Goal: Transaction & Acquisition: Purchase product/service

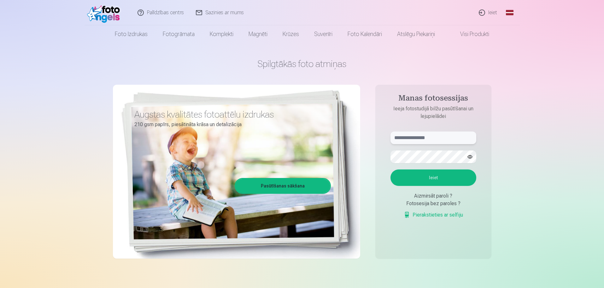
click at [433, 138] on input "text" at bounding box center [434, 137] width 86 height 13
click at [432, 139] on input "text" at bounding box center [434, 137] width 86 height 13
click at [427, 138] on input "text" at bounding box center [434, 137] width 86 height 13
type input "**********"
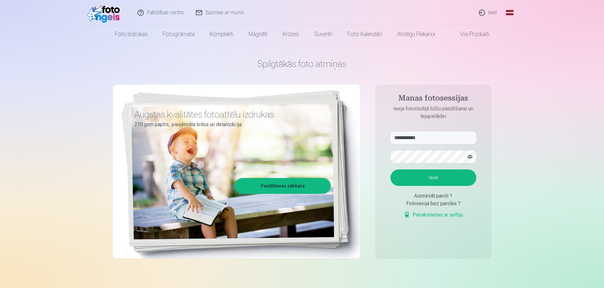
click at [429, 176] on button "Ieiet" at bounding box center [434, 177] width 86 height 16
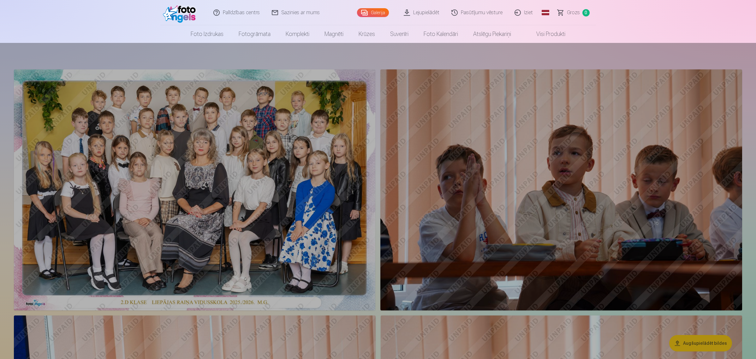
click at [200, 176] on div at bounding box center [378, 201] width 756 height 316
click at [199, 181] on div at bounding box center [378, 201] width 756 height 316
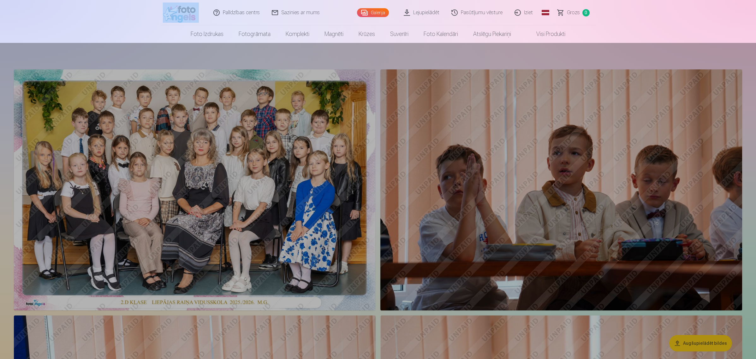
click at [199, 181] on div at bounding box center [378, 201] width 756 height 316
click at [174, 161] on div at bounding box center [378, 201] width 756 height 316
click at [291, 96] on div at bounding box center [378, 201] width 756 height 316
click at [279, 127] on div at bounding box center [378, 201] width 756 height 316
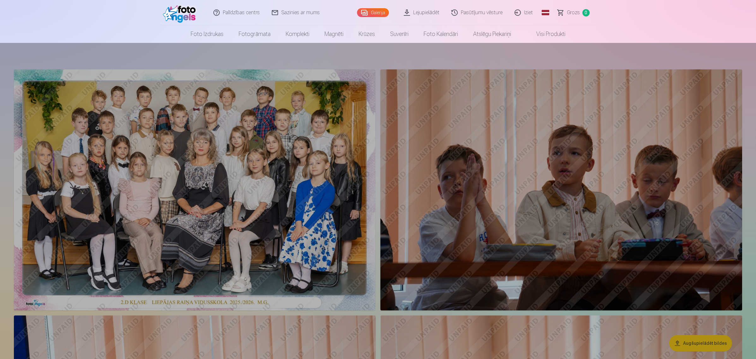
click at [193, 137] on div at bounding box center [378, 201] width 756 height 316
click at [202, 196] on div at bounding box center [378, 201] width 756 height 316
drag, startPoint x: 140, startPoint y: 176, endPoint x: 148, endPoint y: 198, distance: 23.5
click at [140, 179] on div at bounding box center [378, 201] width 756 height 316
drag, startPoint x: 157, startPoint y: 212, endPoint x: 173, endPoint y: 227, distance: 21.9
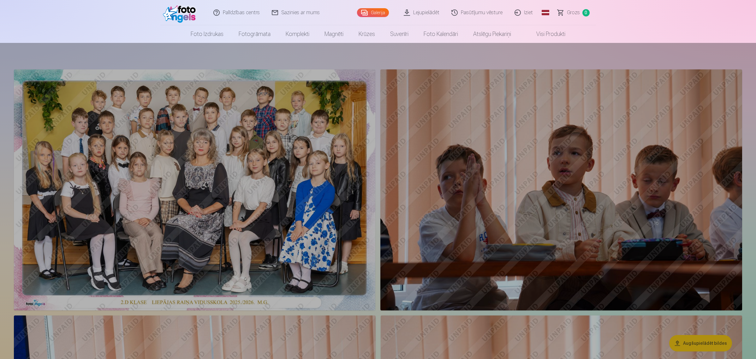
click at [158, 213] on div at bounding box center [378, 201] width 756 height 316
drag, startPoint x: 204, startPoint y: 253, endPoint x: 244, endPoint y: 264, distance: 41.1
click at [239, 263] on div at bounding box center [378, 201] width 756 height 316
drag, startPoint x: 249, startPoint y: 270, endPoint x: 260, endPoint y: 283, distance: 17.3
click at [260, 282] on div at bounding box center [378, 201] width 756 height 316
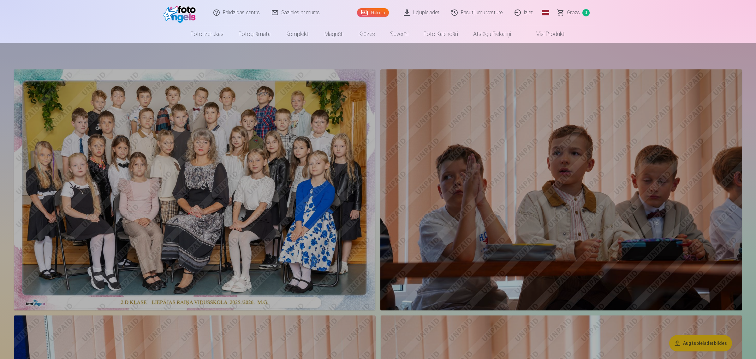
click at [257, 287] on div at bounding box center [378, 201] width 756 height 316
click at [242, 287] on div at bounding box center [378, 201] width 756 height 316
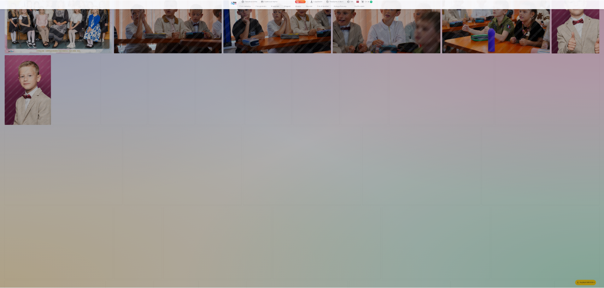
scroll to position [126, 0]
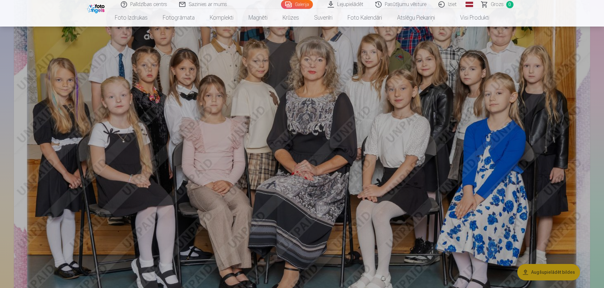
click at [293, 155] on div at bounding box center [302, 157] width 604 height 261
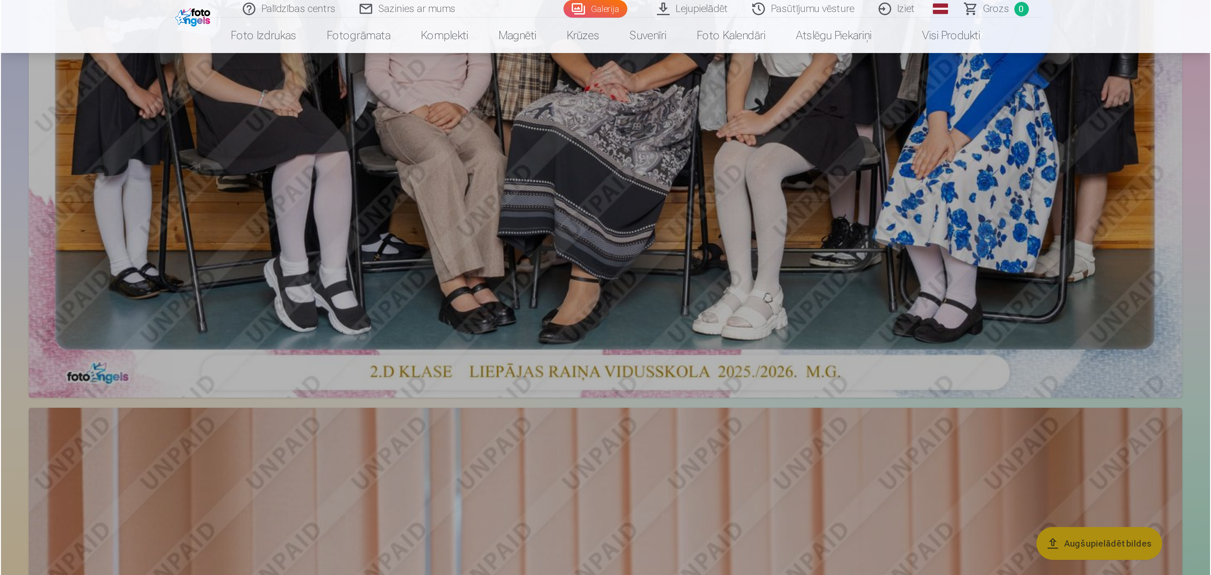
scroll to position [189, 0]
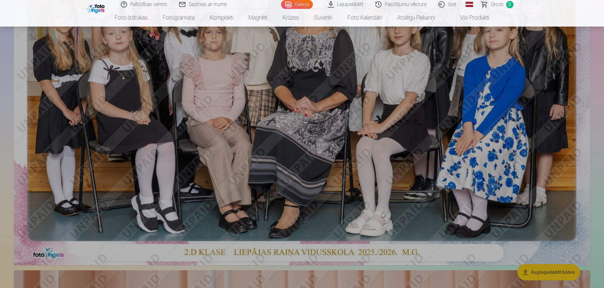
click at [321, 120] on div at bounding box center [302, 157] width 604 height 261
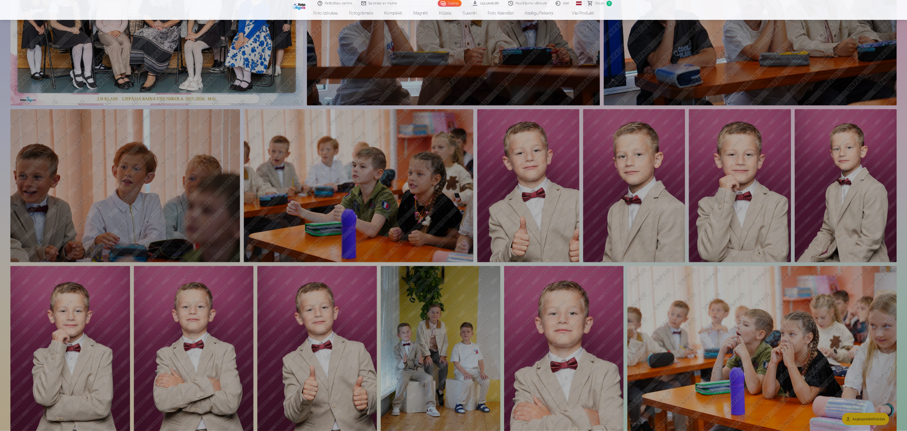
scroll to position [0, 0]
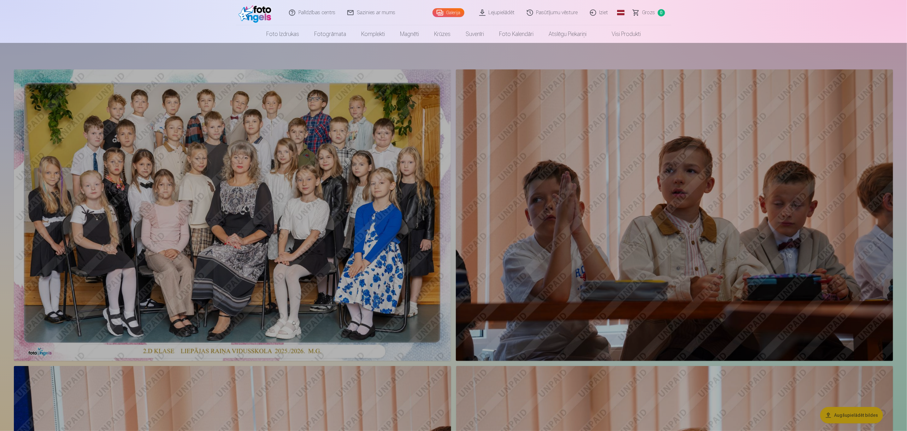
click at [387, 158] on div at bounding box center [453, 237] width 907 height 388
click at [318, 160] on div at bounding box center [453, 237] width 907 height 388
click at [191, 132] on div at bounding box center [453, 237] width 907 height 388
drag, startPoint x: 148, startPoint y: 193, endPoint x: 145, endPoint y: 211, distance: 18.3
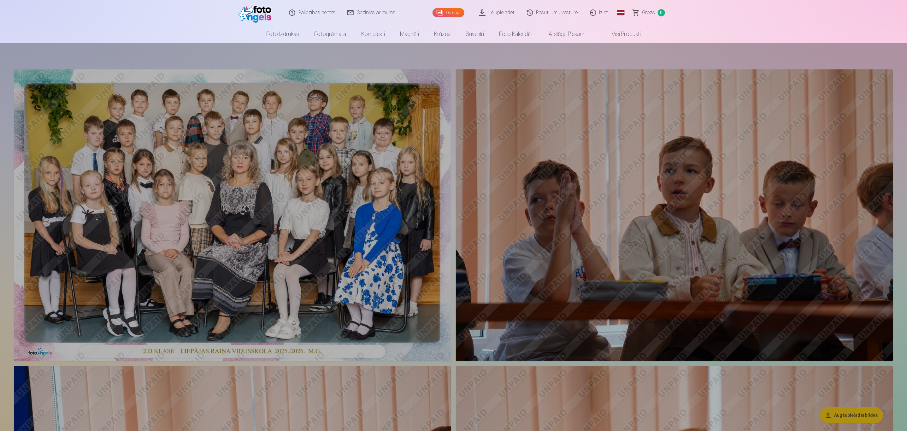
click at [146, 208] on div at bounding box center [453, 237] width 907 height 388
drag, startPoint x: 125, startPoint y: 274, endPoint x: 96, endPoint y: 306, distance: 43.6
click at [118, 282] on div at bounding box center [453, 237] width 907 height 388
click at [89, 287] on div at bounding box center [453, 237] width 907 height 388
drag, startPoint x: 111, startPoint y: 230, endPoint x: 335, endPoint y: 161, distance: 234.7
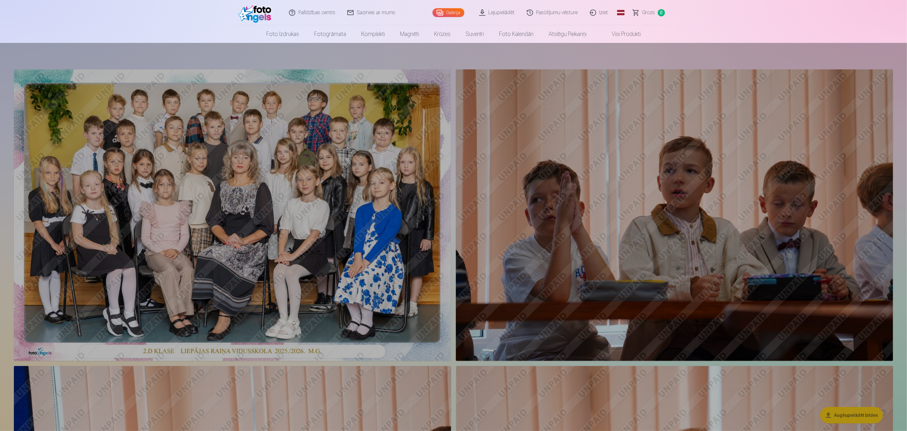
click at [348, 190] on div at bounding box center [453, 237] width 907 height 388
drag, startPoint x: 303, startPoint y: 75, endPoint x: 393, endPoint y: 104, distance: 94.7
click at [401, 107] on div at bounding box center [453, 237] width 907 height 388
drag, startPoint x: 275, startPoint y: 88, endPoint x: 281, endPoint y: 88, distance: 6.3
click at [279, 88] on div at bounding box center [453, 237] width 907 height 388
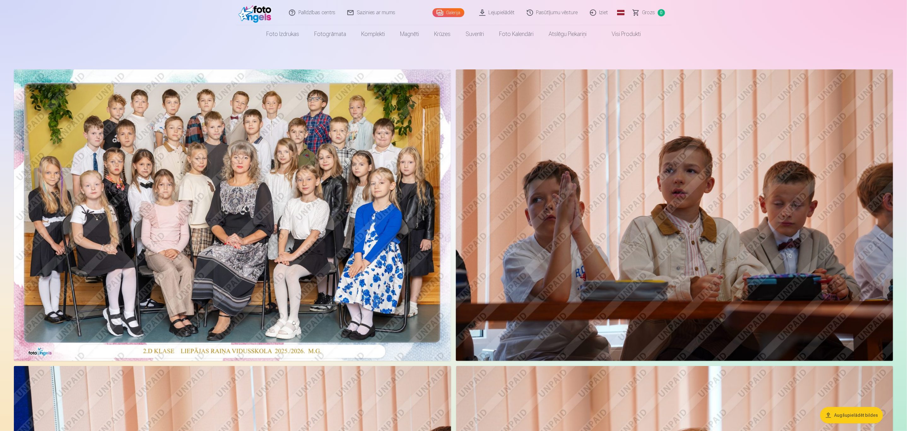
click at [247, 195] on img at bounding box center [232, 215] width 437 height 292
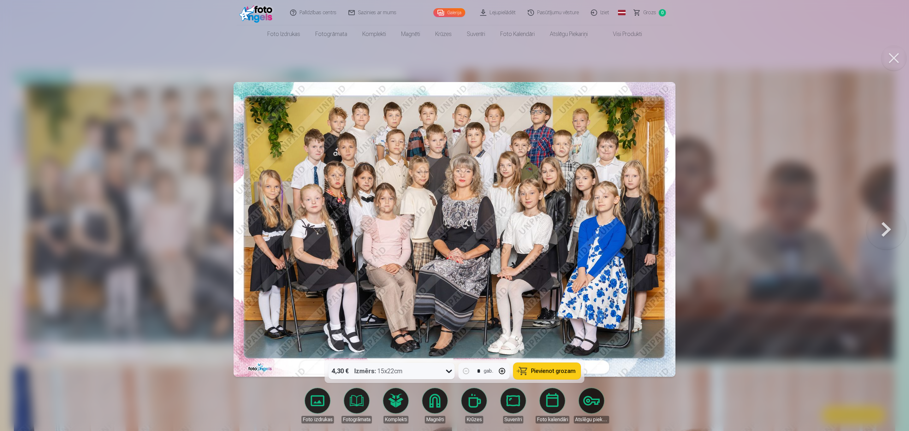
click at [450, 287] on icon at bounding box center [449, 371] width 10 height 10
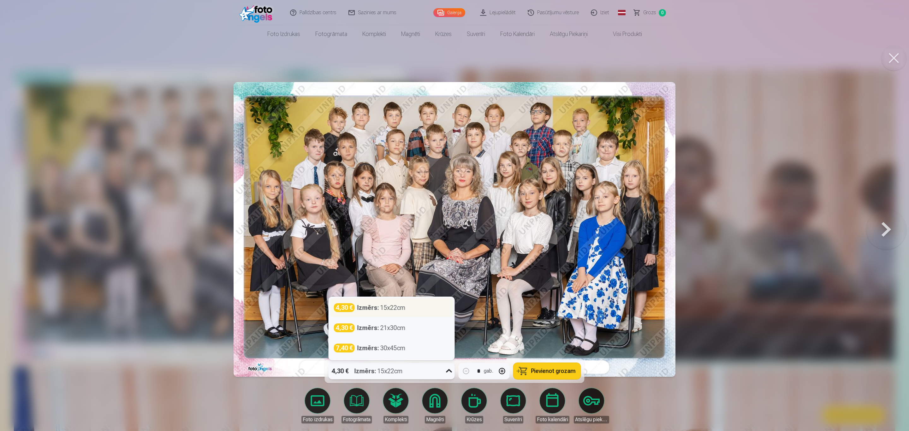
click at [383, 287] on div "Izmērs : 15x22cm" at bounding box center [381, 307] width 48 height 9
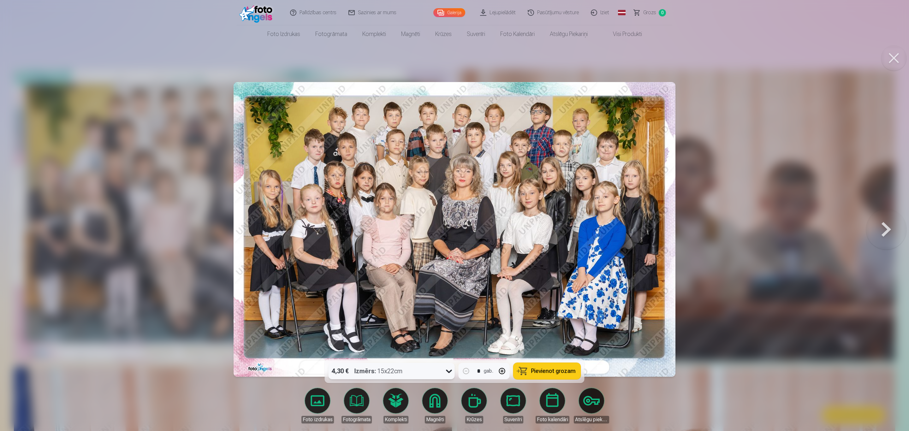
click at [547, 287] on span "Pievienot grozam" at bounding box center [553, 371] width 45 height 6
click at [446, 287] on icon at bounding box center [449, 371] width 10 height 10
click at [604, 229] on button at bounding box center [886, 229] width 40 height 247
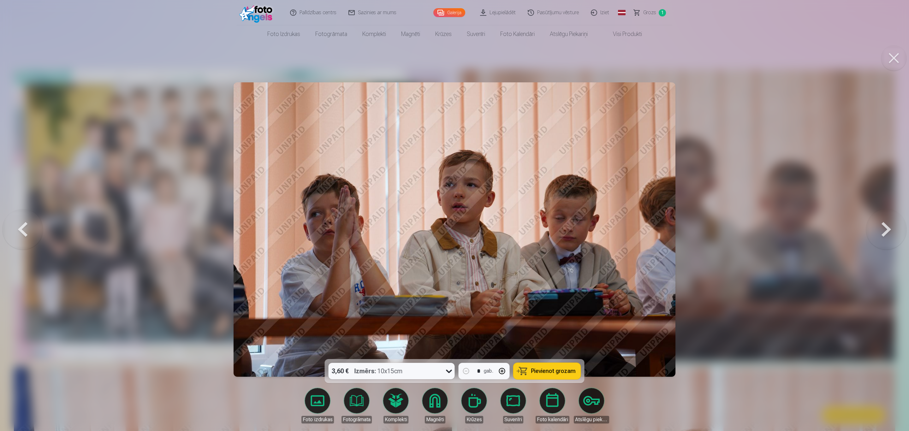
click at [604, 229] on button at bounding box center [886, 229] width 40 height 247
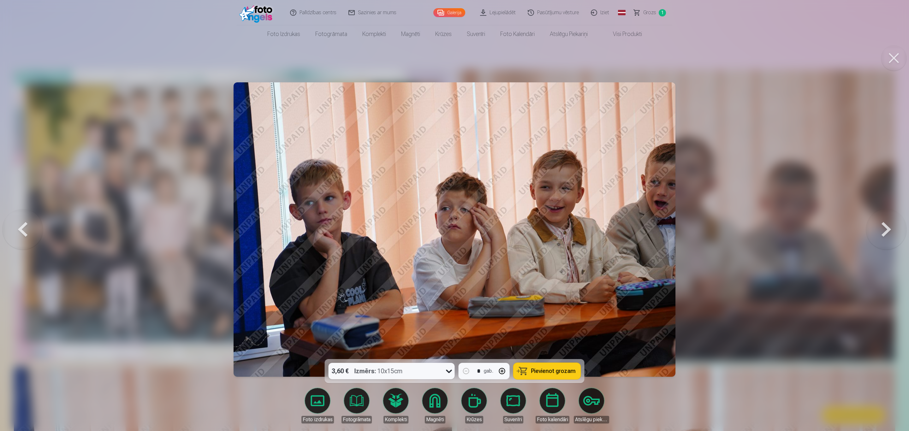
click at [604, 229] on button at bounding box center [886, 229] width 40 height 247
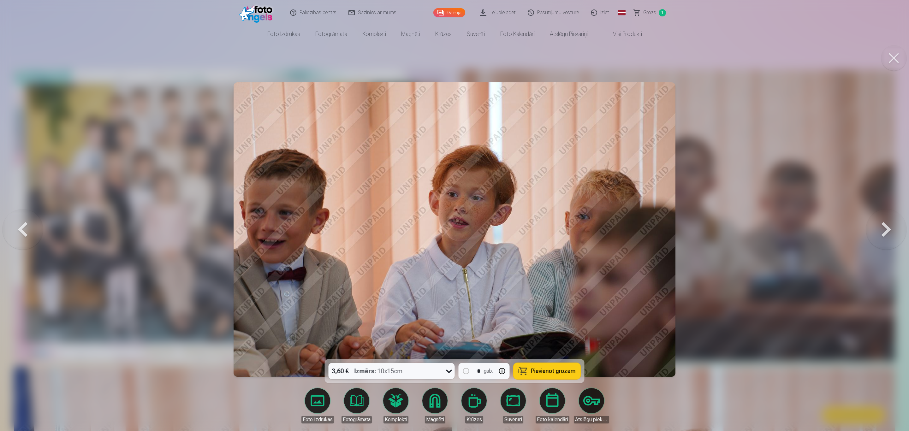
click at [604, 229] on button at bounding box center [886, 229] width 40 height 247
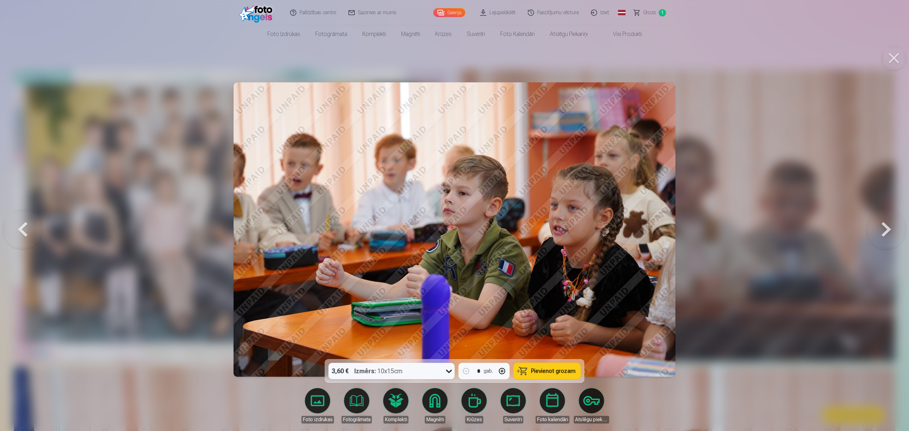
click at [604, 229] on button at bounding box center [886, 229] width 40 height 247
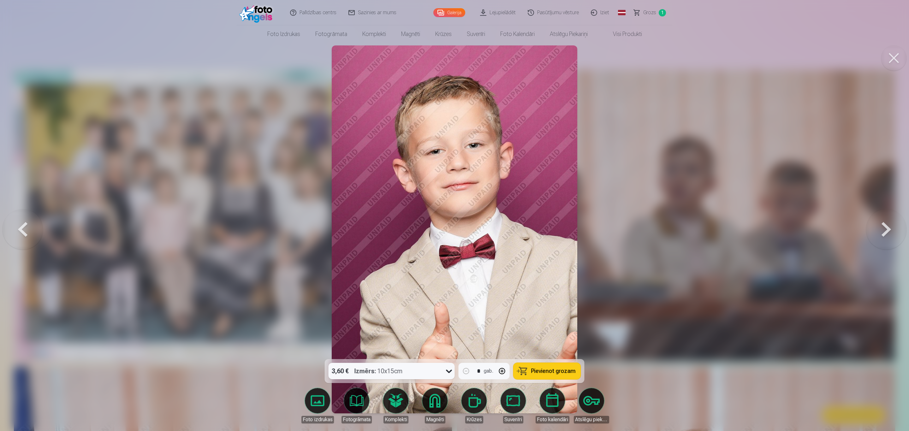
click at [604, 229] on button at bounding box center [886, 229] width 40 height 247
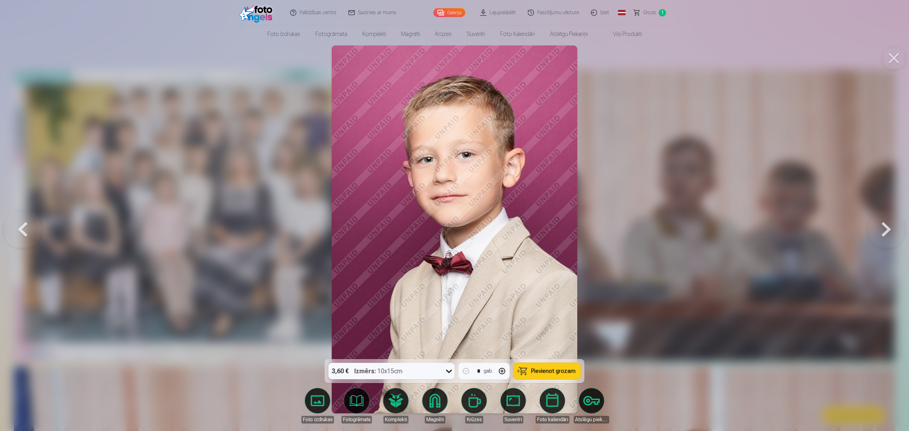
click at [604, 229] on button at bounding box center [886, 229] width 40 height 247
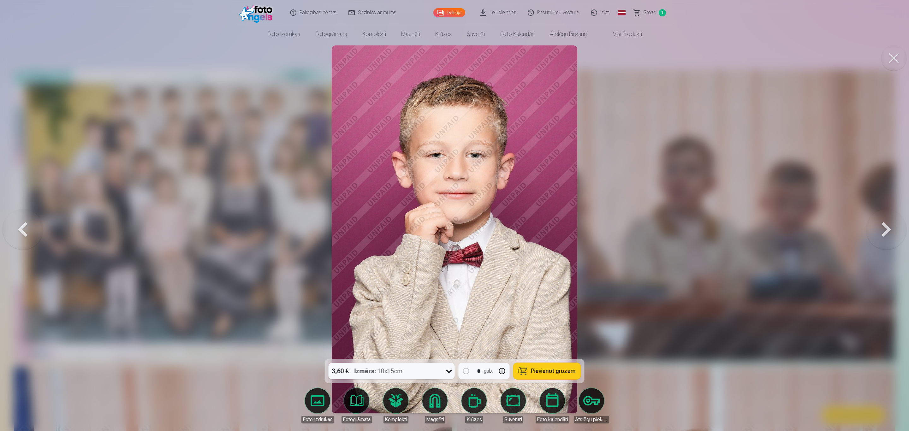
click at [604, 229] on button at bounding box center [886, 229] width 40 height 247
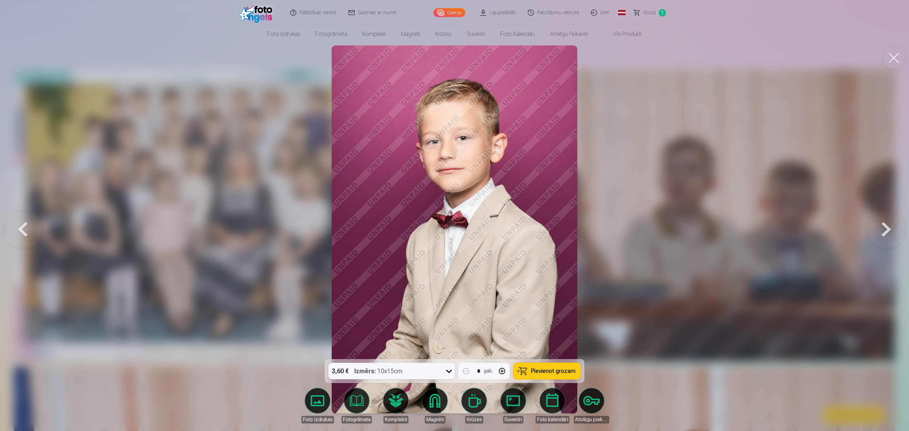
click at [604, 229] on button at bounding box center [886, 229] width 40 height 247
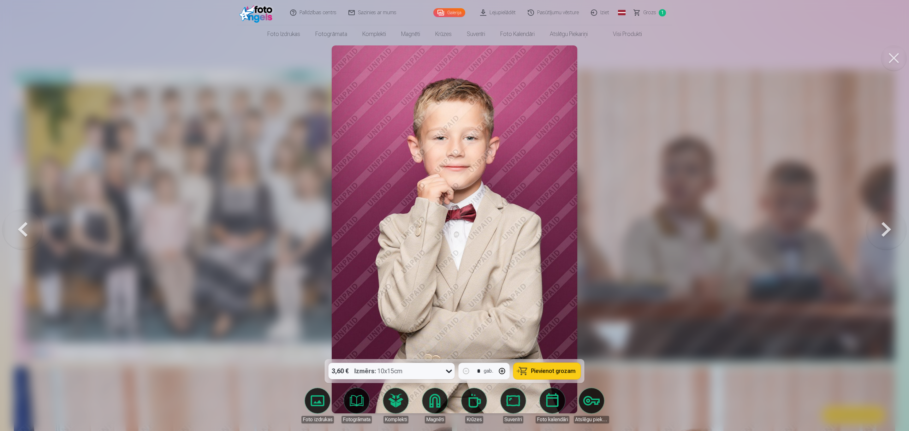
click at [604, 229] on button at bounding box center [886, 229] width 40 height 247
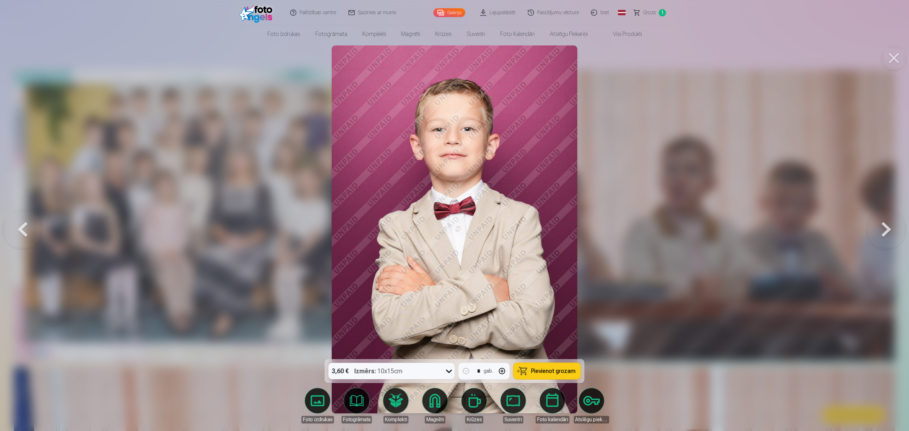
click at [604, 229] on button at bounding box center [886, 229] width 40 height 247
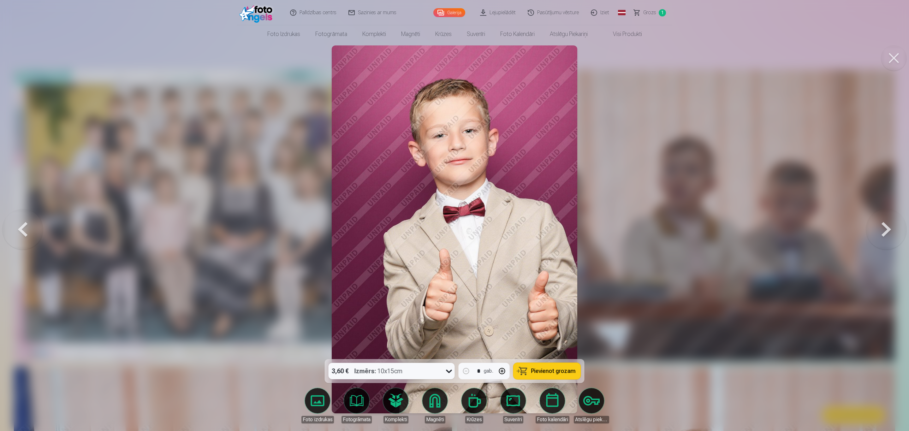
click at [604, 229] on button at bounding box center [886, 229] width 40 height 247
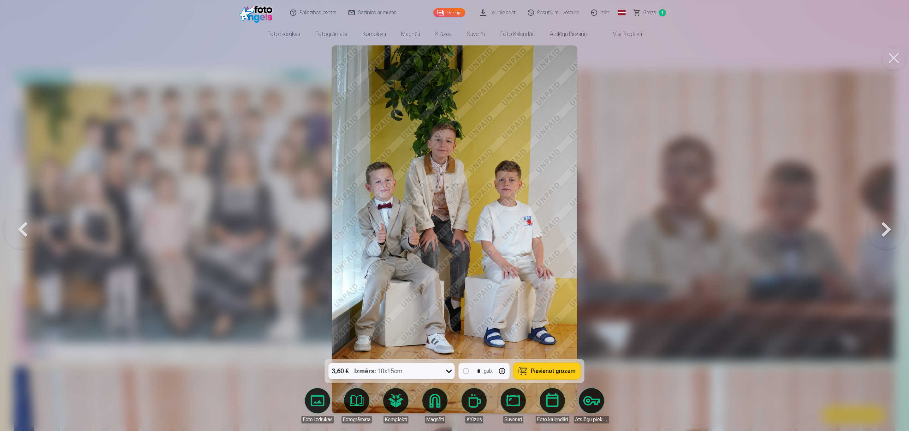
click at [451, 287] on icon at bounding box center [449, 371] width 6 height 3
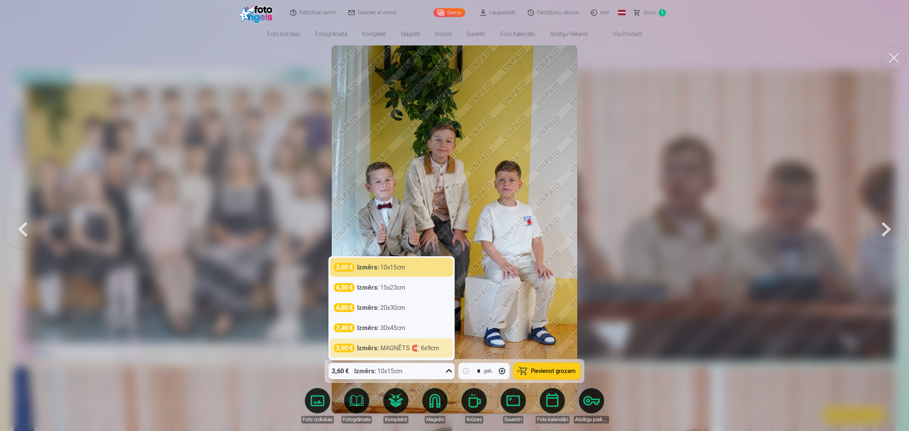
click at [448, 287] on icon at bounding box center [449, 370] width 6 height 3
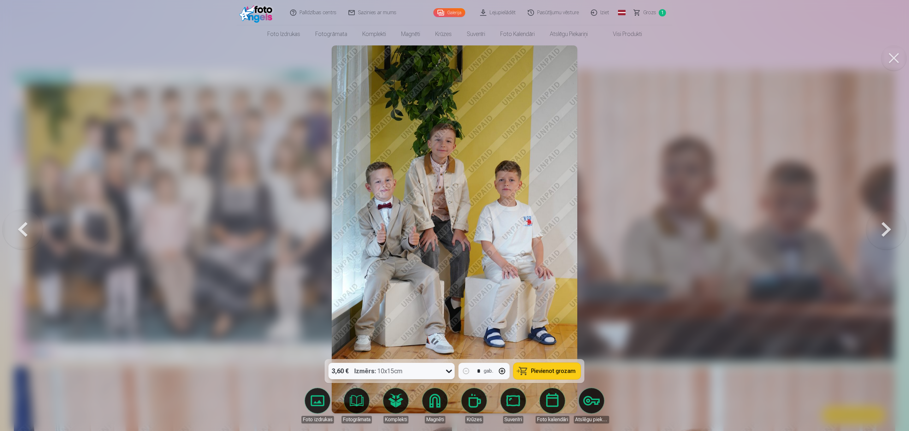
click at [535, 287] on span "Pievienot grozam" at bounding box center [553, 371] width 45 height 6
click at [604, 227] on button at bounding box center [886, 229] width 40 height 247
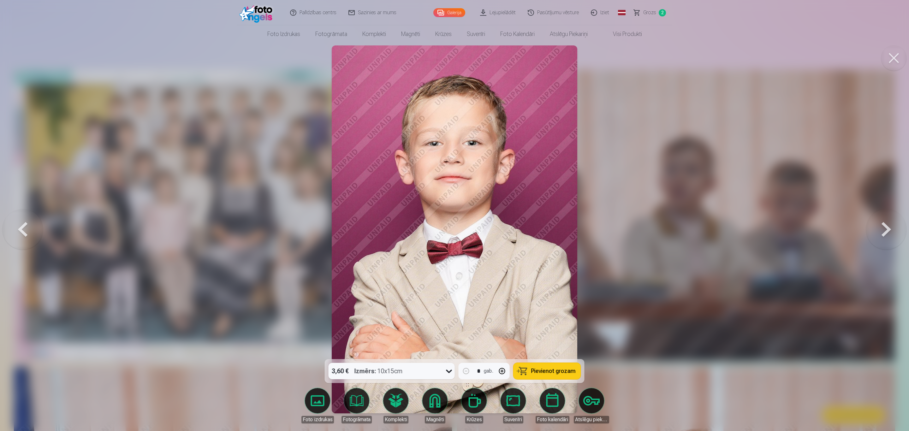
click at [604, 227] on button at bounding box center [886, 229] width 40 height 247
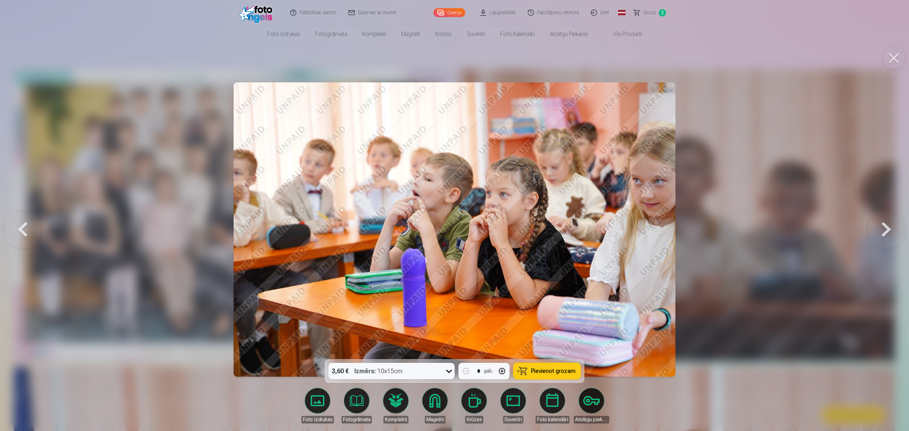
click at [604, 231] on button at bounding box center [886, 229] width 40 height 247
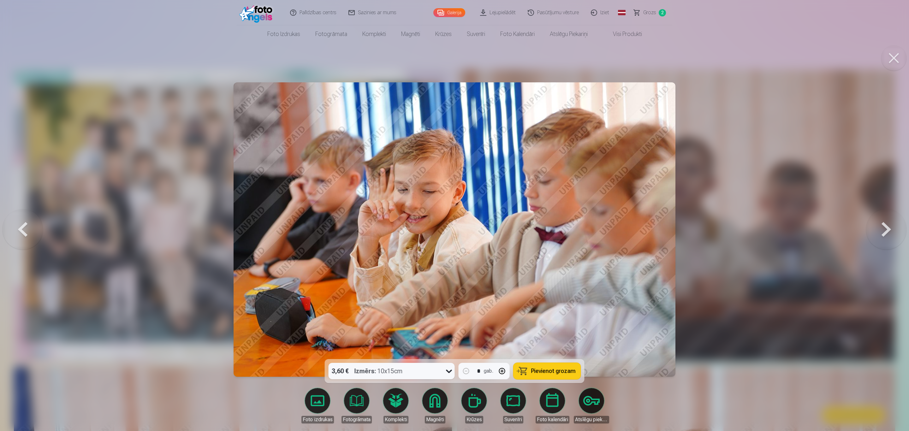
click at [604, 231] on button at bounding box center [886, 229] width 40 height 247
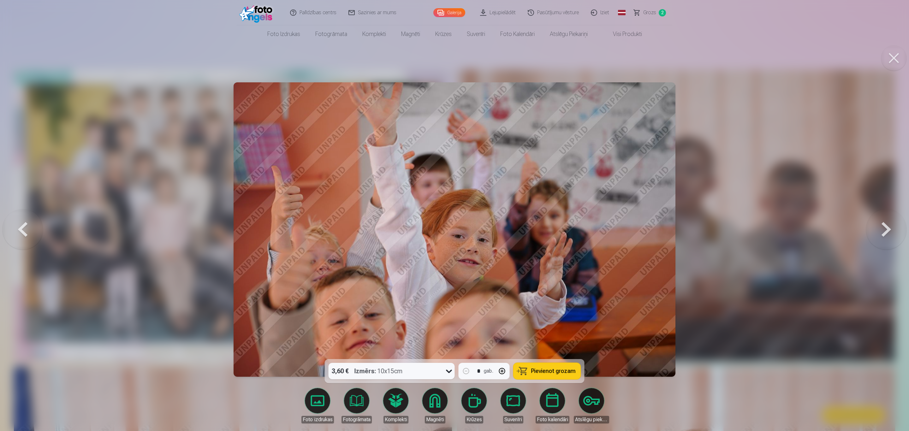
click at [604, 231] on button at bounding box center [886, 229] width 40 height 247
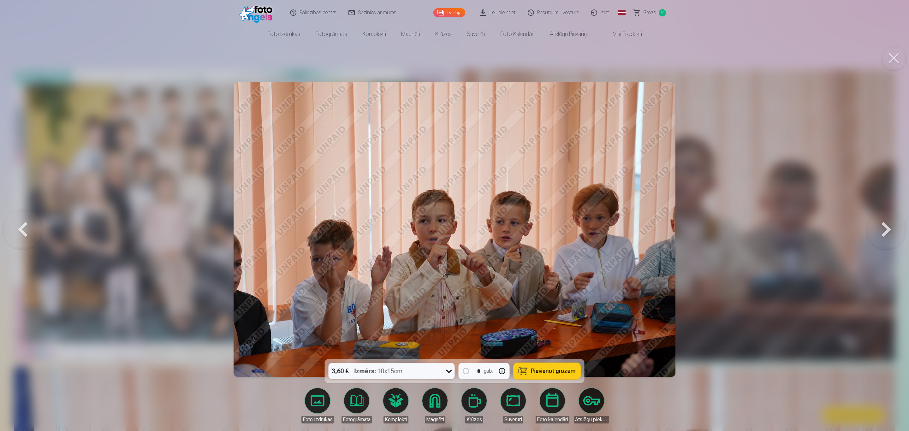
click at [604, 231] on button at bounding box center [886, 229] width 40 height 247
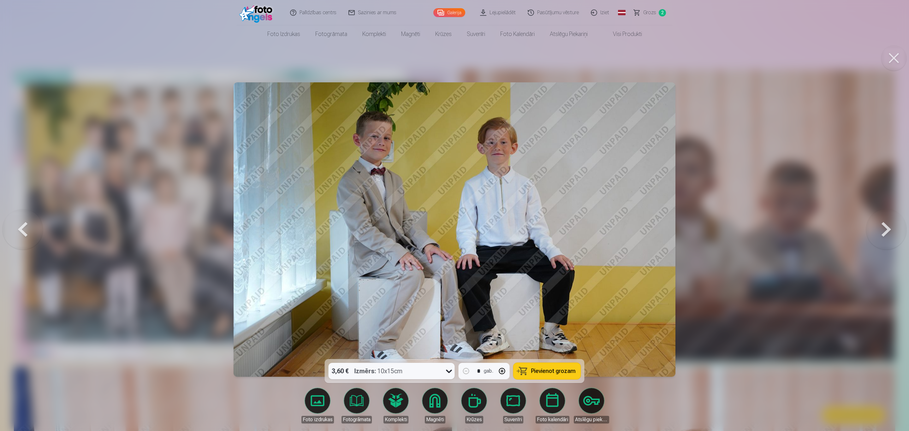
click at [27, 228] on button at bounding box center [23, 229] width 40 height 247
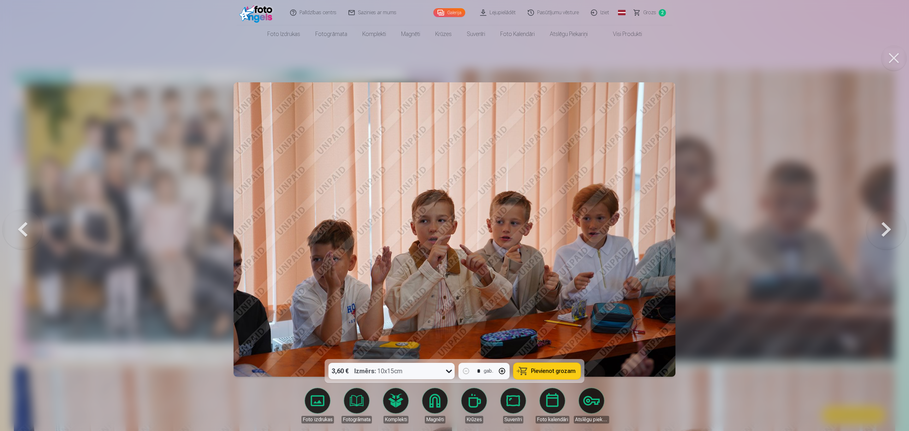
click at [27, 228] on button at bounding box center [23, 229] width 40 height 247
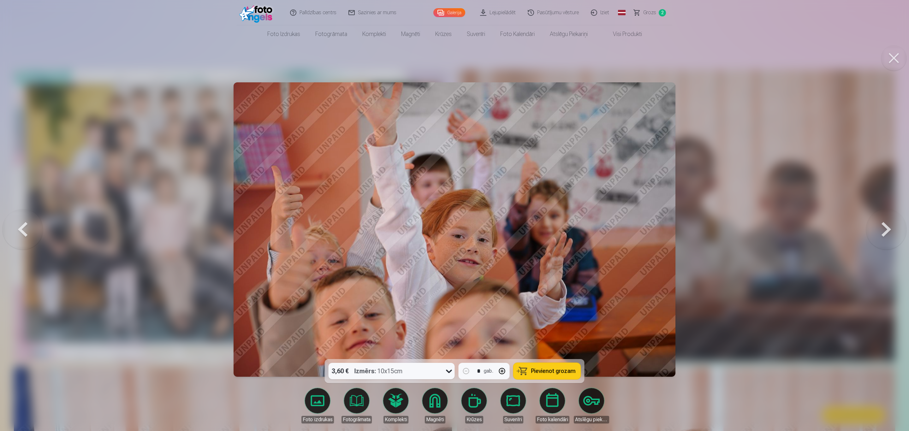
click at [27, 228] on button at bounding box center [23, 229] width 40 height 247
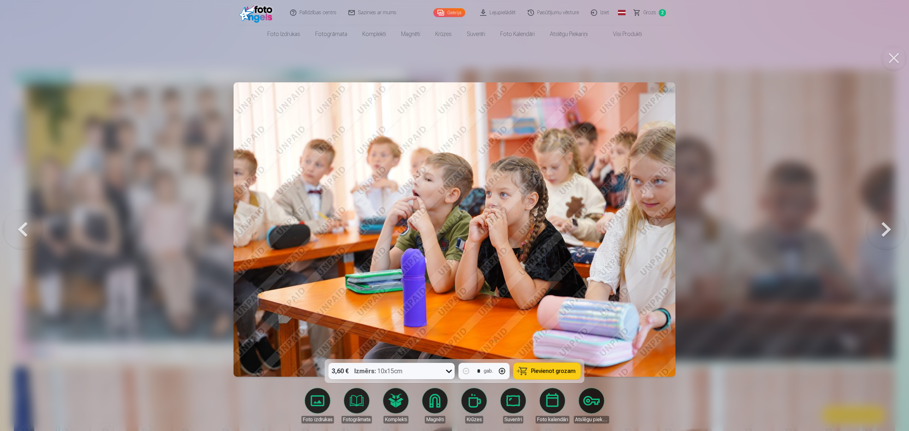
click at [27, 228] on button at bounding box center [23, 229] width 40 height 247
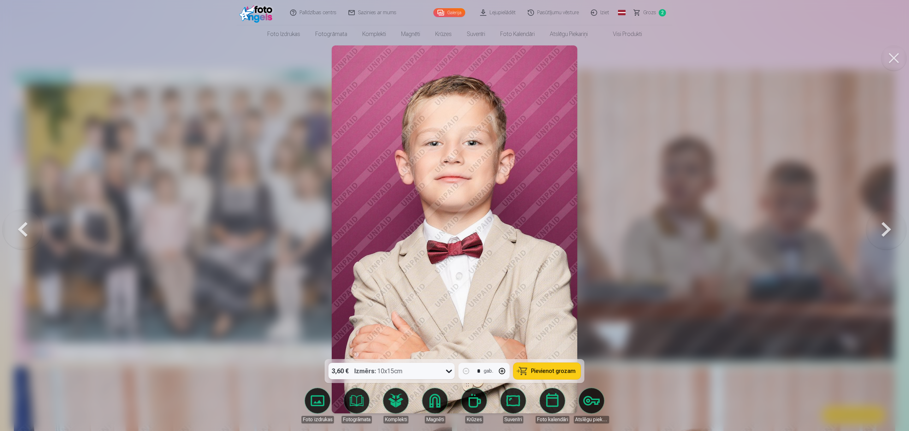
click at [27, 228] on button at bounding box center [23, 229] width 40 height 247
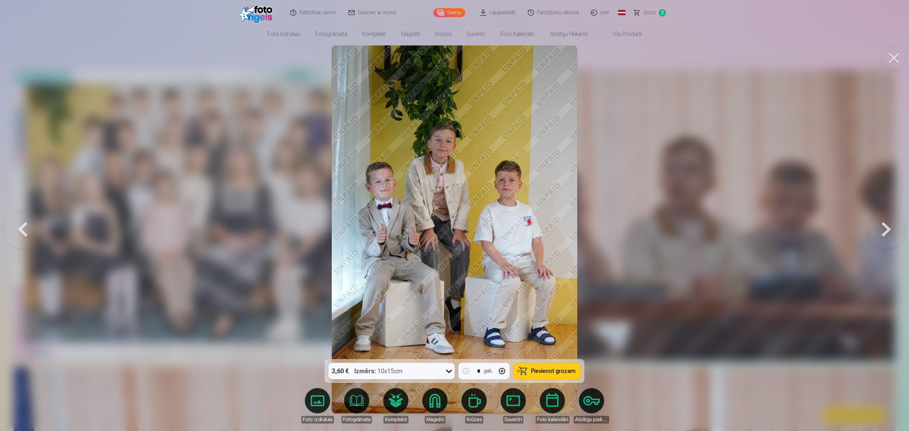
click at [604, 232] on button at bounding box center [886, 229] width 40 height 247
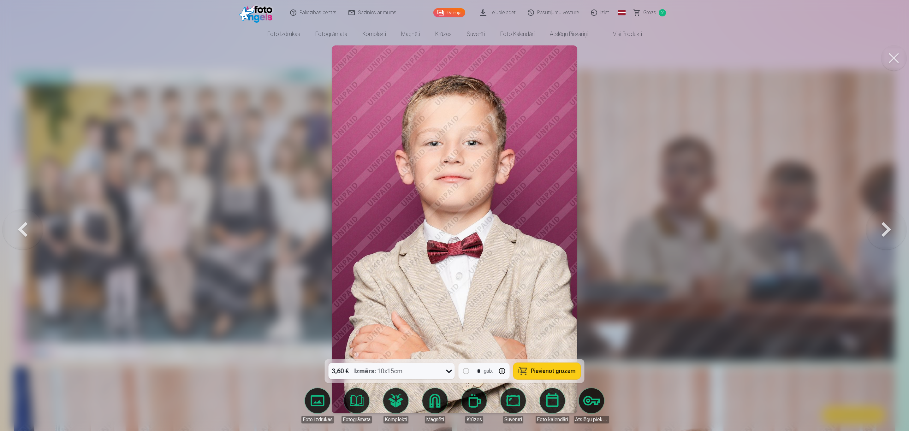
click at [604, 230] on button at bounding box center [886, 229] width 40 height 247
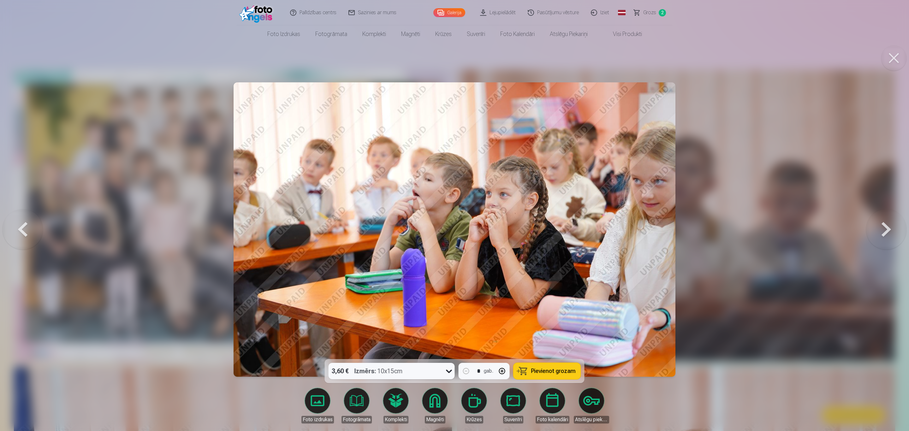
click at [604, 230] on button at bounding box center [886, 229] width 40 height 247
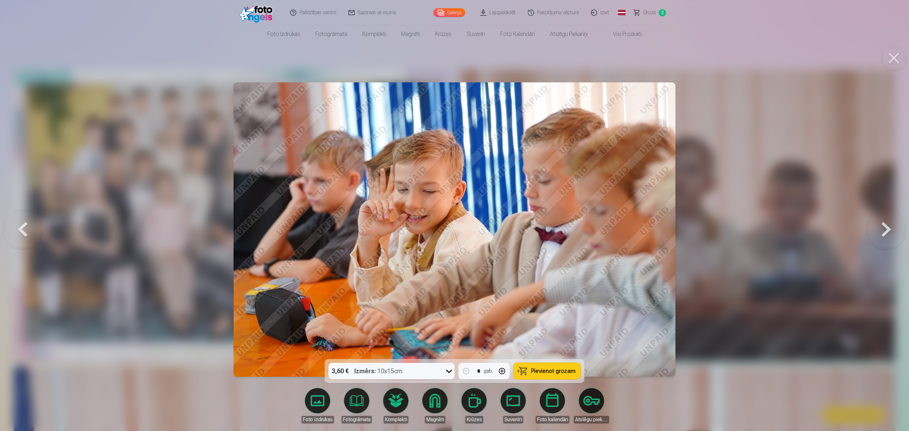
click at [604, 230] on button at bounding box center [886, 229] width 40 height 247
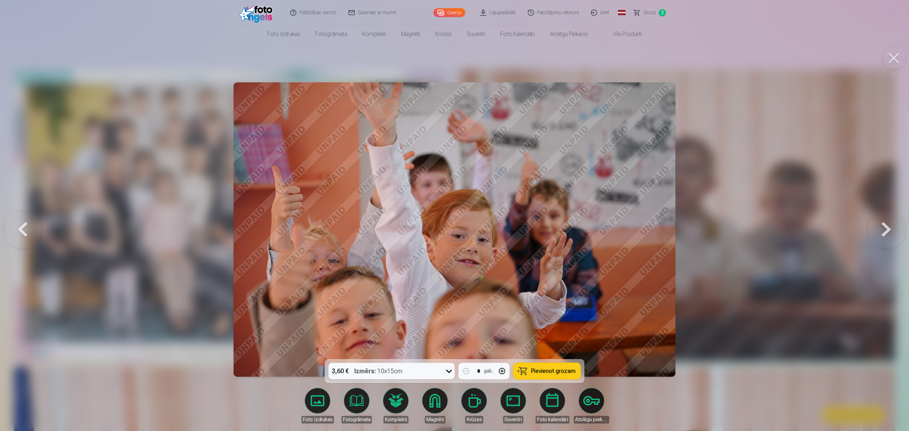
click at [604, 230] on button at bounding box center [886, 229] width 40 height 247
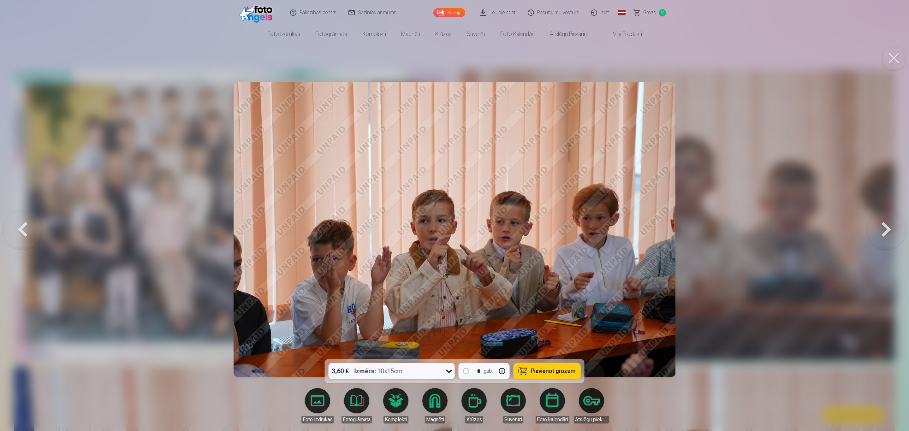
click at [604, 230] on button at bounding box center [886, 229] width 40 height 247
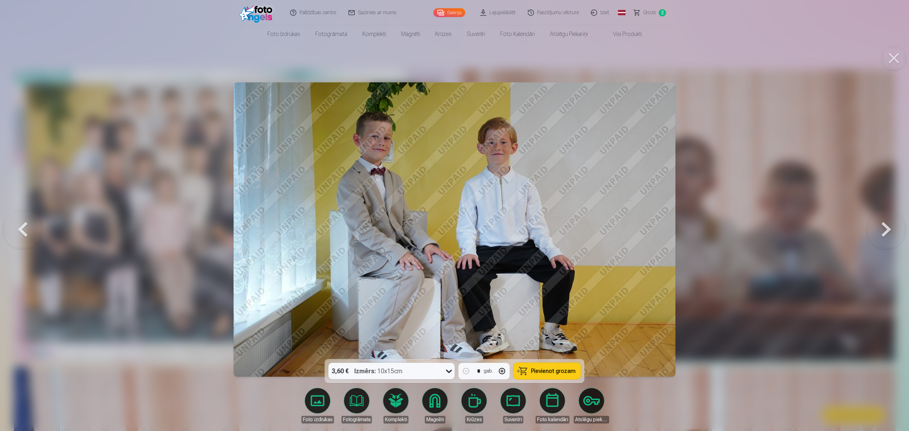
click at [535, 287] on span "Pievienot grozam" at bounding box center [553, 371] width 45 height 6
click at [604, 228] on button at bounding box center [886, 229] width 40 height 247
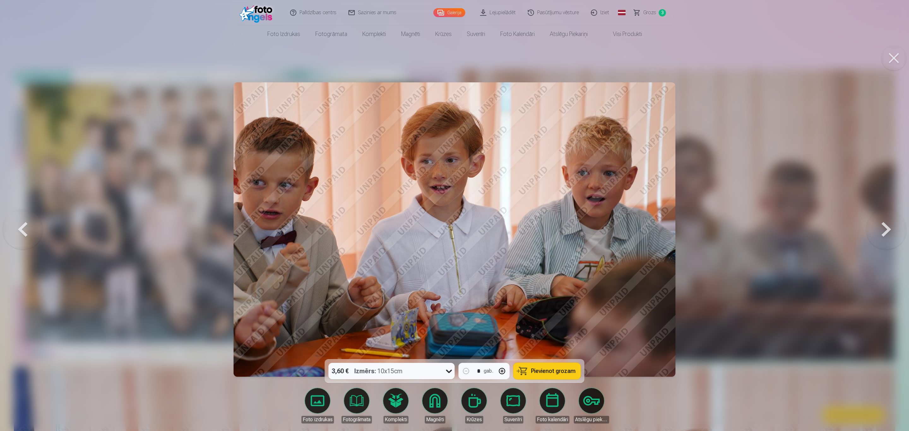
click at [604, 228] on button at bounding box center [886, 229] width 40 height 247
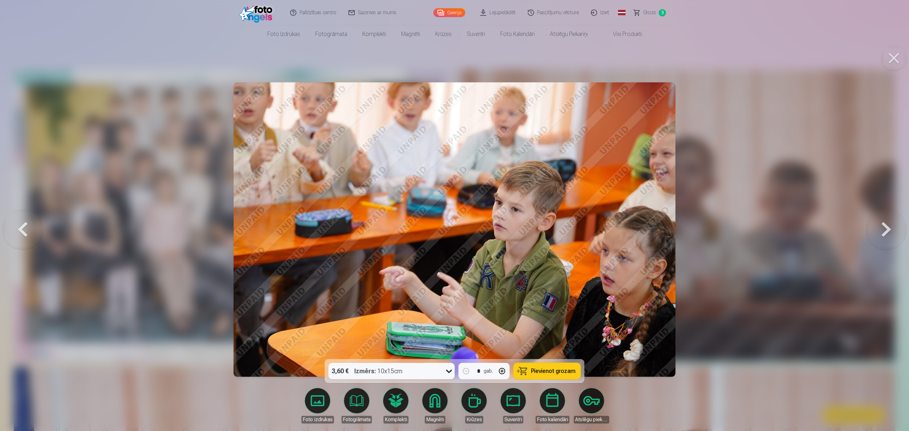
click at [604, 228] on button at bounding box center [886, 229] width 40 height 247
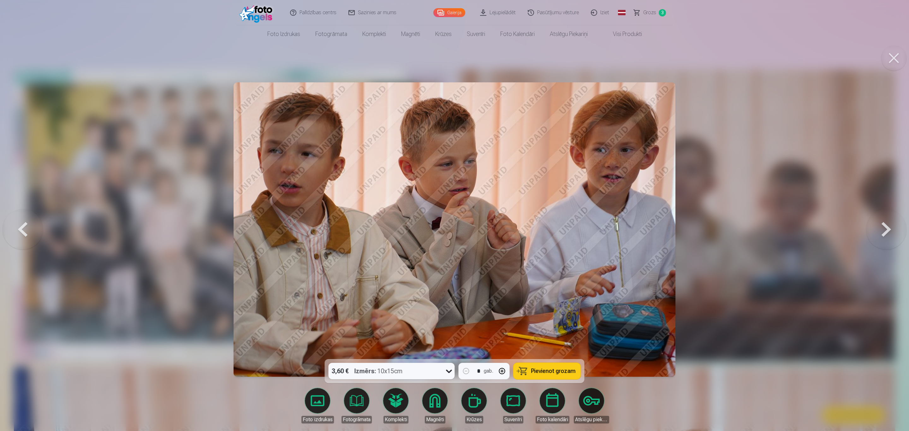
click at [604, 228] on button at bounding box center [886, 229] width 40 height 247
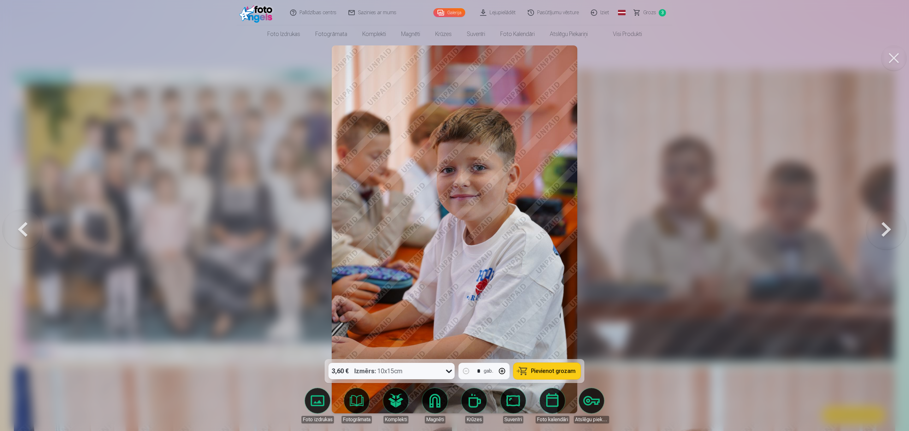
click at [604, 228] on button at bounding box center [886, 229] width 40 height 247
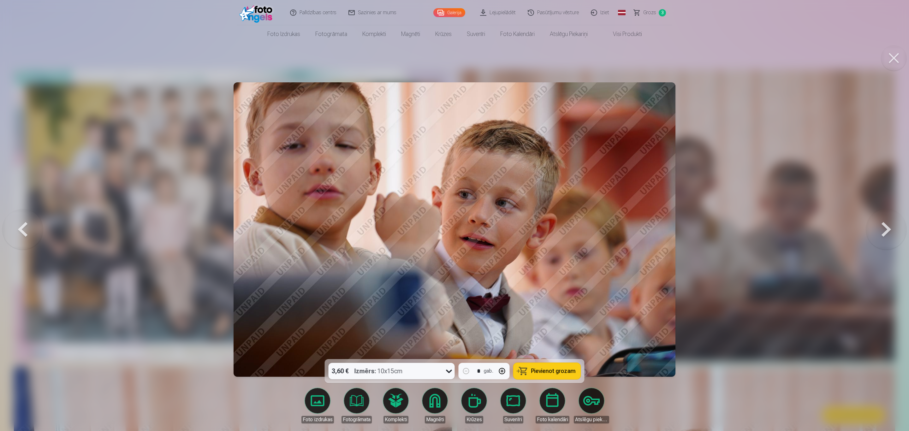
click at [604, 228] on button at bounding box center [886, 229] width 40 height 247
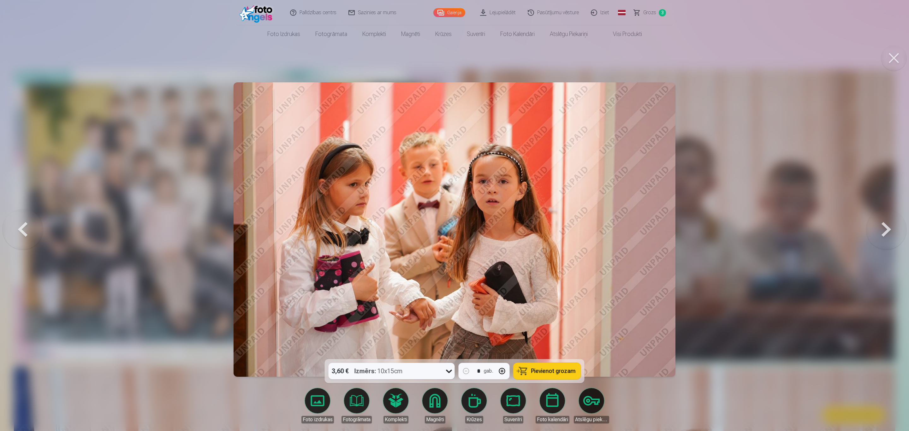
click at [604, 228] on button at bounding box center [886, 229] width 40 height 247
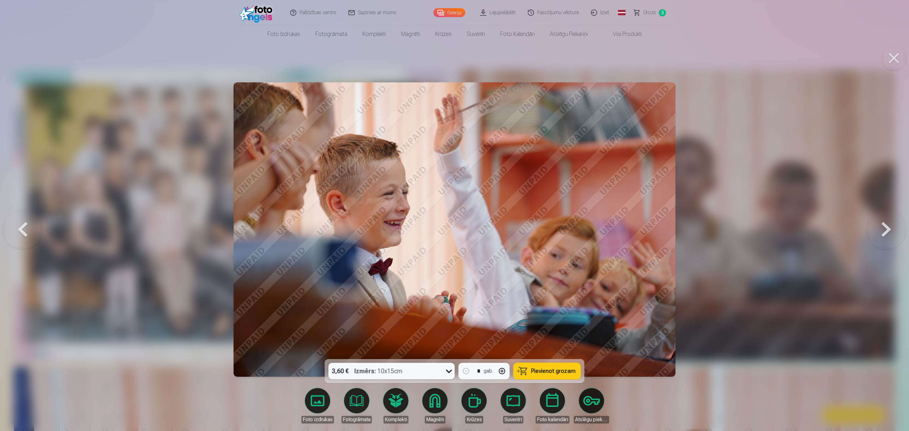
click at [604, 228] on button at bounding box center [886, 229] width 40 height 247
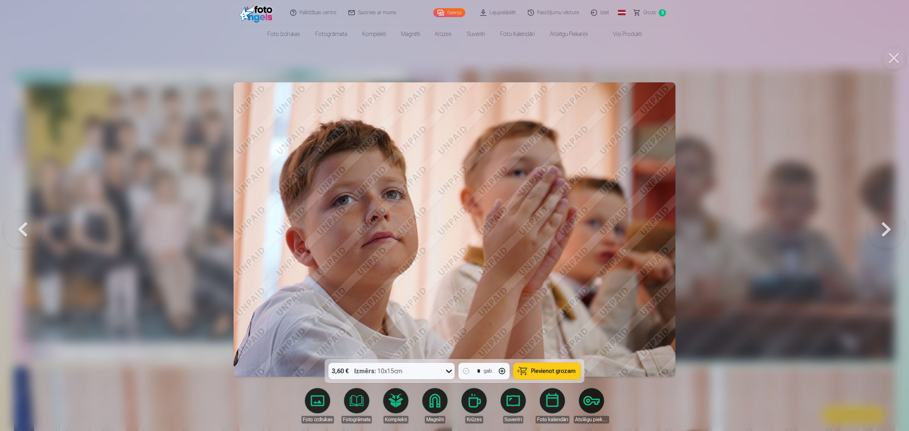
click at [604, 228] on button at bounding box center [886, 229] width 40 height 247
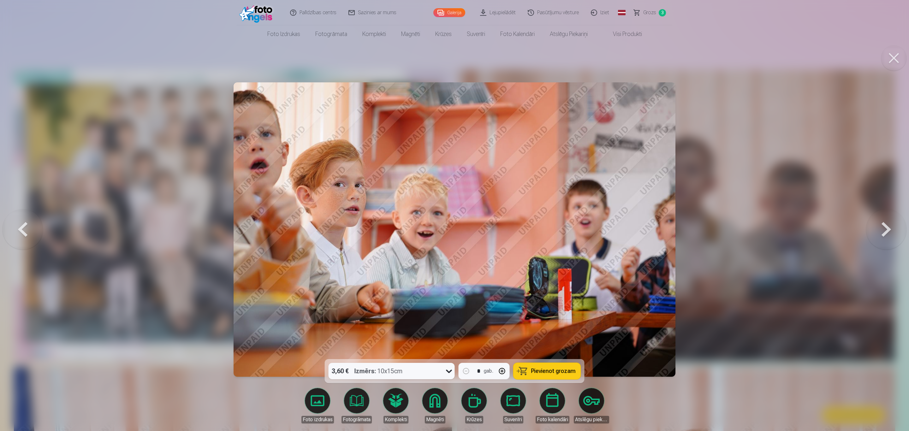
click at [604, 228] on button at bounding box center [886, 229] width 40 height 247
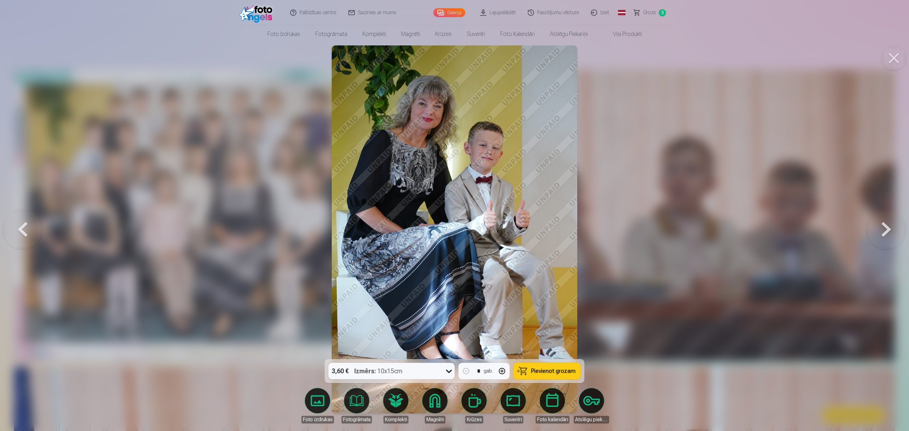
click at [541, 287] on span "Pievienot grozam" at bounding box center [553, 371] width 45 height 6
click at [604, 228] on button at bounding box center [886, 229] width 40 height 247
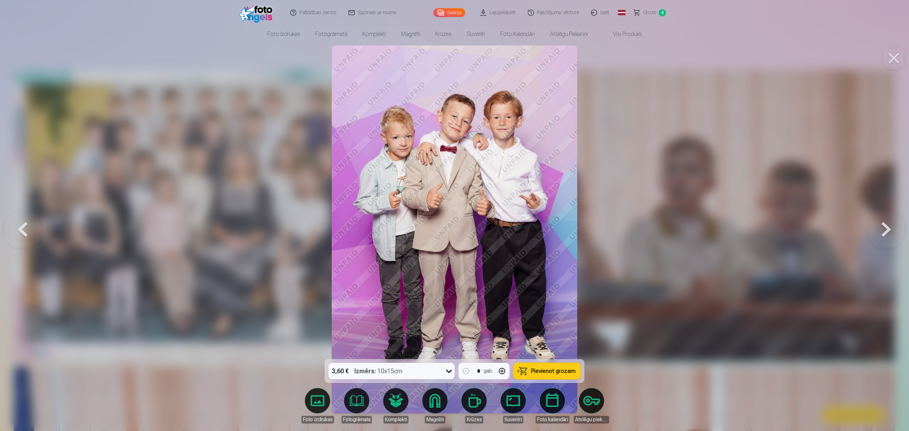
click at [552, 287] on span "Pievienot grozam" at bounding box center [553, 371] width 45 height 6
click at [604, 231] on button at bounding box center [886, 229] width 40 height 247
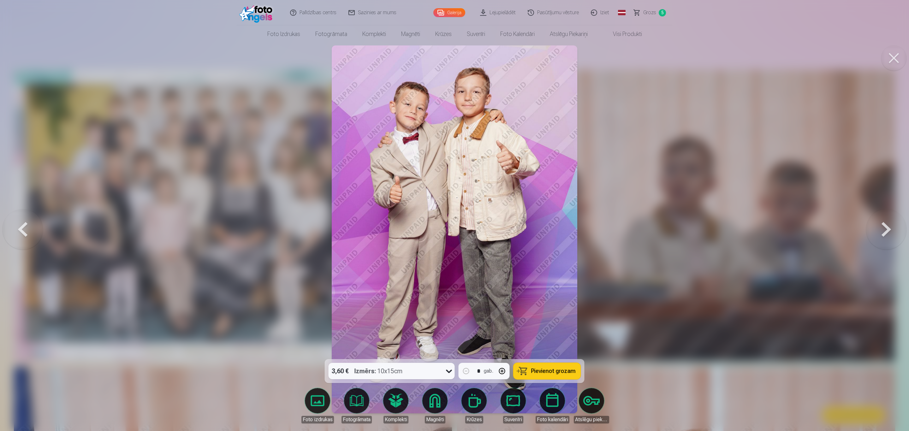
click at [551, 287] on span "Pievienot grozam" at bounding box center [553, 371] width 45 height 6
click at [604, 230] on button at bounding box center [886, 229] width 40 height 247
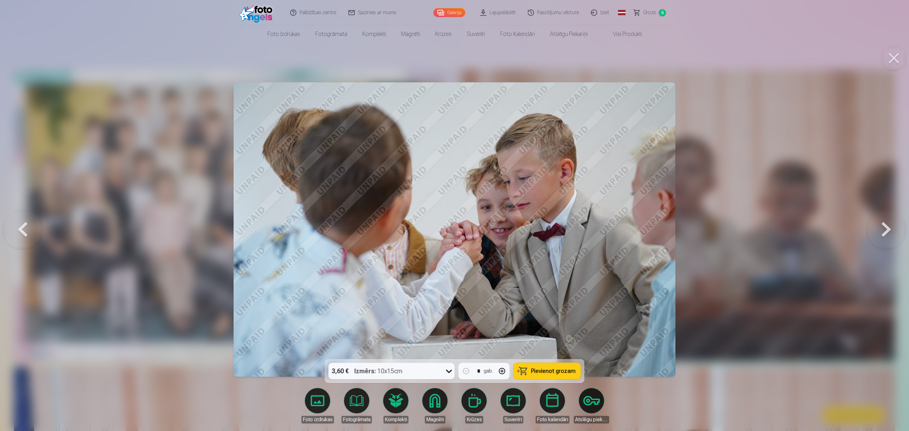
click at [604, 227] on button at bounding box center [886, 229] width 40 height 247
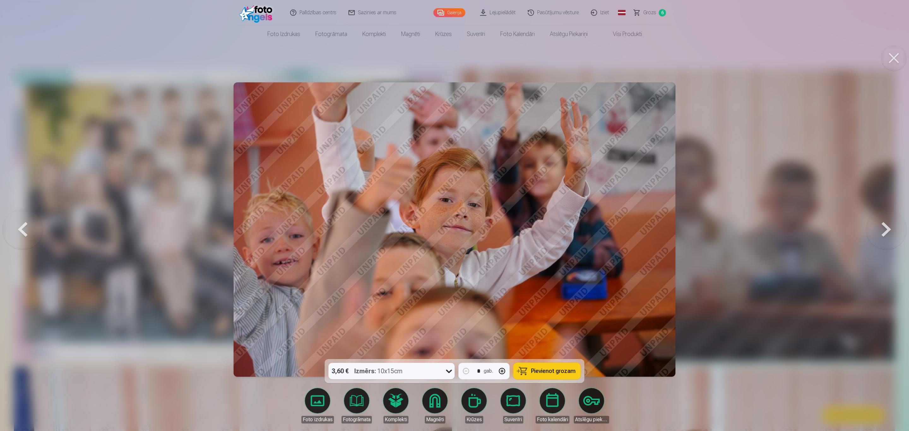
click at [604, 227] on button at bounding box center [886, 229] width 40 height 247
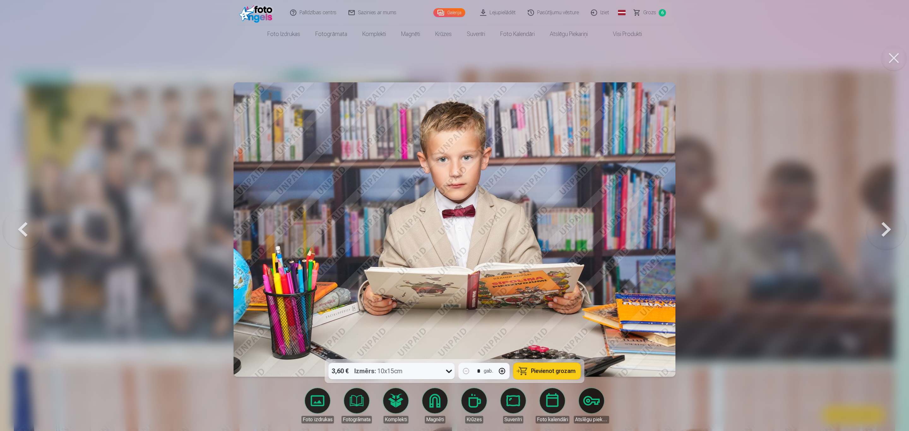
click at [604, 227] on button at bounding box center [886, 229] width 40 height 247
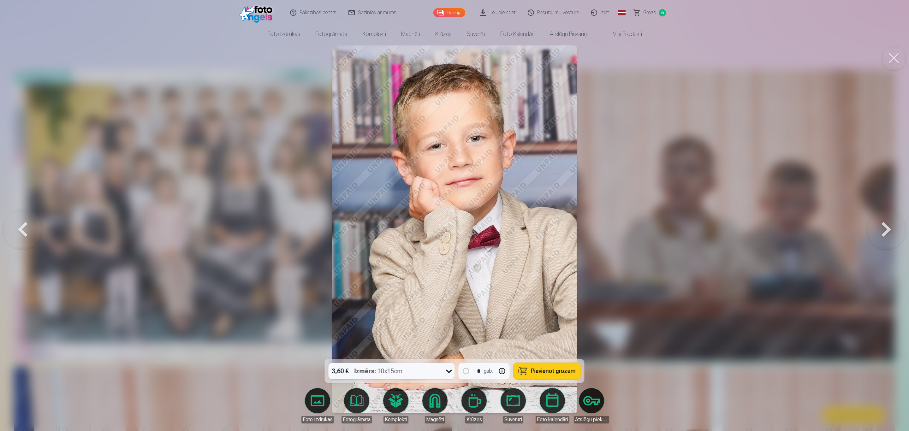
click at [558, 287] on span "Pievienot grozam" at bounding box center [553, 371] width 45 height 6
click at [604, 221] on button at bounding box center [886, 229] width 40 height 247
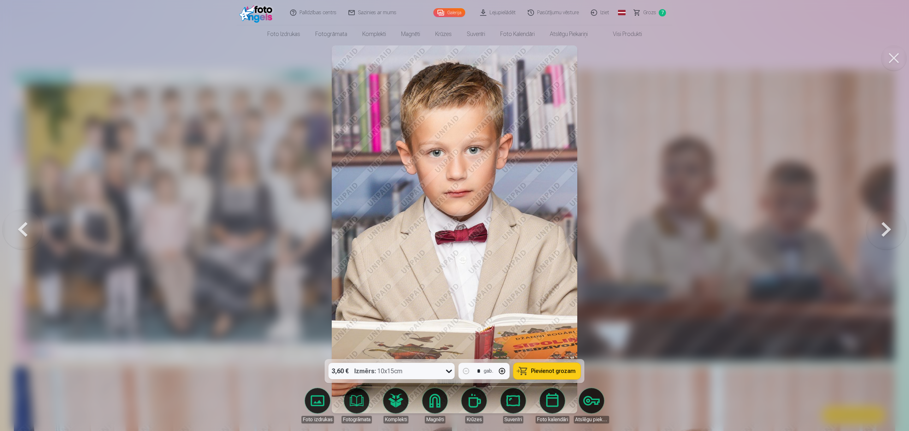
click at [604, 221] on button at bounding box center [886, 229] width 40 height 247
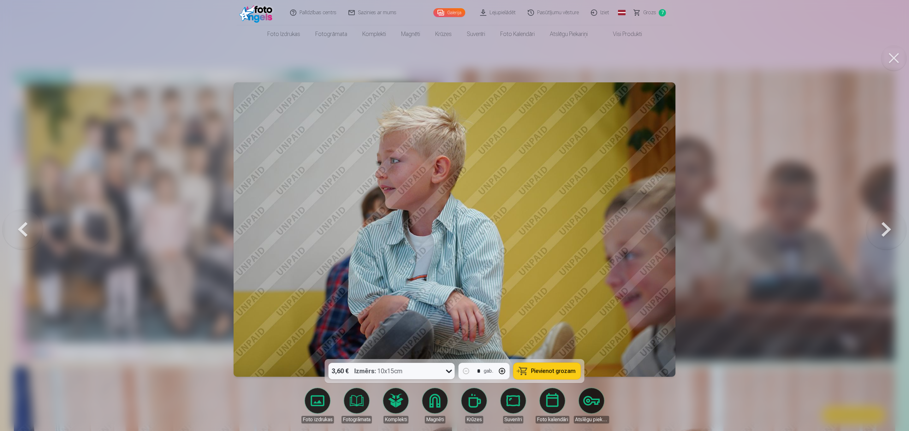
click at [604, 221] on button at bounding box center [886, 229] width 40 height 247
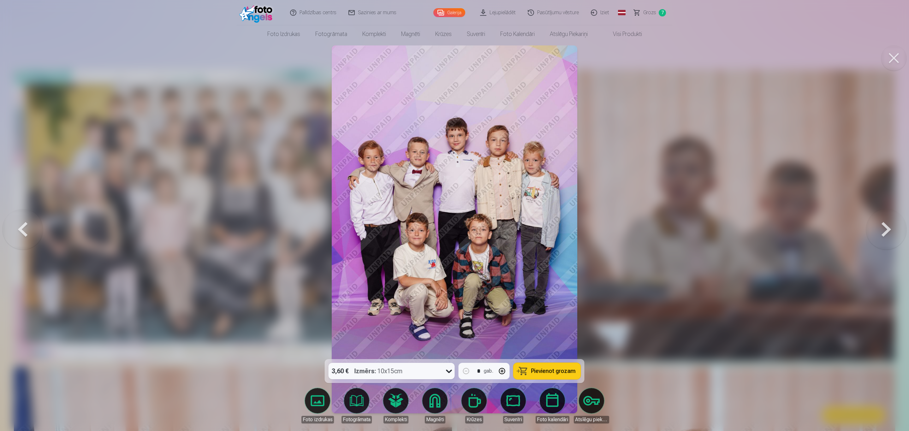
click at [526, 287] on button "Pievienot grozam" at bounding box center [547, 371] width 67 height 16
click at [604, 227] on button at bounding box center [886, 229] width 40 height 247
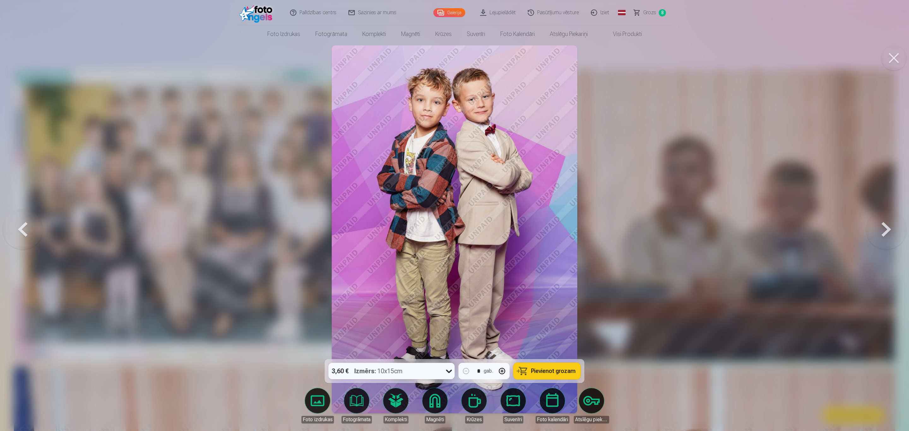
click at [552, 287] on span "Pievienot grozam" at bounding box center [553, 371] width 45 height 6
click at [604, 225] on button at bounding box center [886, 229] width 40 height 247
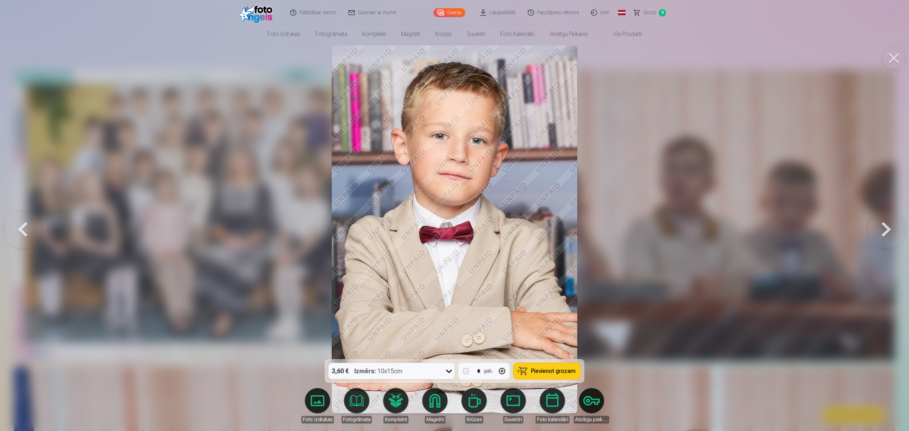
click at [604, 225] on button at bounding box center [886, 229] width 40 height 247
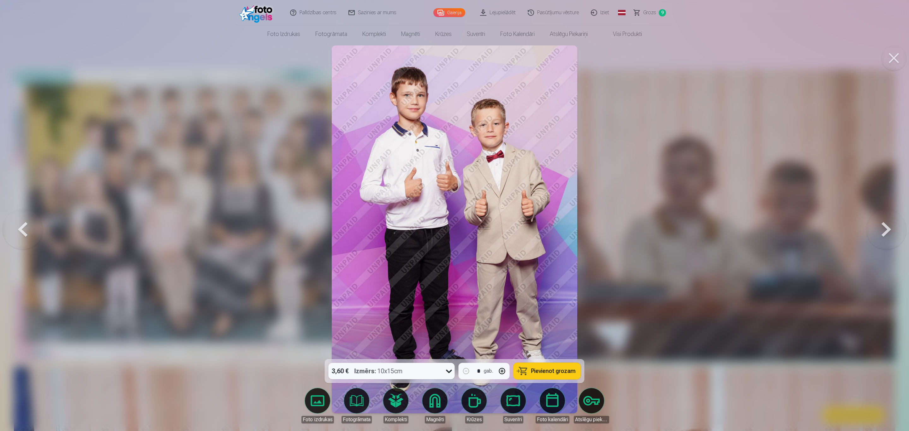
click at [555, 287] on span "Pievienot grozam" at bounding box center [553, 371] width 45 height 6
click at [604, 230] on button at bounding box center [886, 229] width 40 height 247
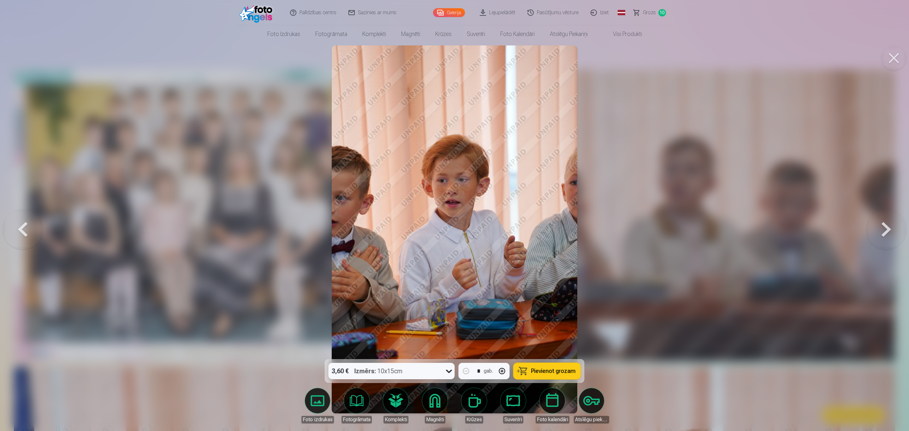
click at [604, 231] on button at bounding box center [886, 229] width 40 height 247
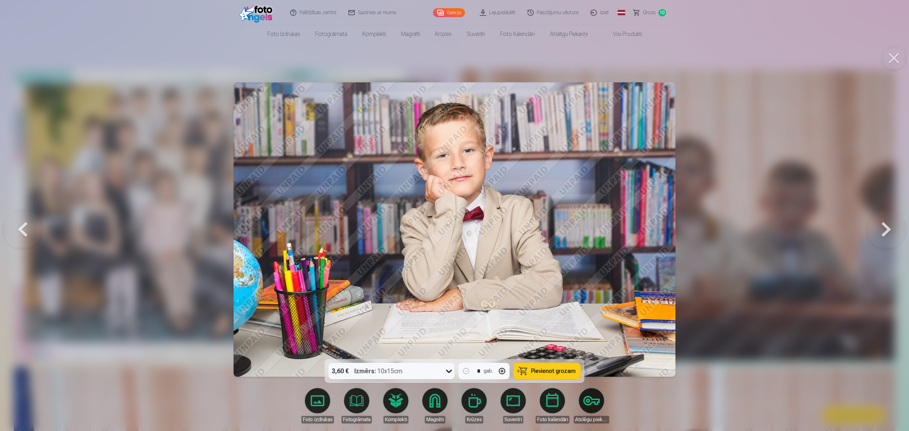
click at [604, 231] on button at bounding box center [886, 229] width 40 height 247
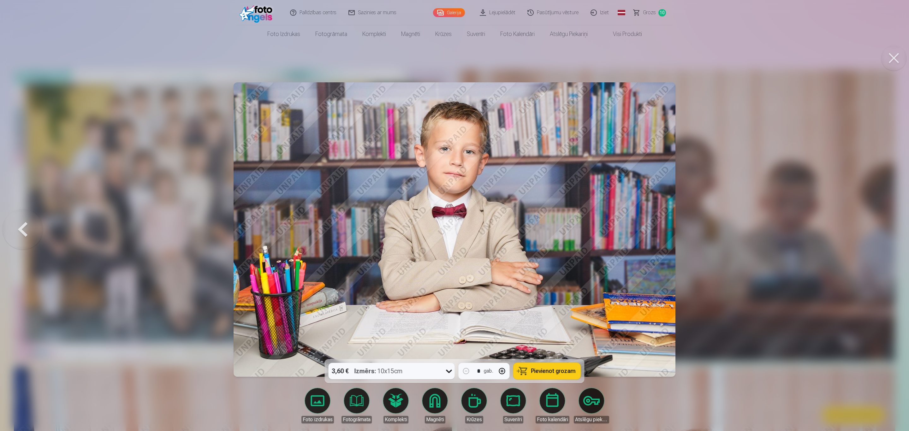
click at [604, 231] on div at bounding box center [454, 215] width 909 height 431
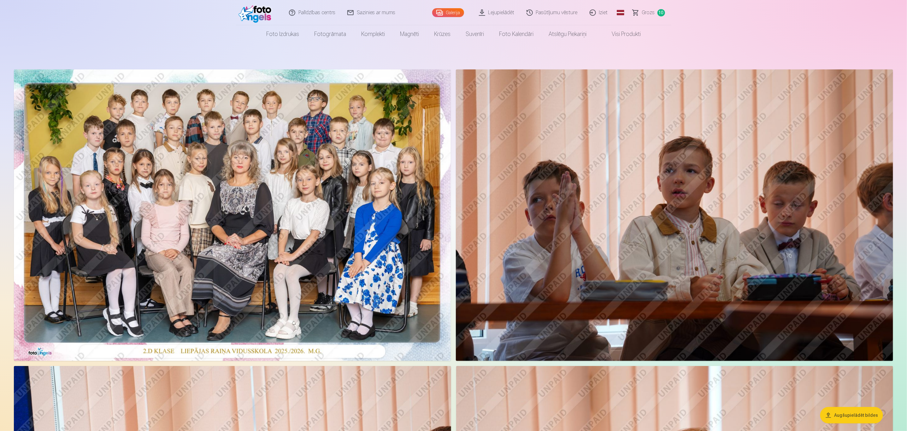
click at [604, 15] on span "Grozs" at bounding box center [648, 13] width 13 height 8
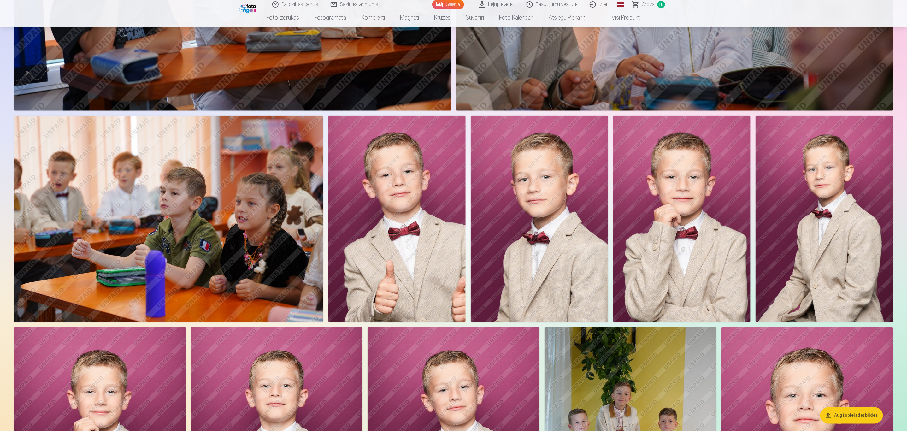
scroll to position [568, 0]
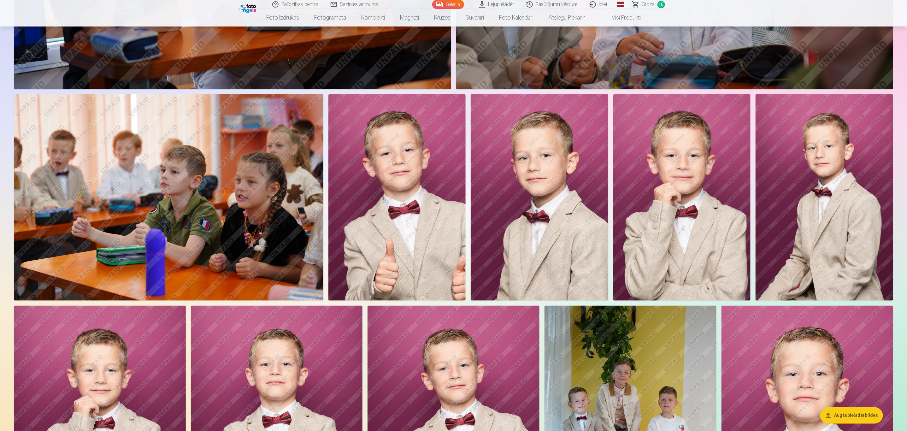
click at [604, 199] on img at bounding box center [683, 197] width 138 height 206
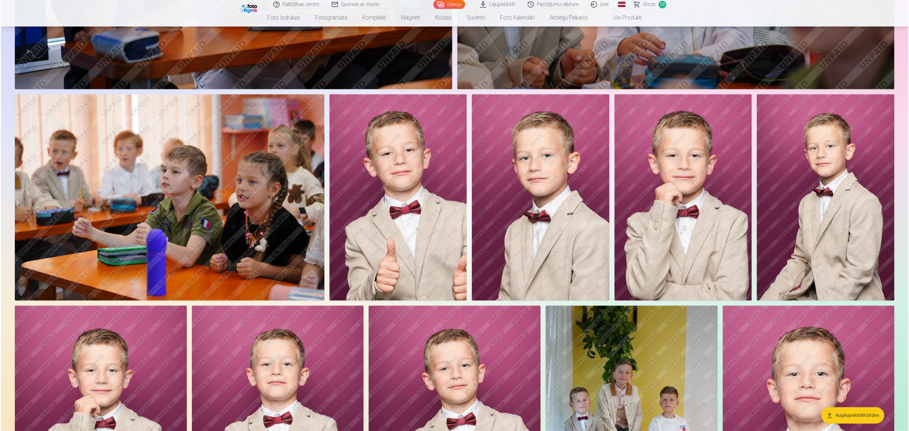
scroll to position [568, 0]
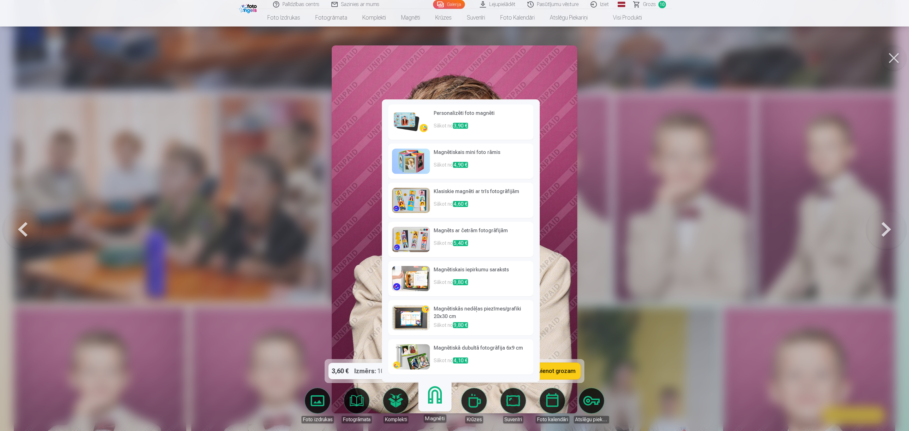
click at [436, 287] on link "Magnēti" at bounding box center [434, 403] width 39 height 39
click at [472, 195] on h6 "Klasiskie magnēti ar trīs fotogrāfijām" at bounding box center [482, 194] width 96 height 13
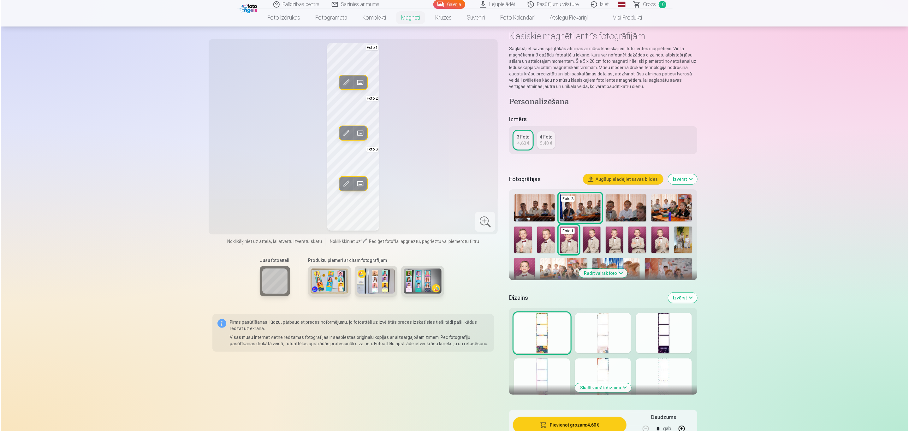
scroll to position [47, 0]
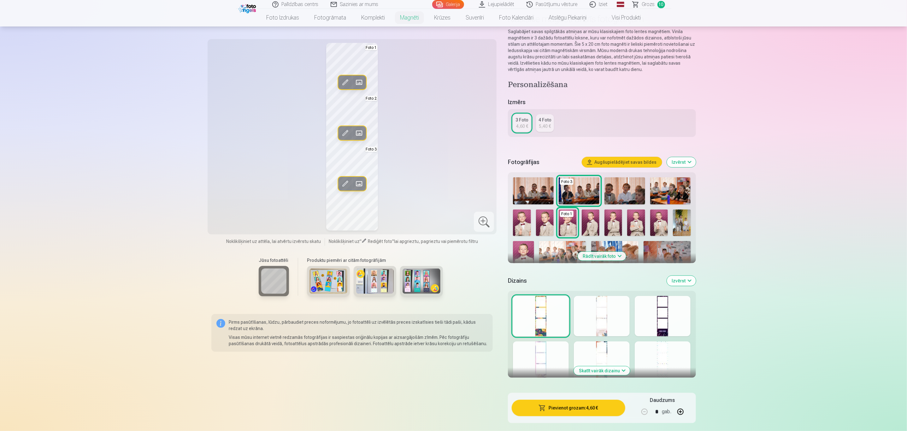
click at [604, 257] on button "Rādīt vairāk foto" at bounding box center [602, 256] width 48 height 9
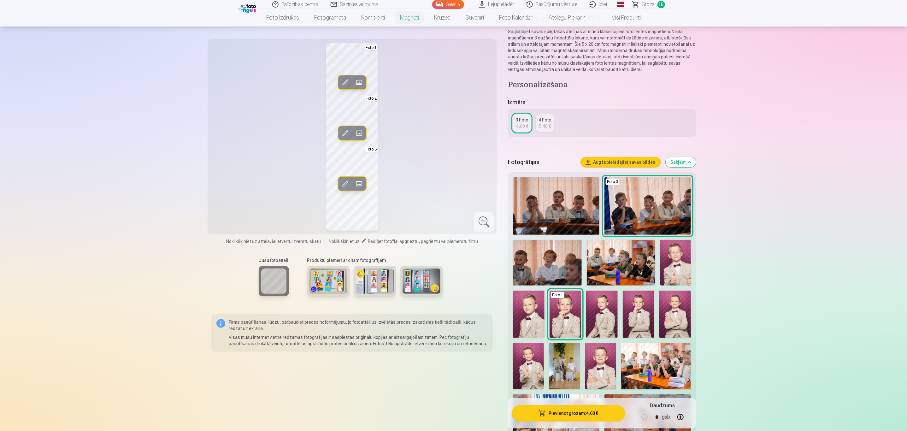
click at [357, 83] on span at bounding box center [359, 82] width 10 height 10
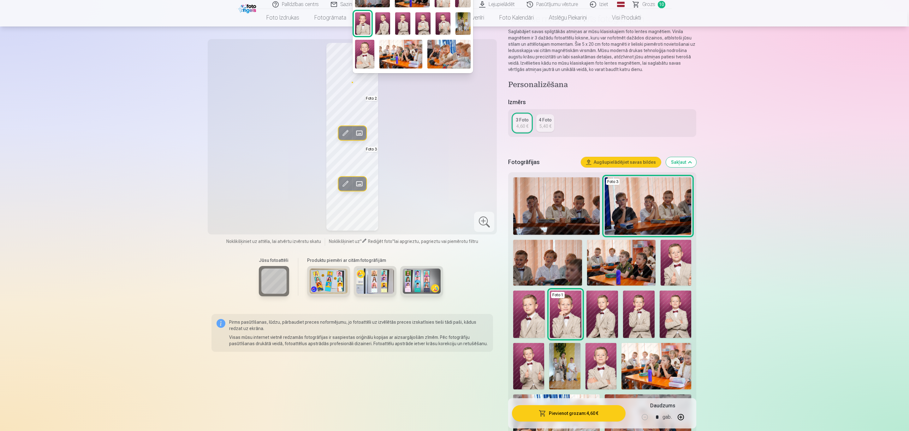
click at [403, 23] on img at bounding box center [402, 23] width 15 height 23
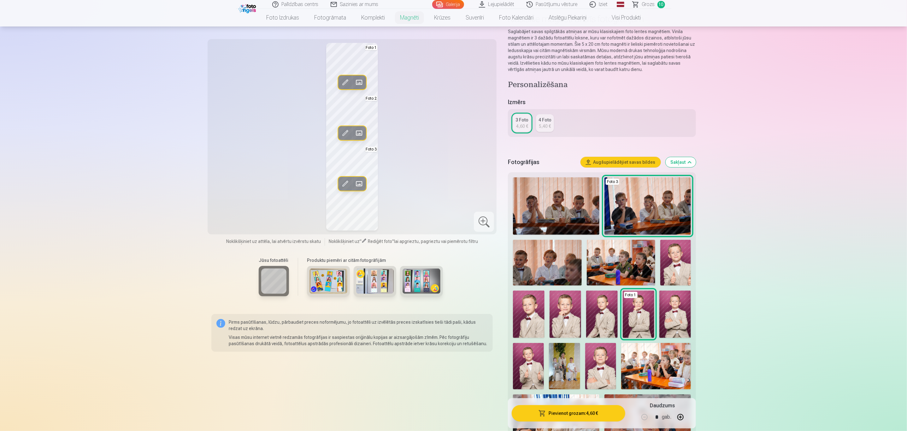
click at [360, 134] on span at bounding box center [359, 133] width 10 height 10
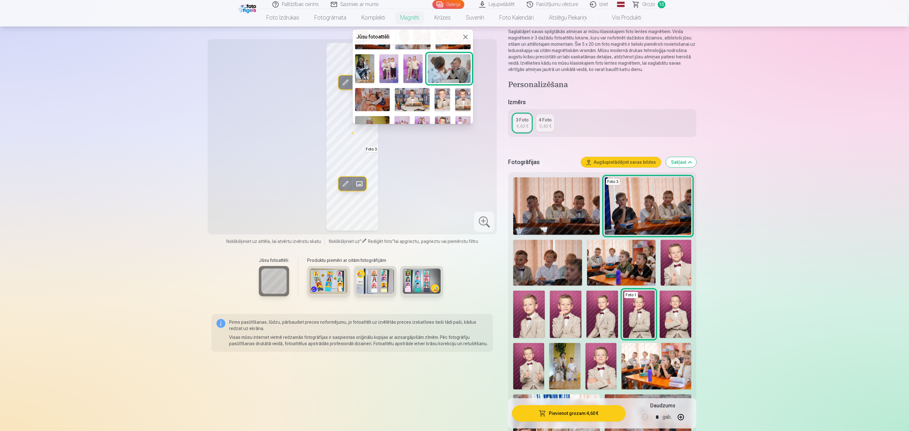
scroll to position [276, 0]
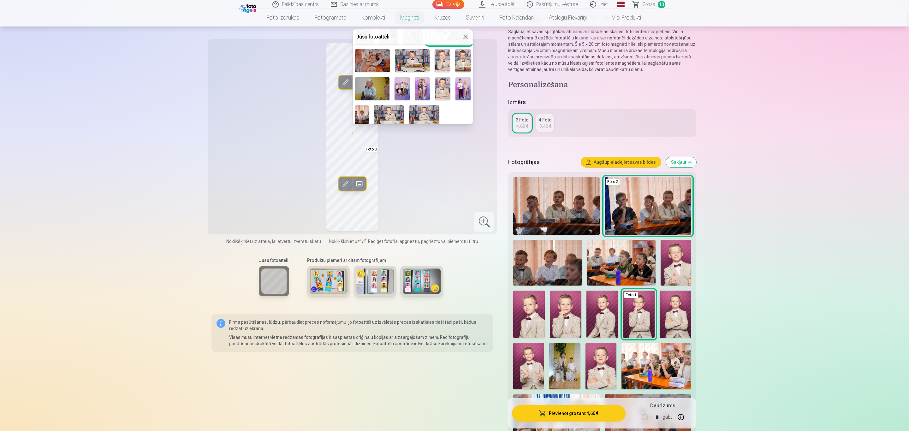
click at [440, 57] on img at bounding box center [442, 60] width 15 height 23
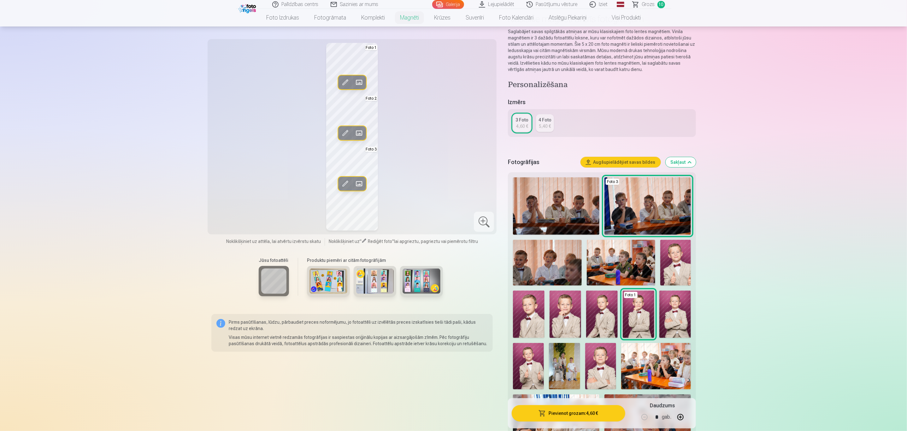
click at [356, 182] on span at bounding box center [359, 184] width 10 height 10
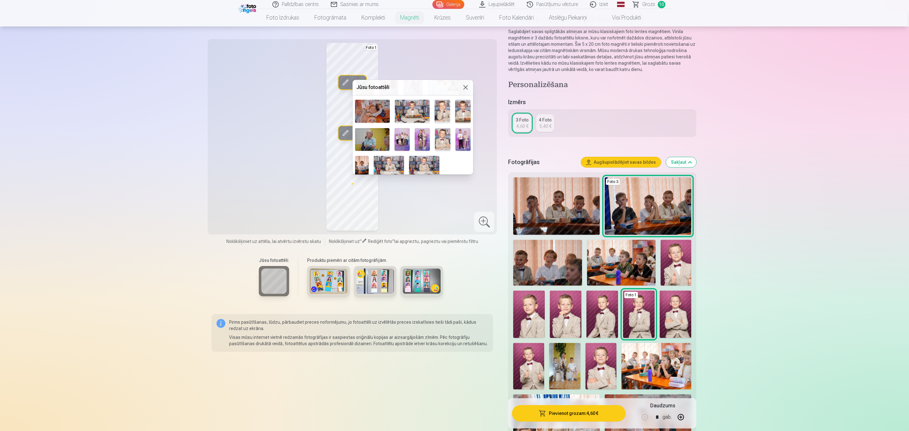
click at [392, 158] on img at bounding box center [389, 166] width 30 height 20
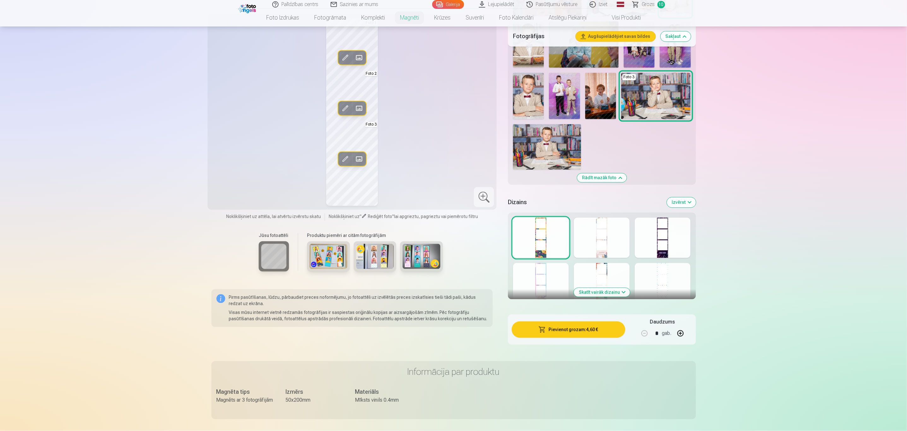
scroll to position [947, 0]
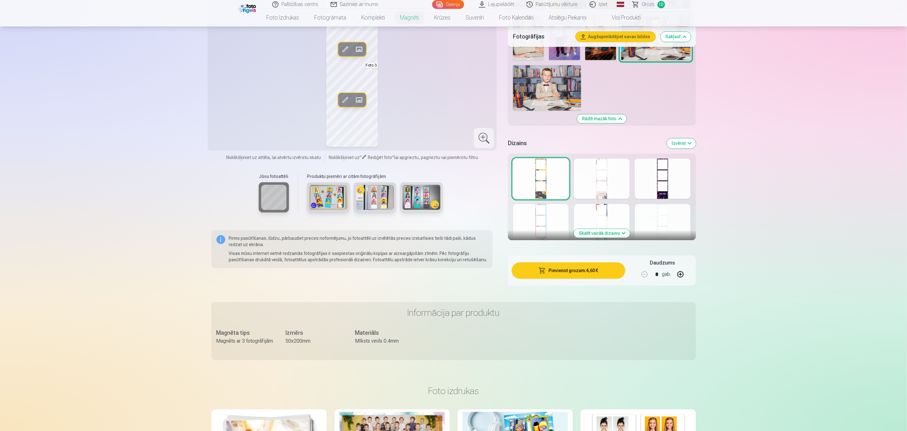
click at [589, 175] on div at bounding box center [602, 178] width 56 height 40
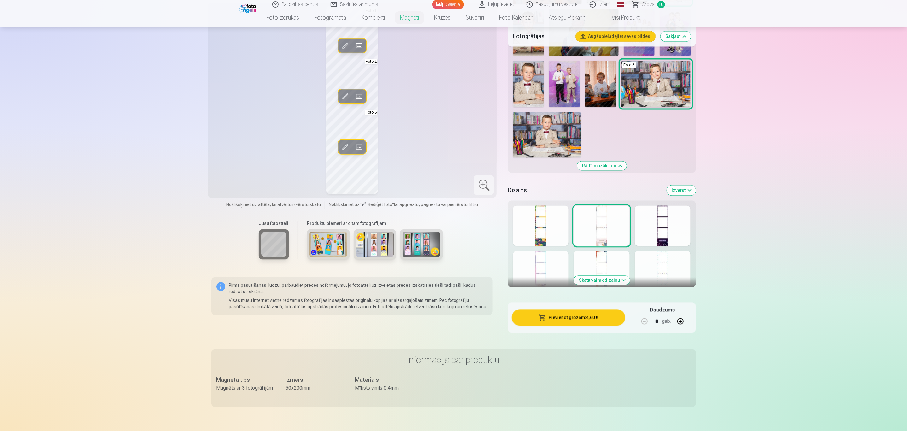
scroll to position [852, 0]
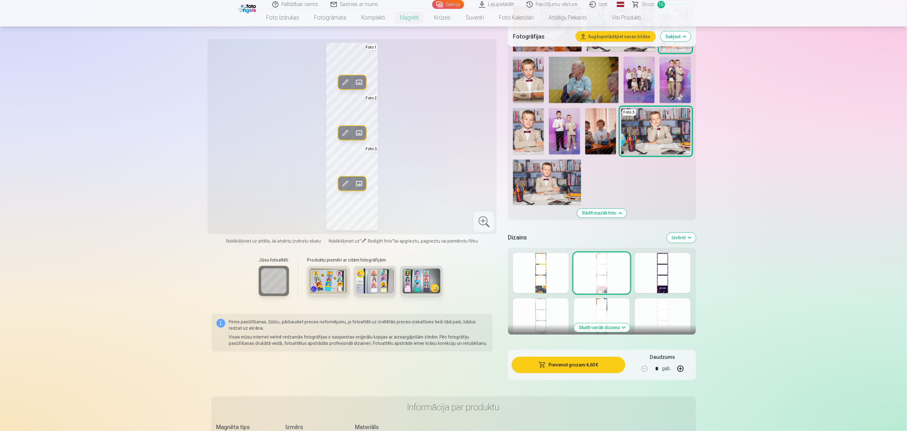
click at [604, 277] on div at bounding box center [663, 273] width 56 height 40
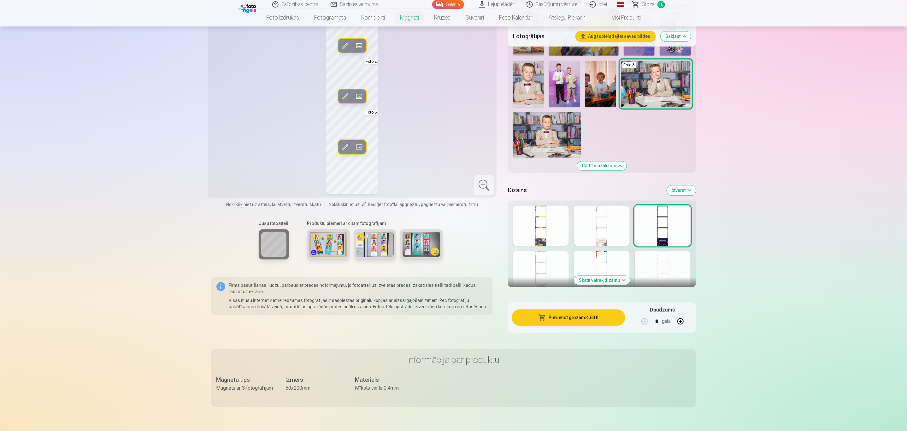
click at [540, 258] on div at bounding box center [541, 271] width 56 height 40
click at [603, 262] on div at bounding box center [602, 271] width 56 height 40
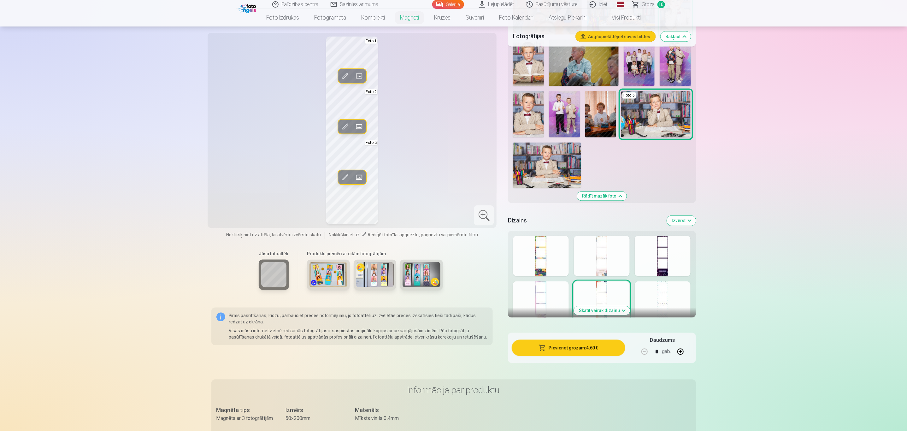
scroll to position [852, 0]
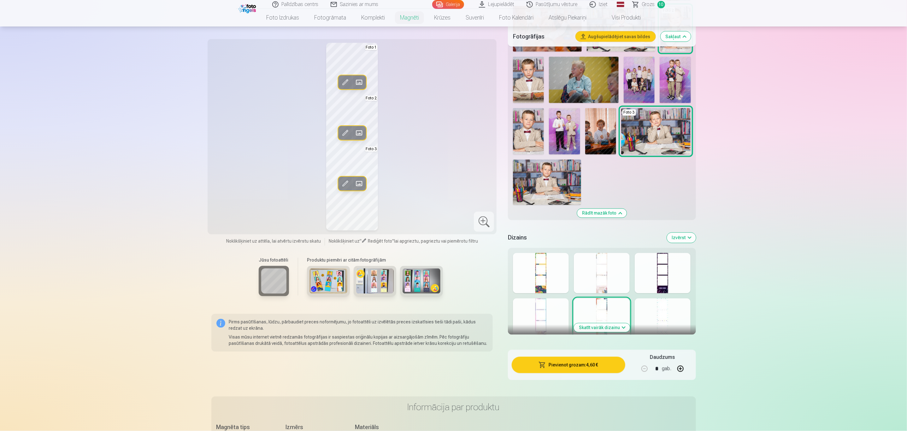
click at [536, 264] on div at bounding box center [541, 273] width 56 height 40
click at [599, 268] on div at bounding box center [602, 273] width 56 height 40
click at [604, 273] on div at bounding box center [663, 273] width 56 height 40
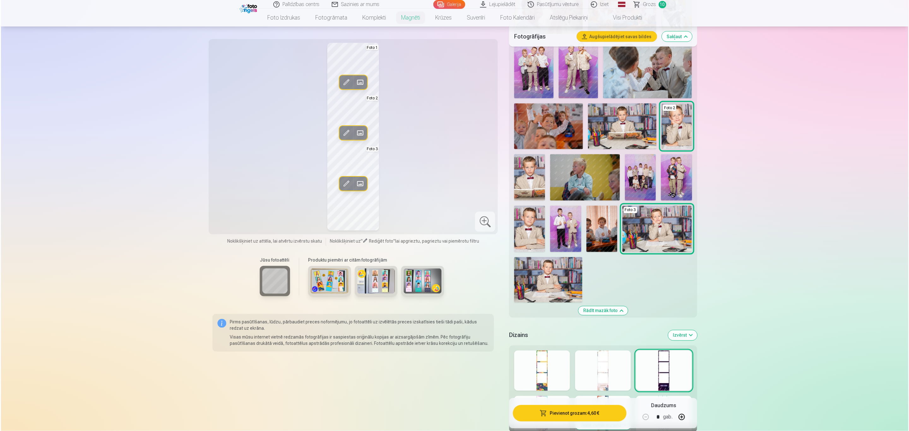
scroll to position [757, 0]
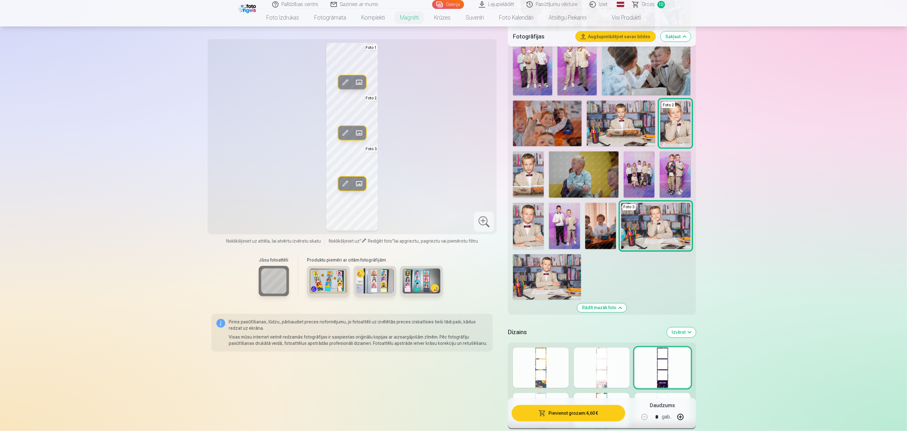
click at [357, 181] on span at bounding box center [359, 184] width 10 height 10
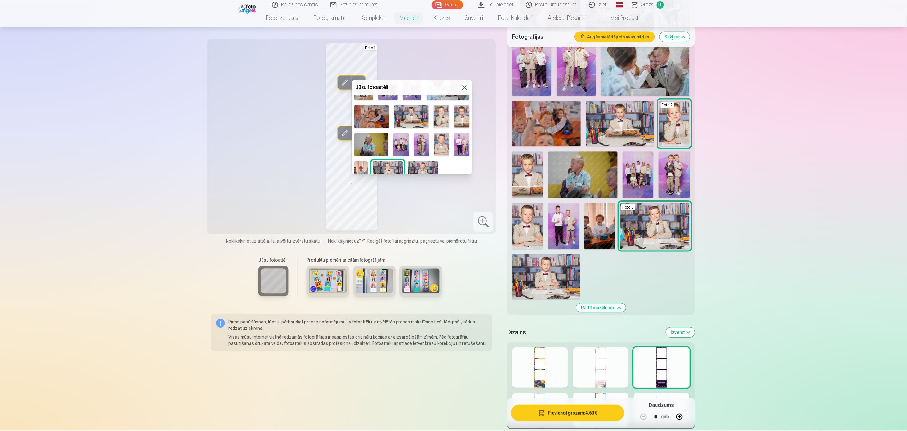
scroll to position [276, 0]
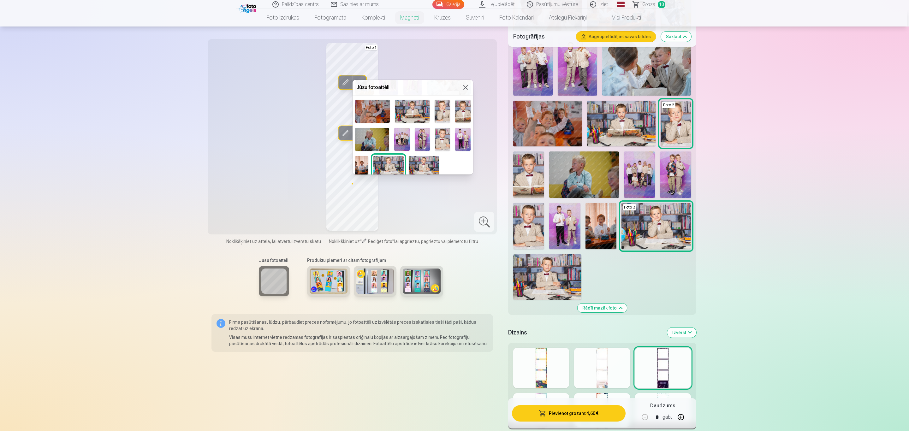
click at [421, 164] on img at bounding box center [424, 166] width 30 height 20
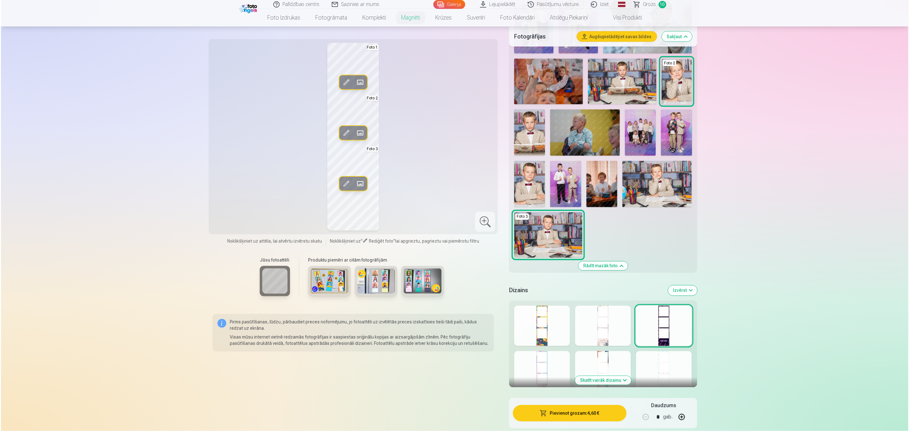
scroll to position [805, 0]
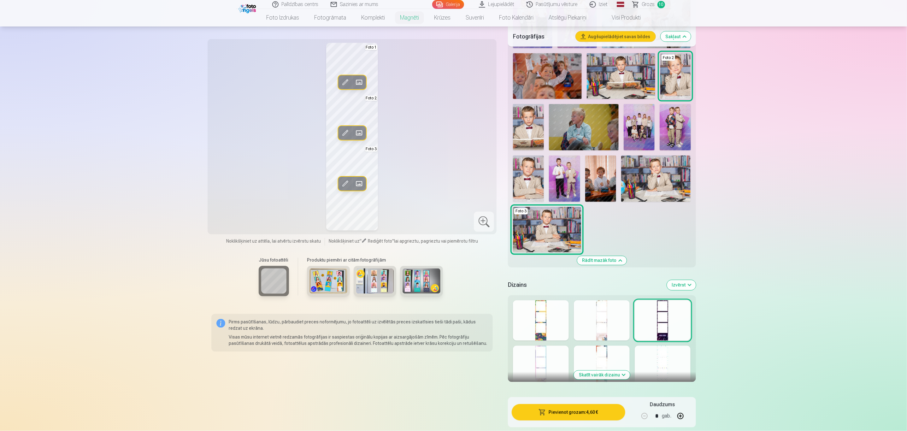
click at [604, 287] on button "button" at bounding box center [680, 416] width 15 height 15
type input "*"
click at [567, 287] on button "Pievienot grozam : 9,20 €" at bounding box center [568, 412] width 113 height 16
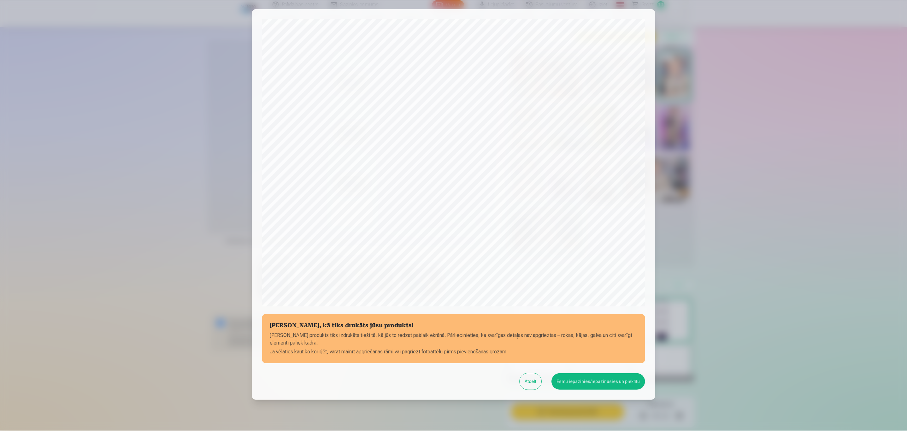
scroll to position [0, 0]
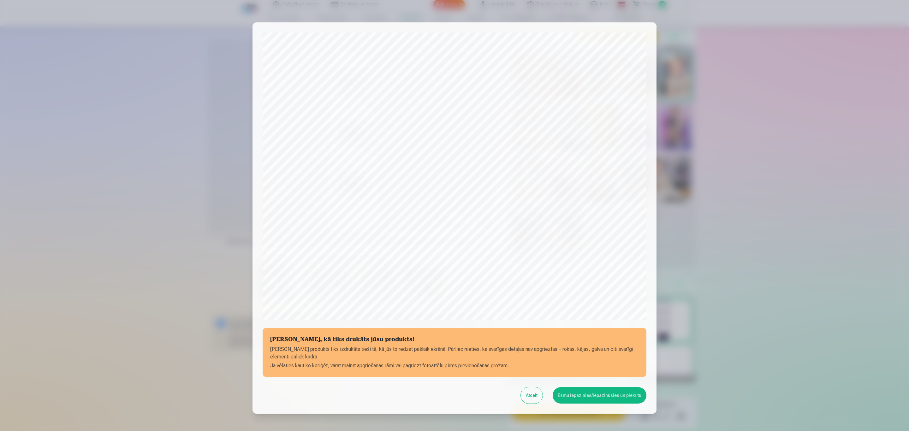
click at [602, 287] on button "Esmu iepazinies/iepazinusies un piekrītu" at bounding box center [600, 395] width 94 height 16
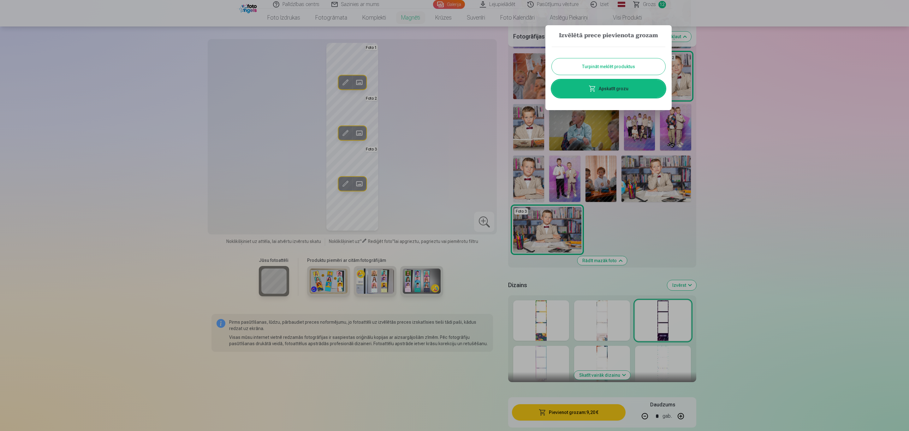
click at [604, 131] on div at bounding box center [454, 215] width 909 height 431
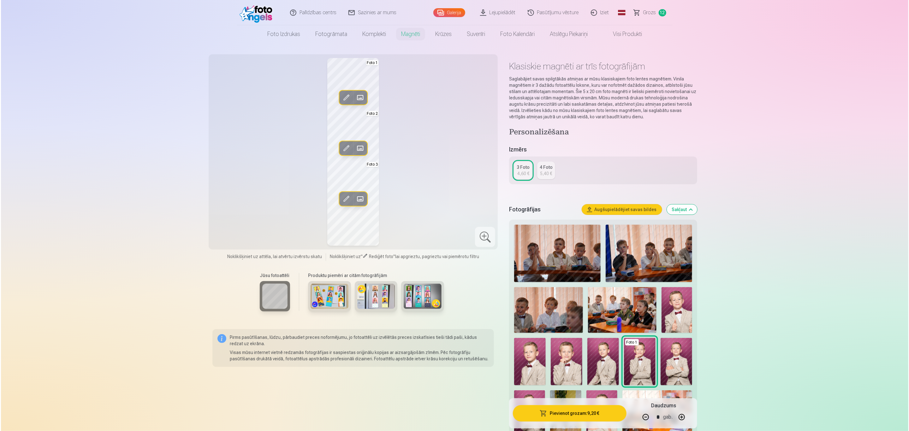
scroll to position [568, 0]
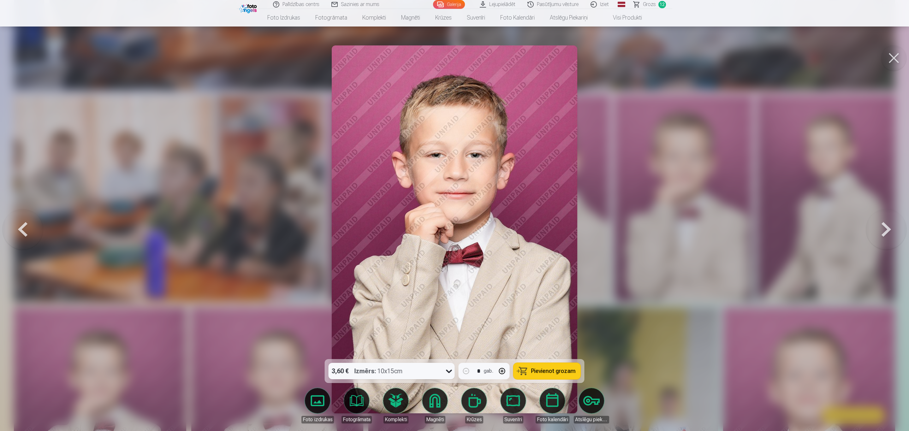
click at [604, 55] on button at bounding box center [893, 57] width 25 height 25
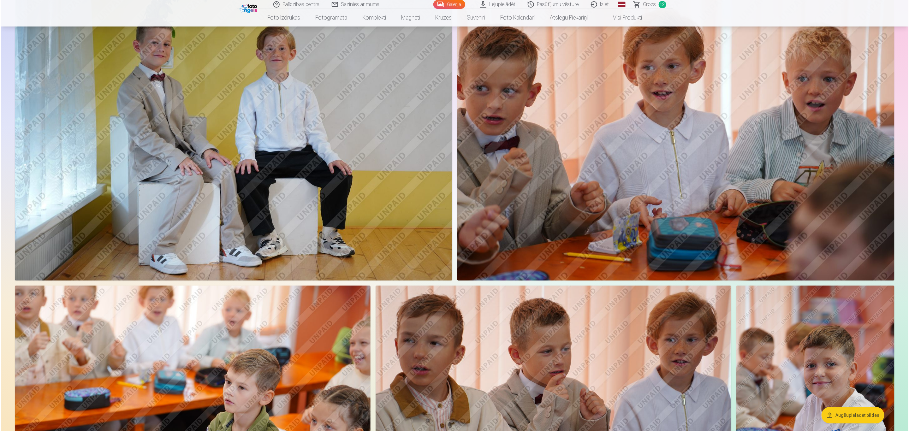
scroll to position [1846, 0]
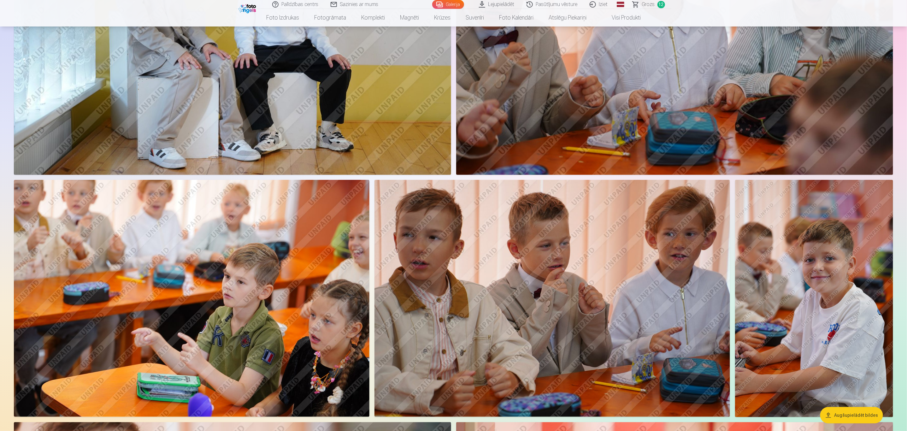
click at [229, 60] on img at bounding box center [232, 29] width 437 height 291
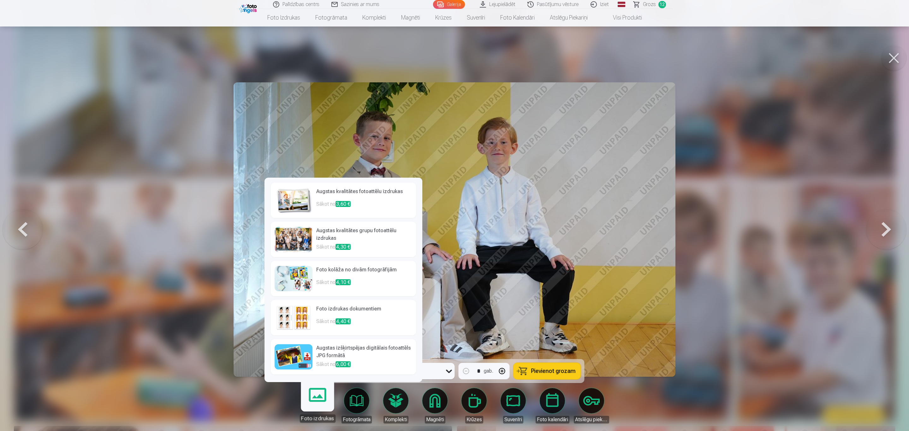
click at [325, 273] on h6 "Foto kolāža no divām fotogrāfijām" at bounding box center [364, 272] width 96 height 13
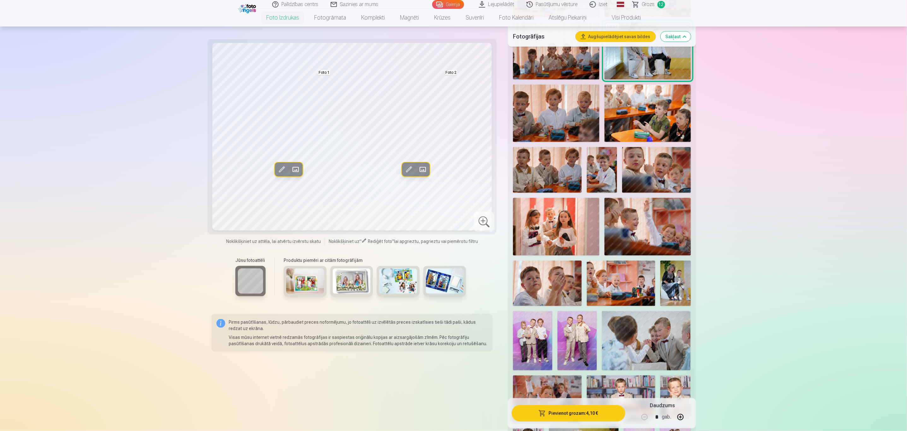
scroll to position [521, 0]
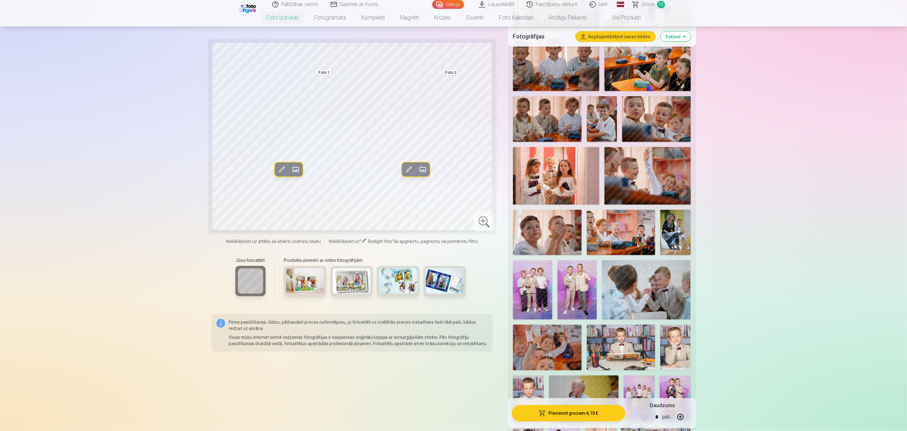
click at [534, 286] on img at bounding box center [532, 289] width 39 height 59
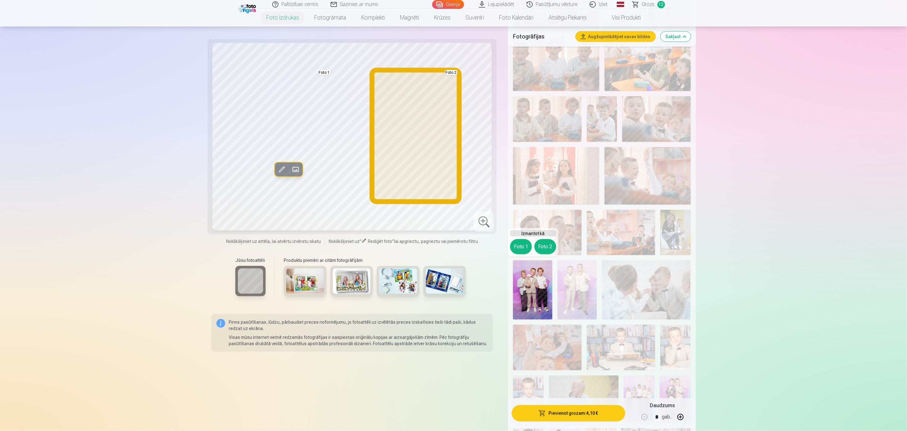
click at [545, 244] on button "Foto 2" at bounding box center [546, 246] width 22 height 15
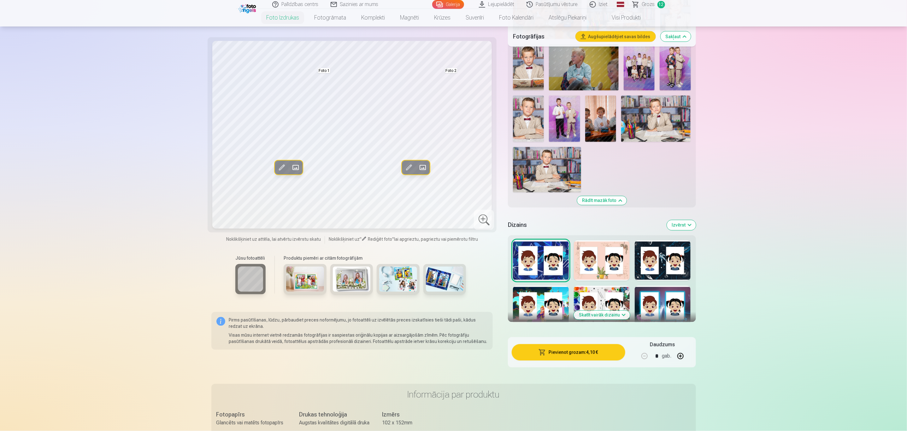
scroll to position [805, 0]
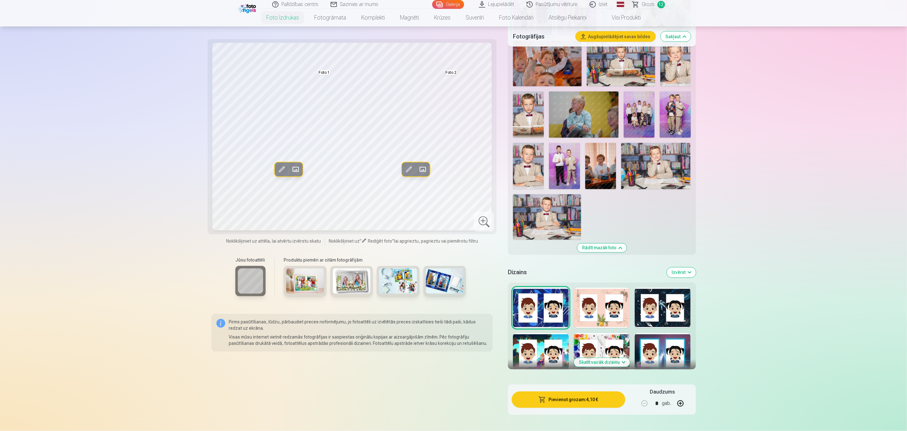
click at [600, 287] on div at bounding box center [602, 308] width 56 height 40
click at [604, 287] on div at bounding box center [663, 308] width 56 height 40
click at [534, 287] on div at bounding box center [541, 308] width 56 height 40
click at [541, 287] on div at bounding box center [541, 353] width 56 height 40
click at [604, 287] on div at bounding box center [602, 353] width 56 height 40
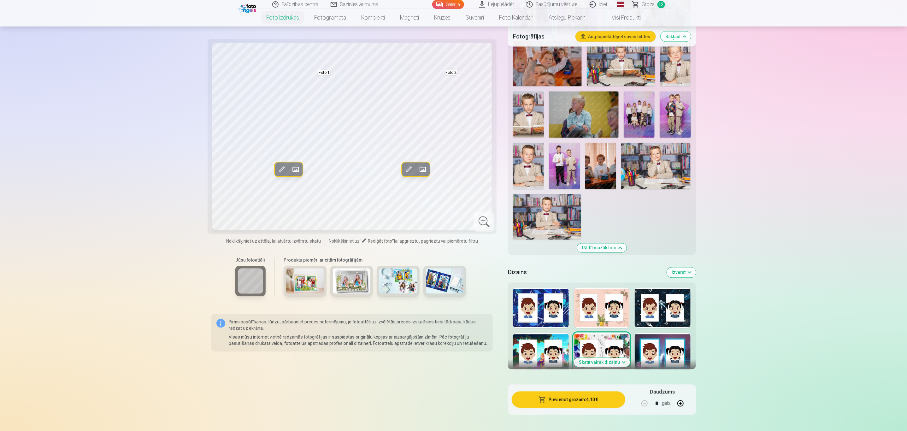
scroll to position [852, 0]
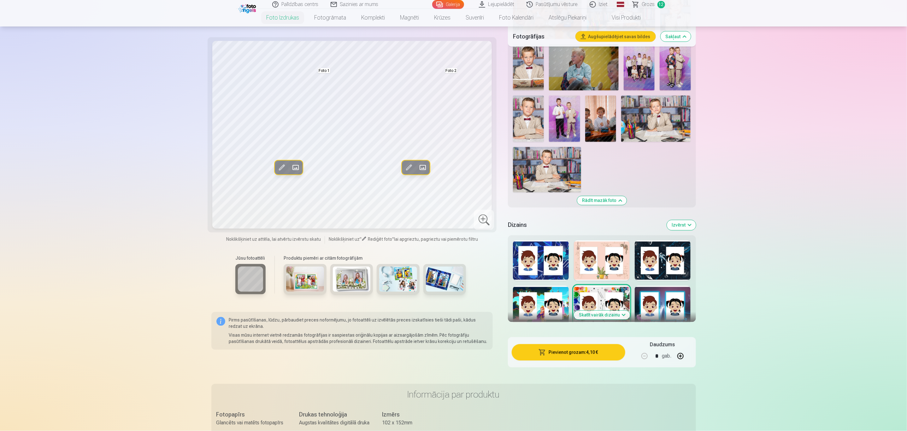
click at [604, 287] on div at bounding box center [663, 306] width 56 height 40
click at [604, 287] on button "Skatīt vairāk dizainu" at bounding box center [602, 315] width 56 height 9
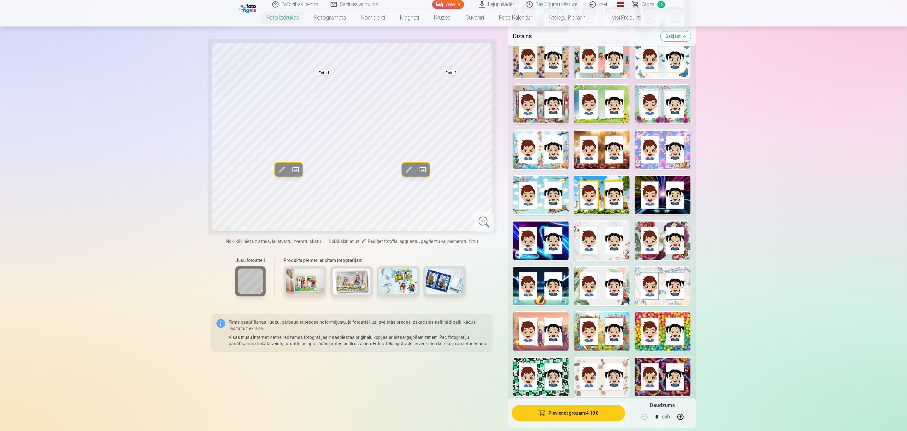
scroll to position [1231, 0]
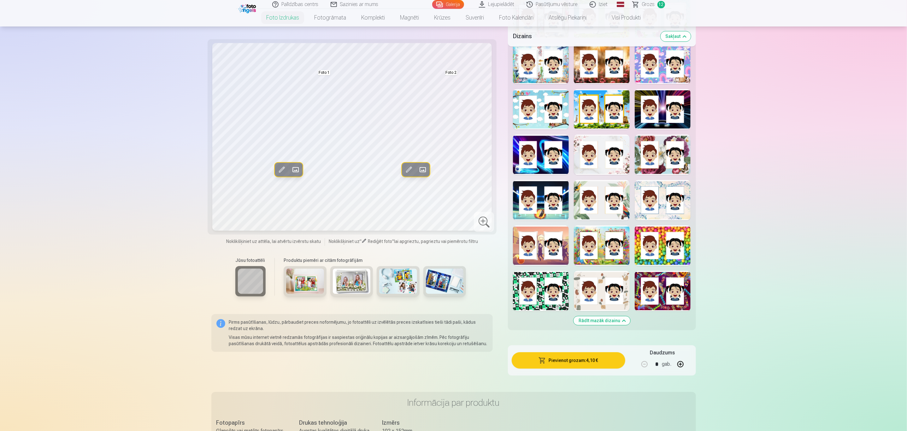
click at [539, 247] on div at bounding box center [541, 245] width 56 height 40
click at [545, 201] on div at bounding box center [541, 200] width 56 height 40
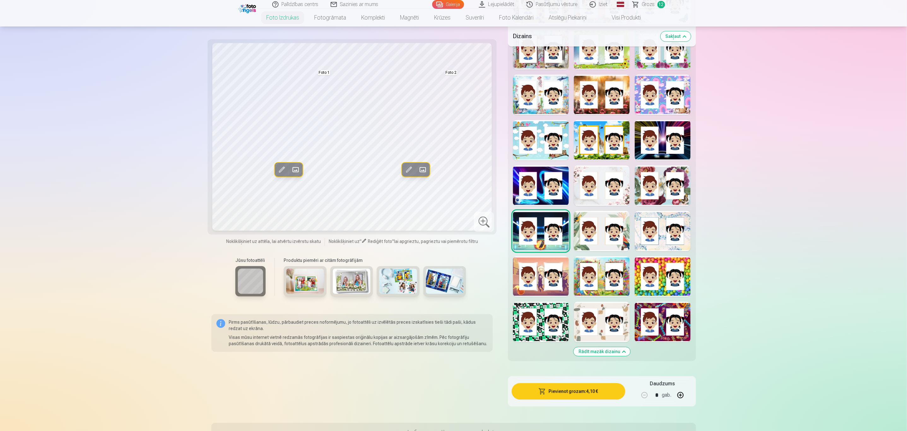
scroll to position [1184, 0]
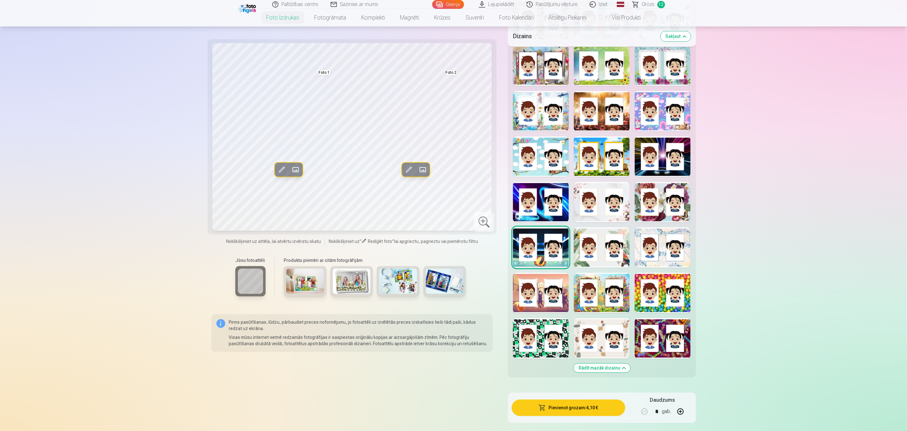
click at [539, 207] on div at bounding box center [541, 202] width 56 height 40
click at [489, 221] on div at bounding box center [484, 222] width 20 height 20
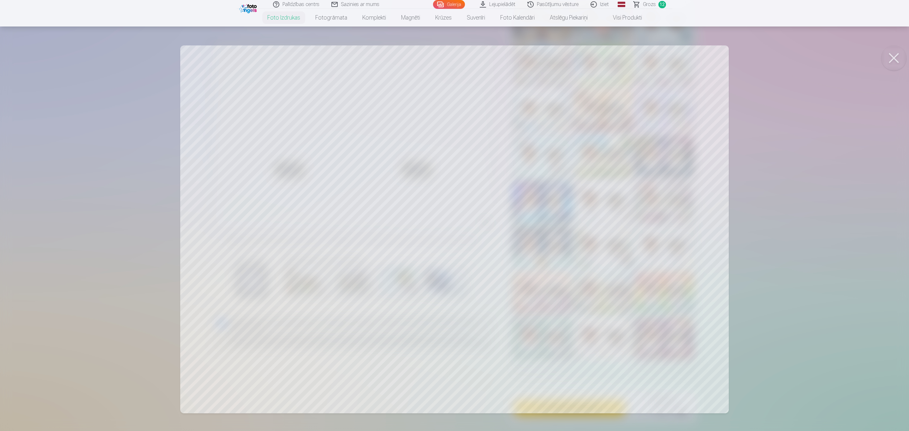
click at [604, 60] on button at bounding box center [893, 57] width 25 height 25
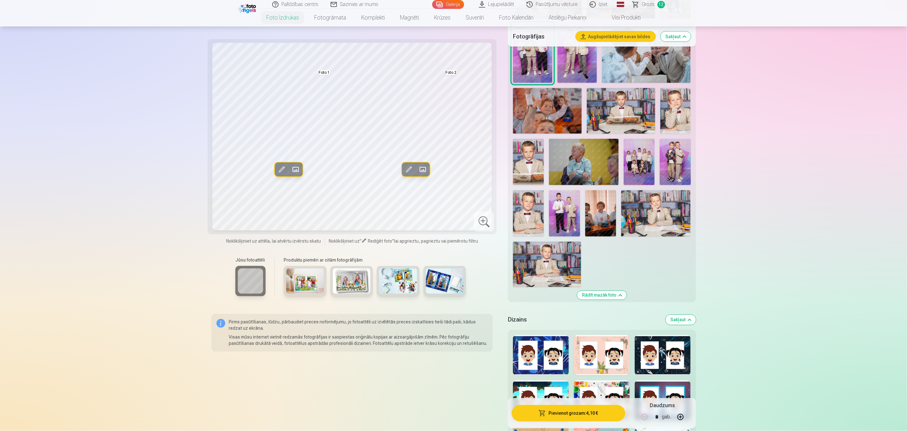
scroll to position [710, 0]
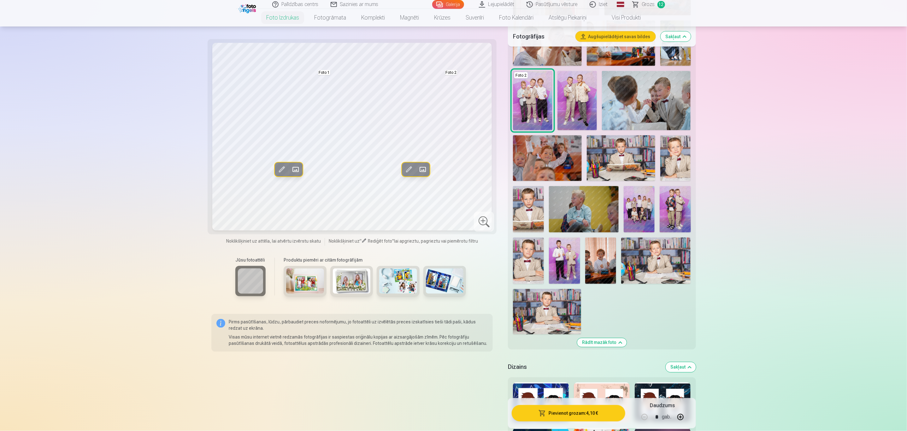
click at [604, 207] on img at bounding box center [639, 209] width 31 height 46
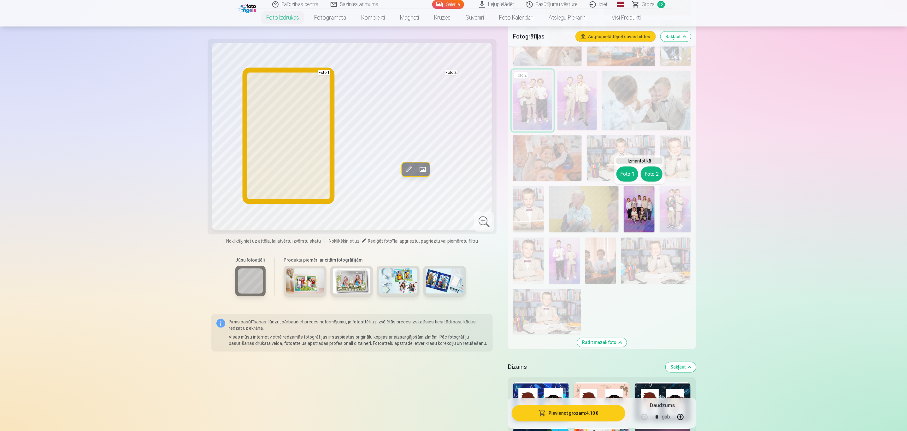
click at [604, 177] on button "Foto 1" at bounding box center [628, 174] width 22 height 15
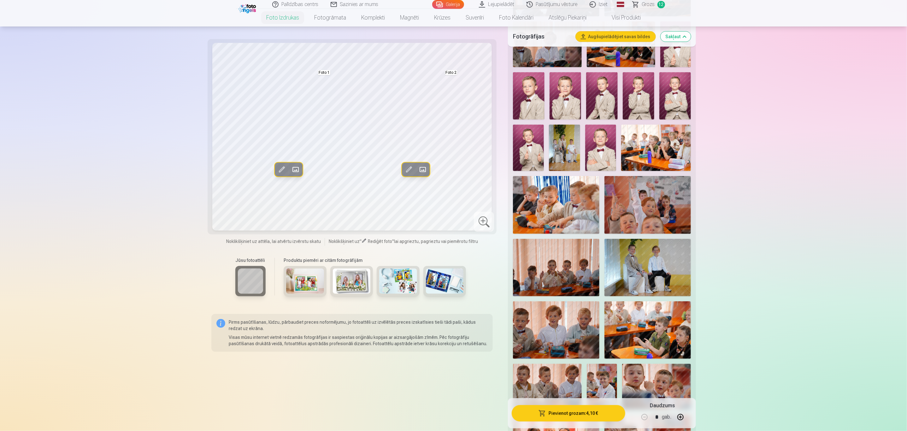
scroll to position [237, 0]
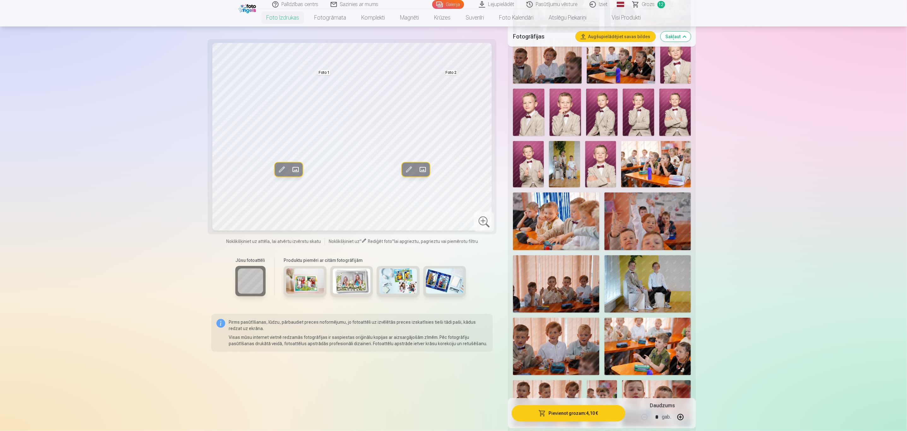
click at [568, 169] on img at bounding box center [564, 164] width 31 height 46
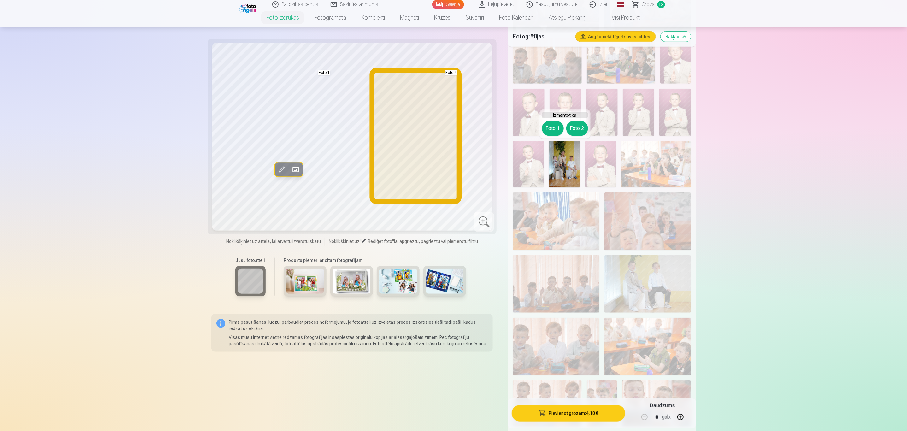
click at [582, 126] on button "Foto 2" at bounding box center [578, 128] width 22 height 15
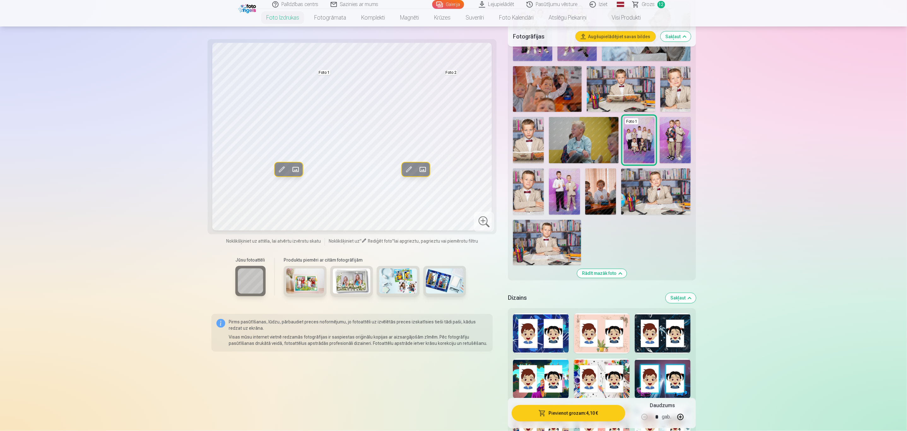
scroll to position [710, 0]
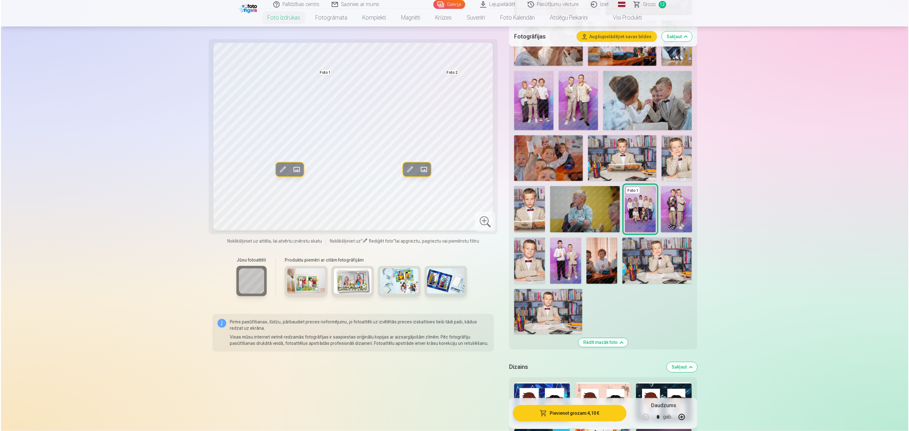
scroll to position [1846, 0]
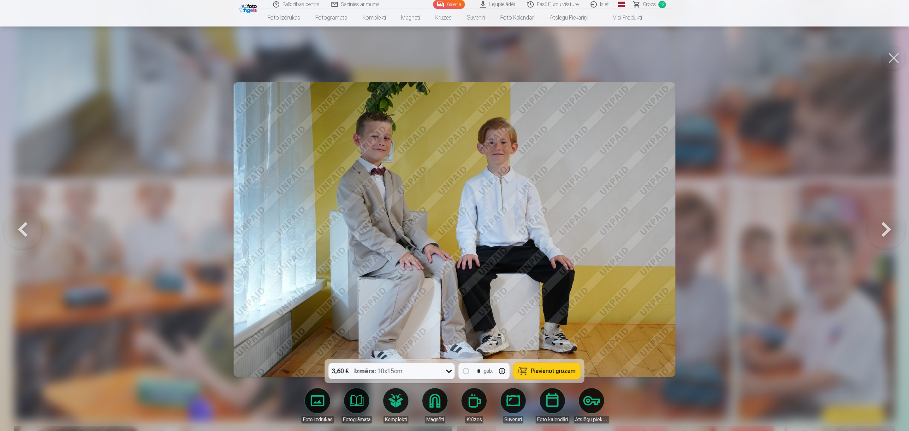
click at [604, 59] on button at bounding box center [893, 57] width 25 height 25
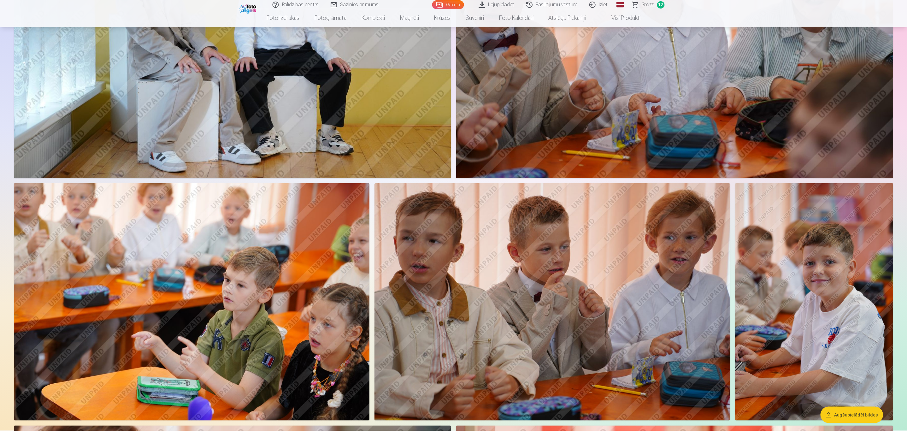
scroll to position [1844, 0]
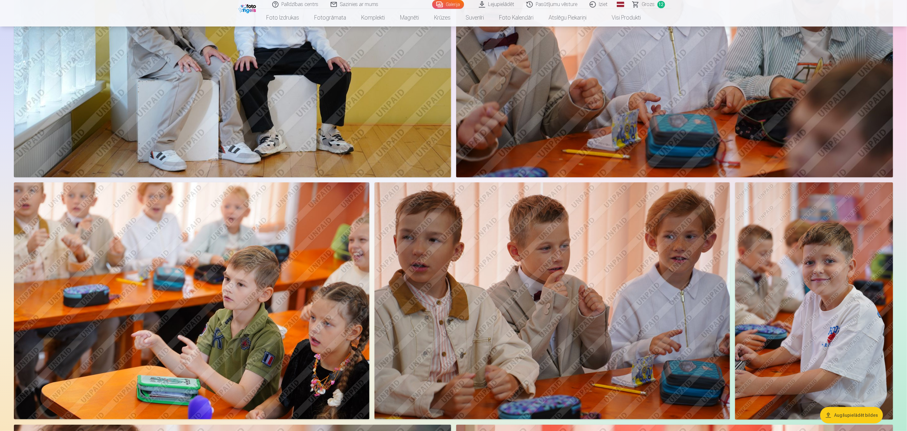
click at [604, 6] on span "Grozs" at bounding box center [648, 5] width 13 height 8
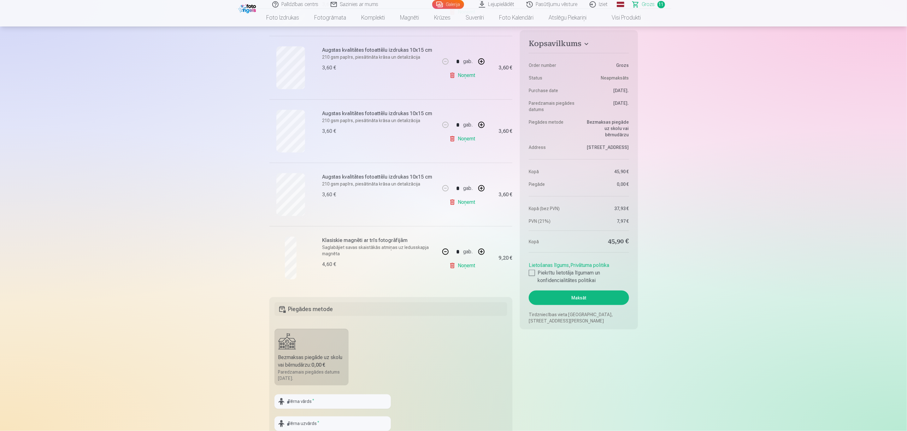
scroll to position [568, 0]
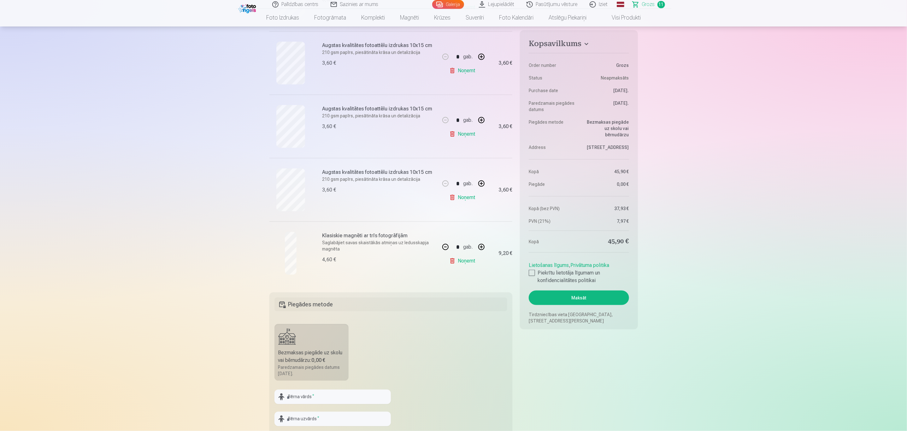
click at [462, 199] on link "Noņemt" at bounding box center [463, 197] width 29 height 13
type input "*"
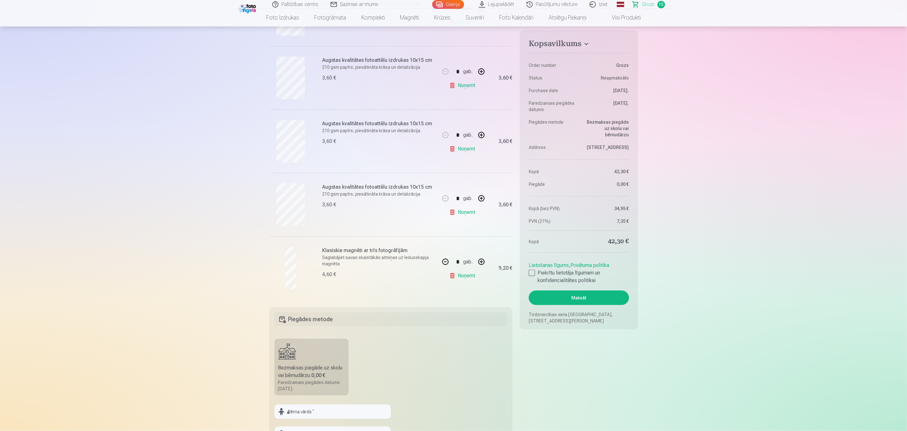
scroll to position [473, 0]
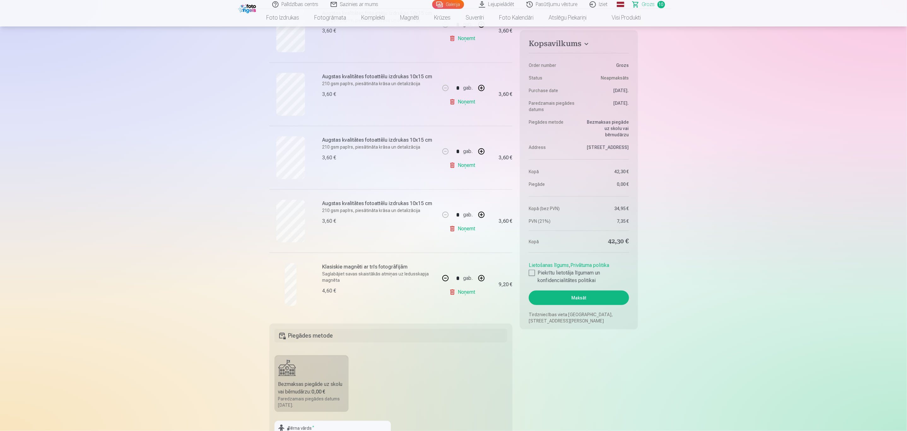
click at [459, 230] on link "Noņemt" at bounding box center [463, 229] width 29 height 13
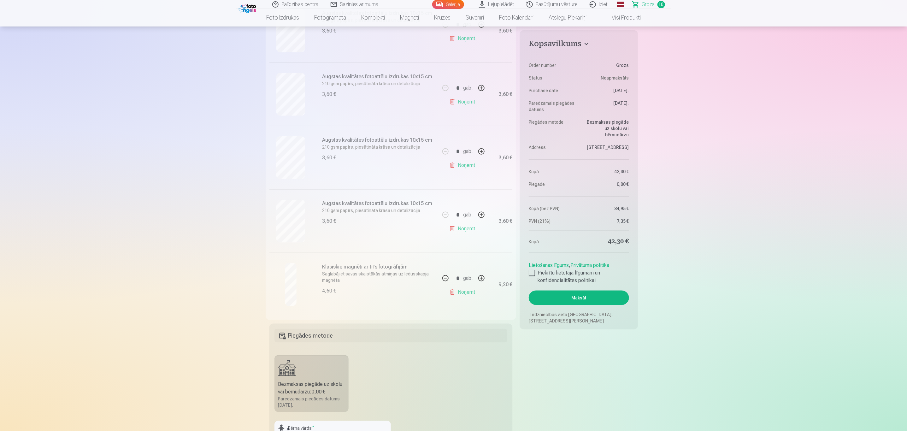
type input "*"
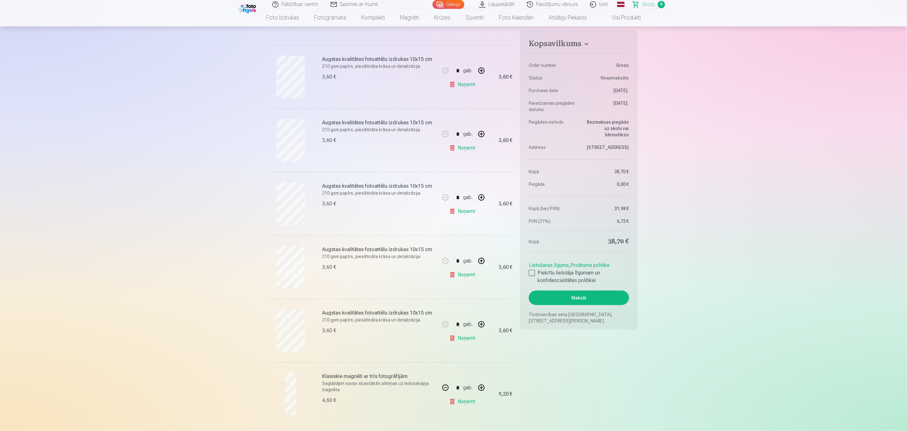
scroll to position [284, 0]
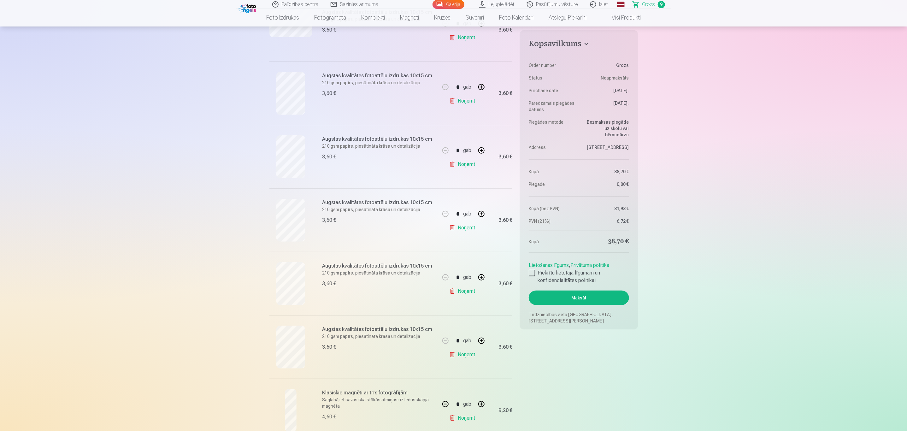
click at [466, 227] on link "Noņemt" at bounding box center [463, 228] width 29 height 13
type input "*"
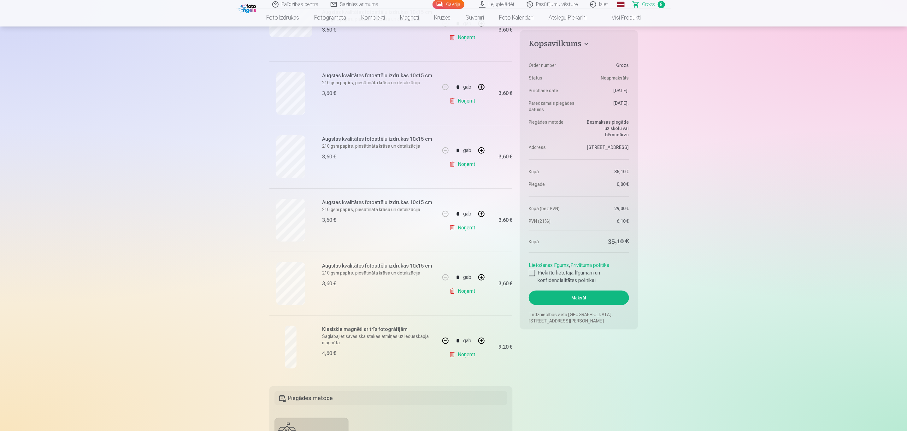
click at [467, 165] on link "Noņemt" at bounding box center [463, 164] width 29 height 13
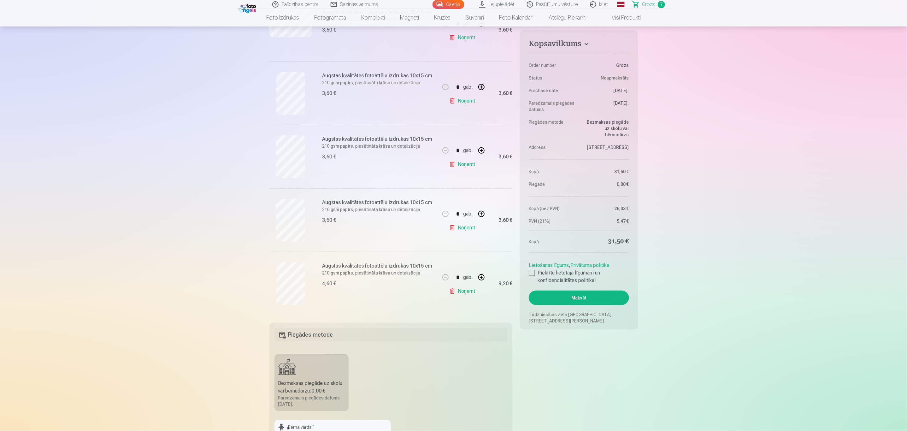
type input "*"
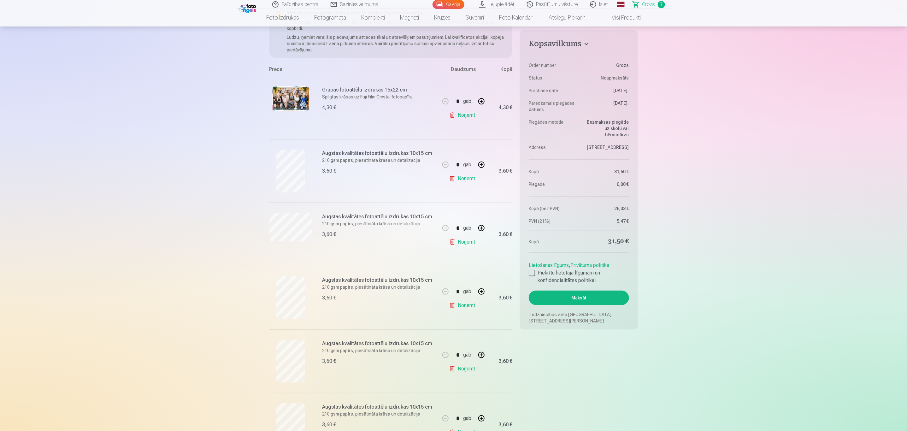
scroll to position [95, 0]
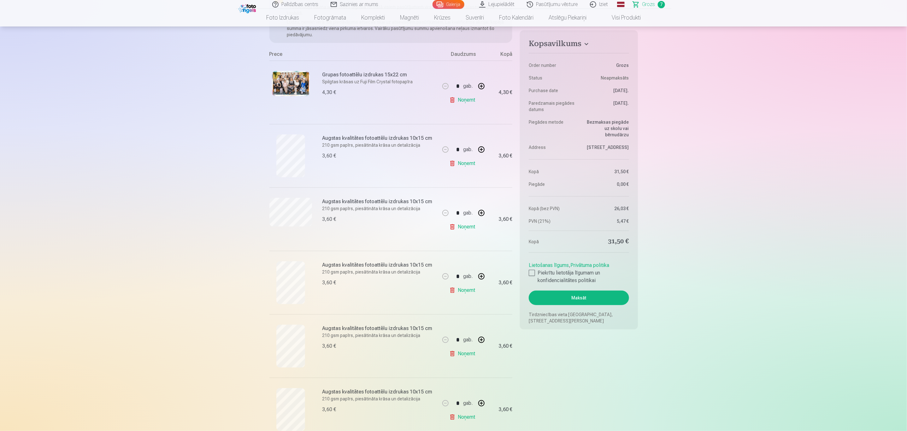
click at [462, 227] on link "Noņemt" at bounding box center [463, 227] width 29 height 13
type input "*"
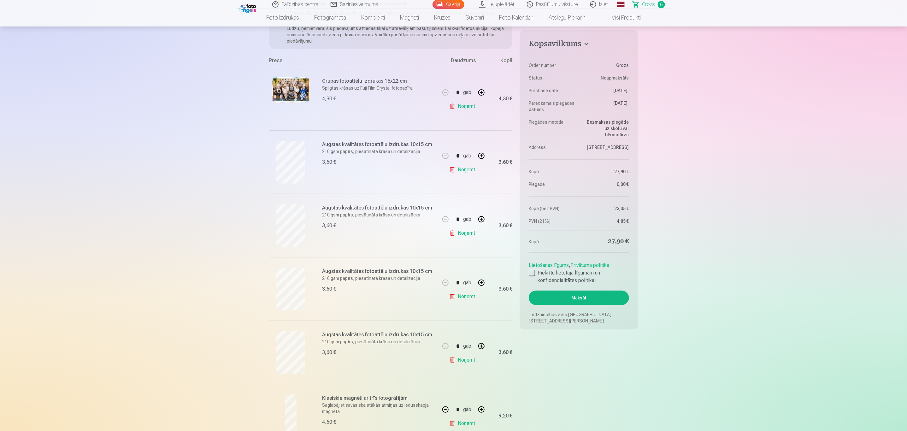
click at [466, 170] on link "Noņemt" at bounding box center [463, 169] width 29 height 13
type input "*"
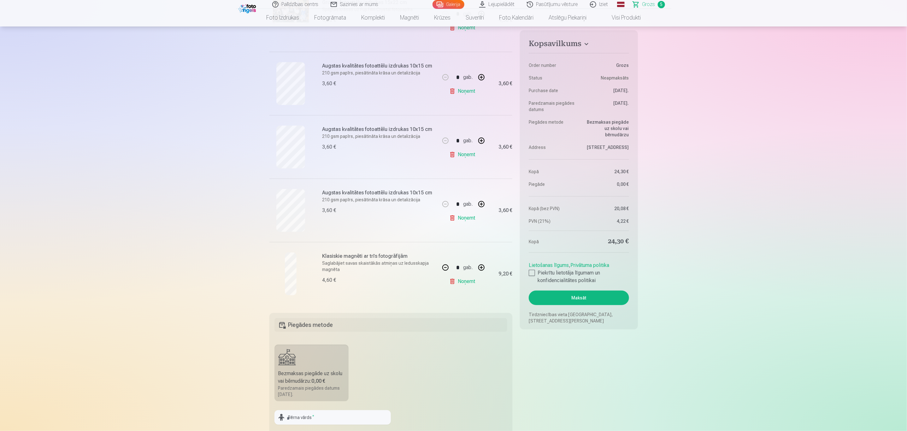
scroll to position [189, 0]
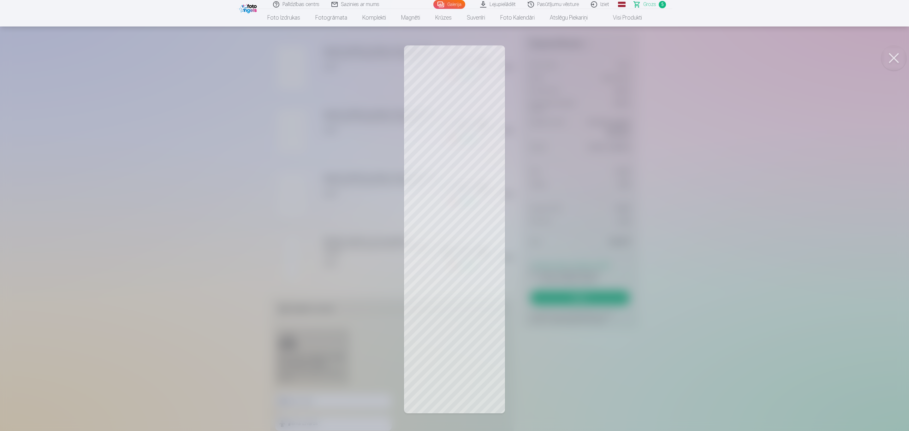
click at [604, 59] on button at bounding box center [893, 57] width 25 height 25
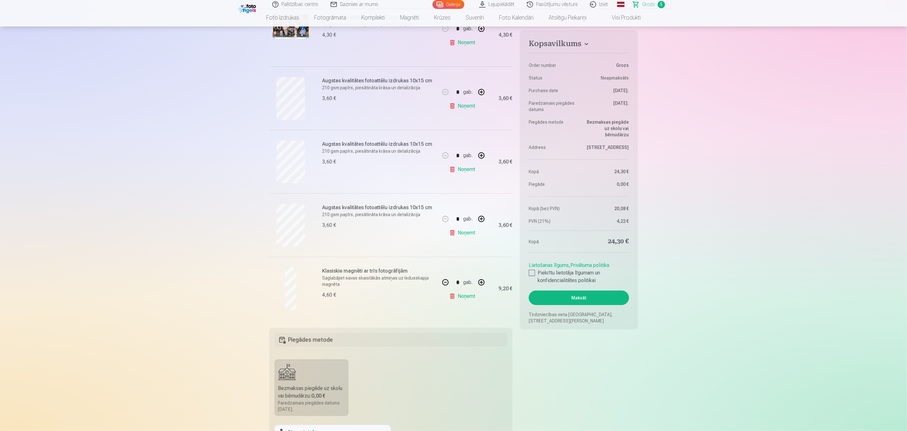
scroll to position [142, 0]
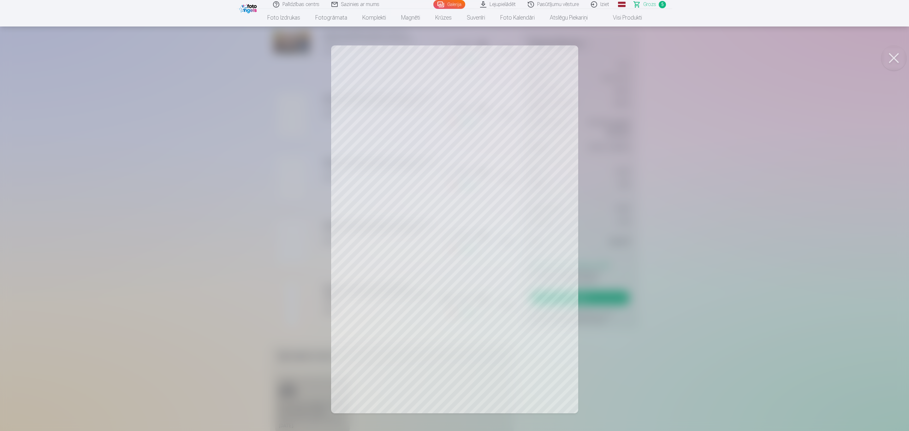
click at [604, 58] on button at bounding box center [893, 57] width 25 height 25
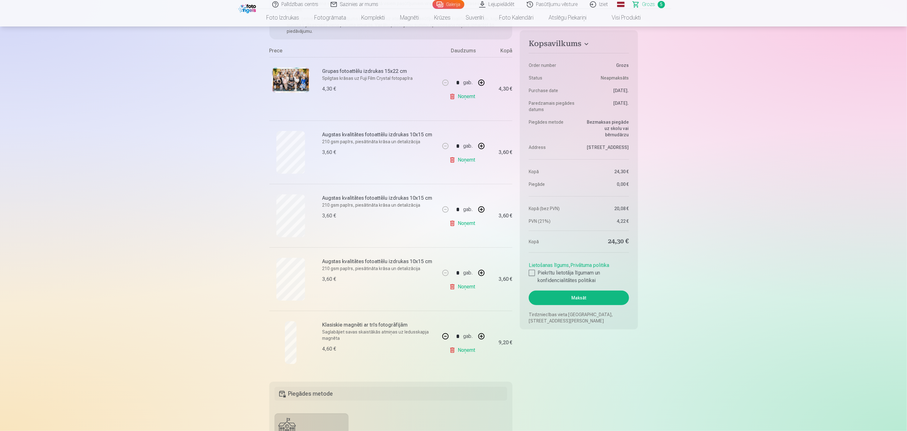
scroll to position [47, 0]
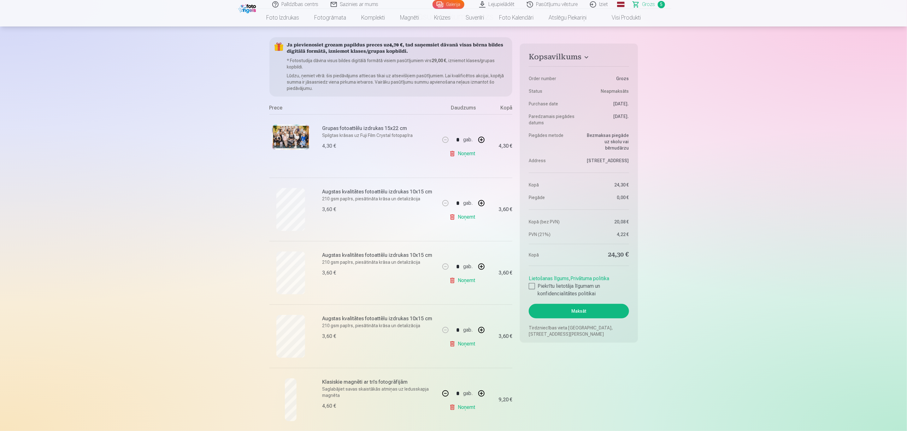
click at [294, 133] on img at bounding box center [291, 137] width 38 height 25
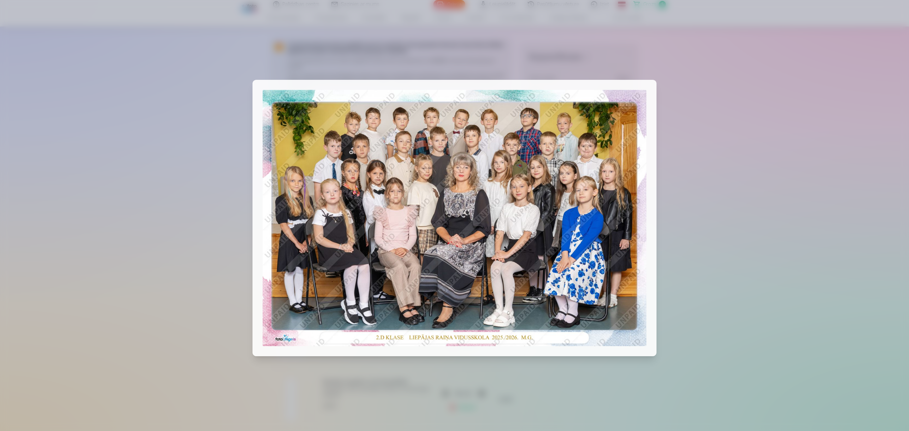
click at [604, 106] on div at bounding box center [454, 215] width 909 height 431
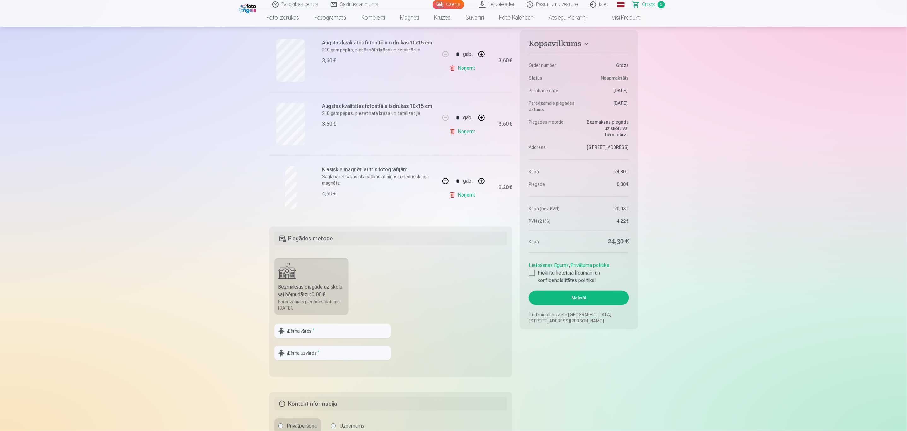
scroll to position [237, 0]
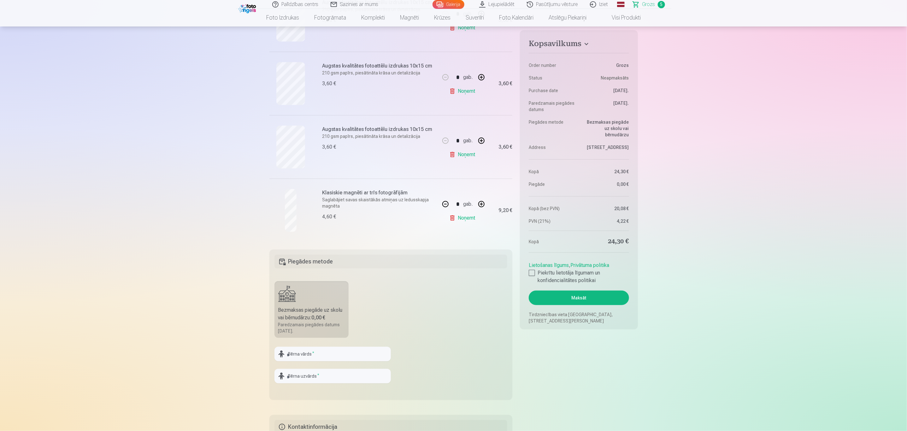
click at [383, 196] on h6 "Klasiskie magnēti ar trīs fotogrāfijām" at bounding box center [380, 193] width 114 height 8
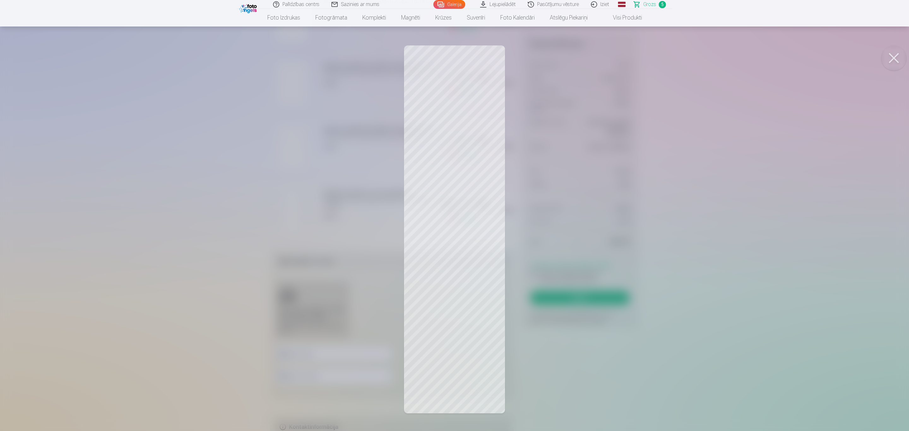
click at [604, 58] on button at bounding box center [893, 57] width 25 height 25
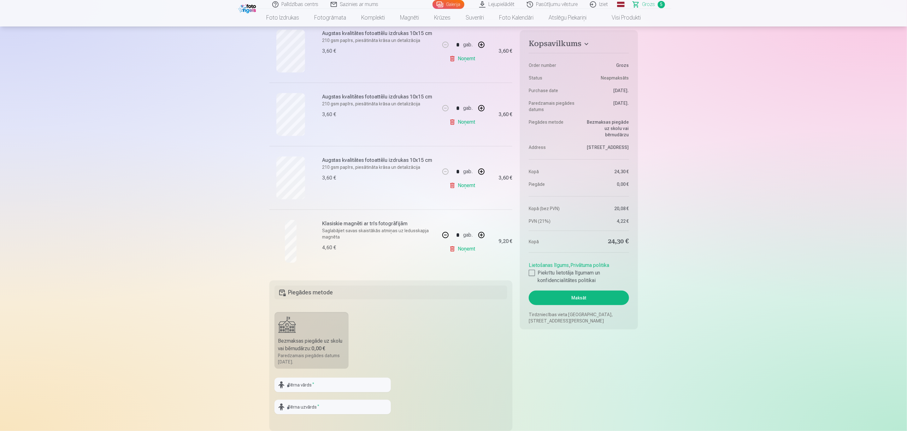
scroll to position [189, 0]
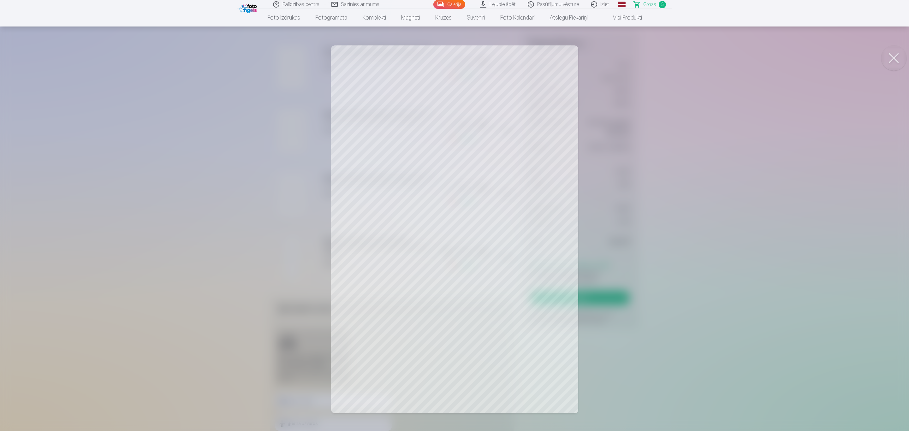
drag, startPoint x: 891, startPoint y: 57, endPoint x: 872, endPoint y: 76, distance: 26.8
click at [604, 57] on button at bounding box center [893, 57] width 25 height 25
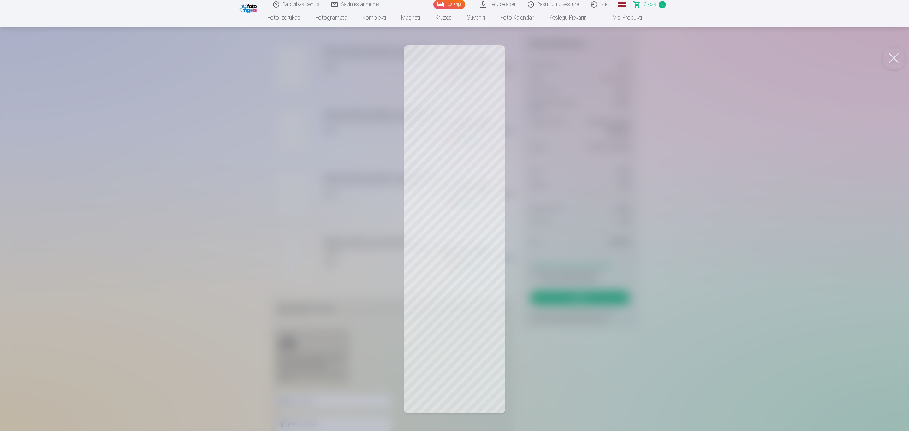
click at [604, 60] on button at bounding box center [893, 57] width 25 height 25
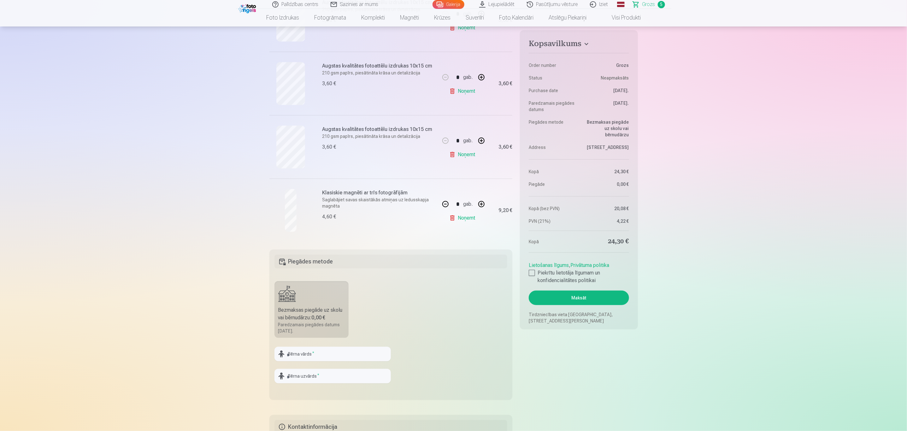
scroll to position [0, 0]
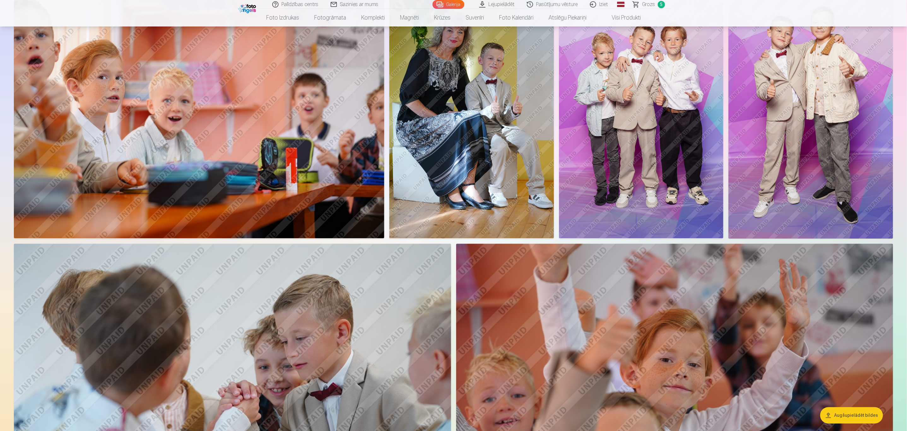
scroll to position [2791, 0]
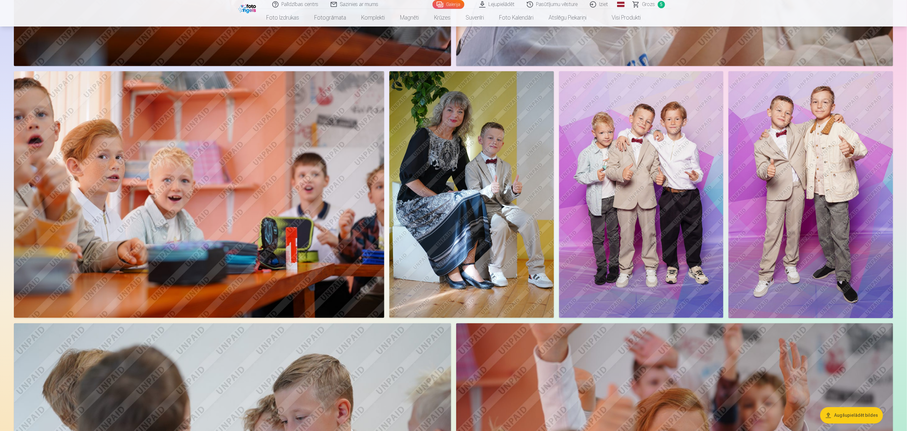
click at [604, 184] on img at bounding box center [641, 194] width 165 height 247
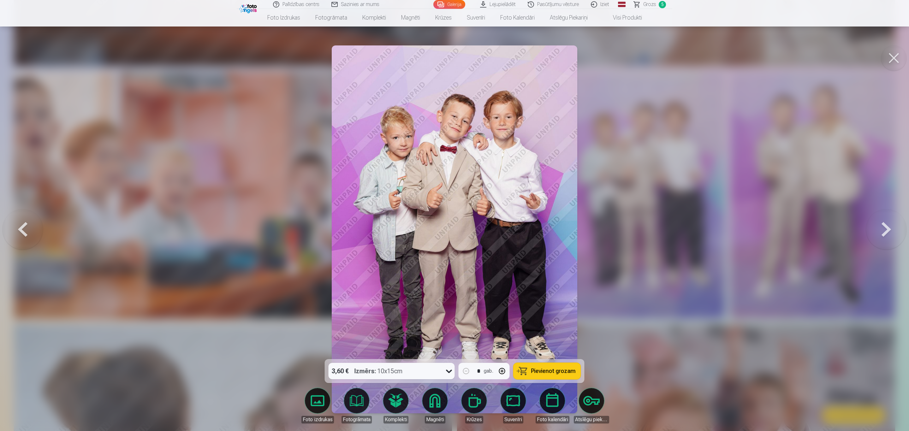
click at [604, 54] on button at bounding box center [893, 57] width 25 height 25
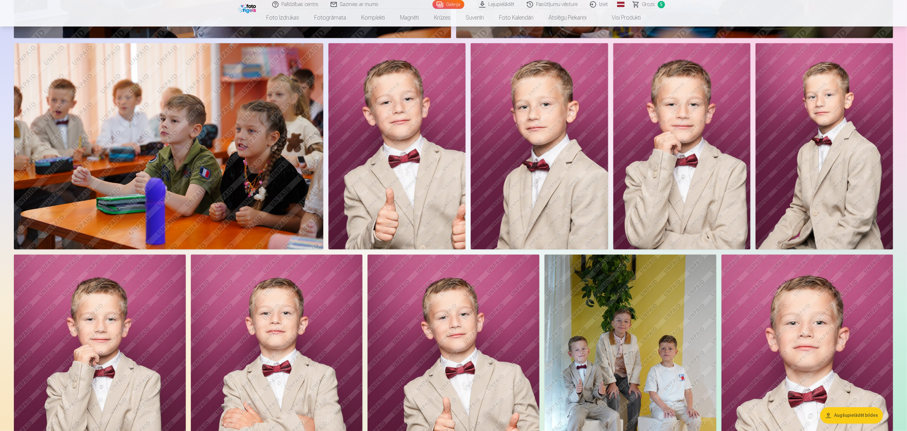
scroll to position [615, 0]
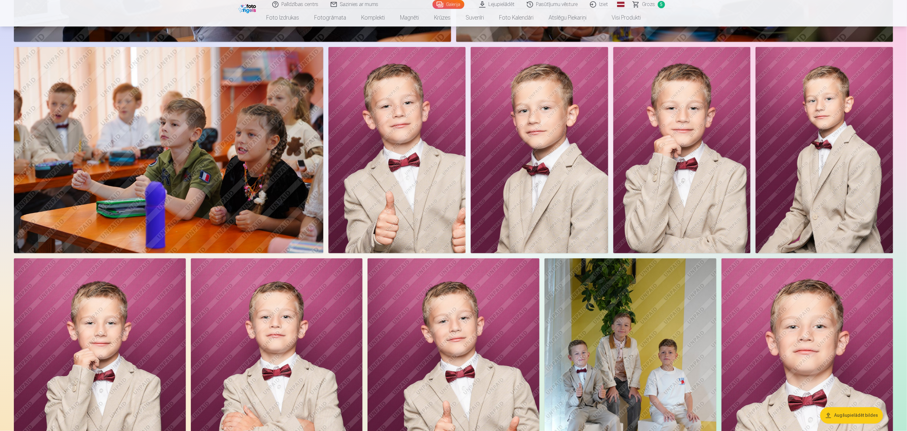
click at [552, 169] on img at bounding box center [540, 150] width 138 height 206
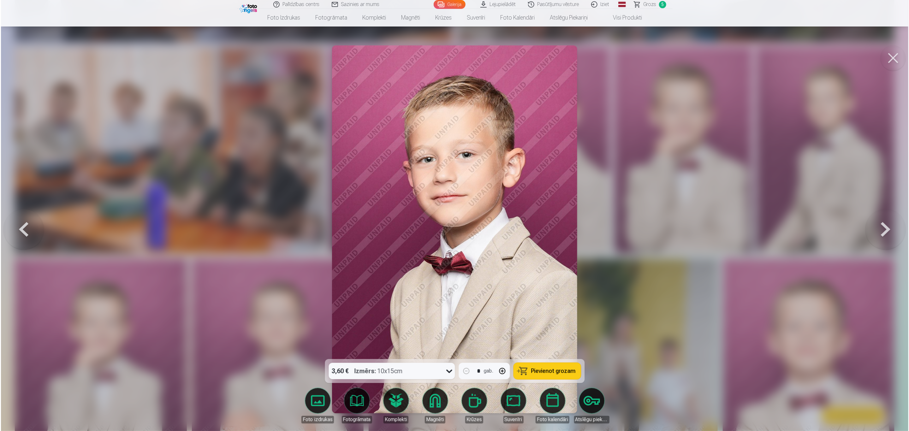
scroll to position [616, 0]
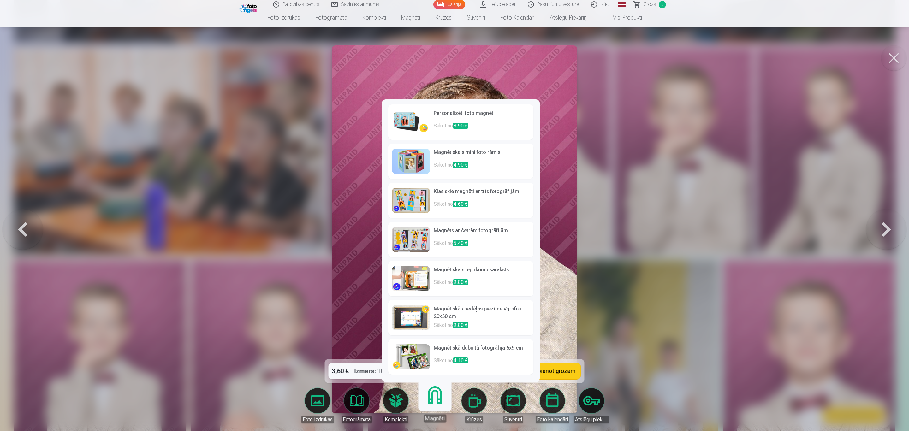
click at [443, 238] on h6 "Magnēts ar četrām fotogrāfijām" at bounding box center [482, 233] width 96 height 13
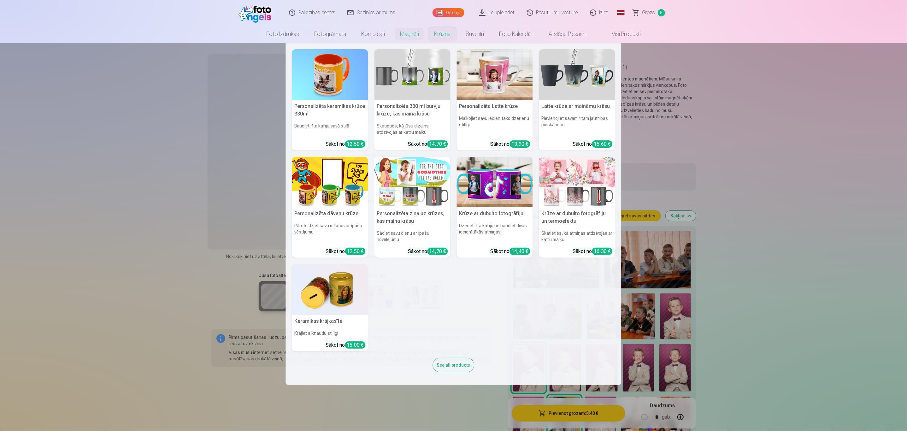
click at [143, 195] on nav "Personalizēta keramikas krūze 330ml Baudiet rīta kafiju savā stilā Sākot no 12,…" at bounding box center [453, 214] width 907 height 342
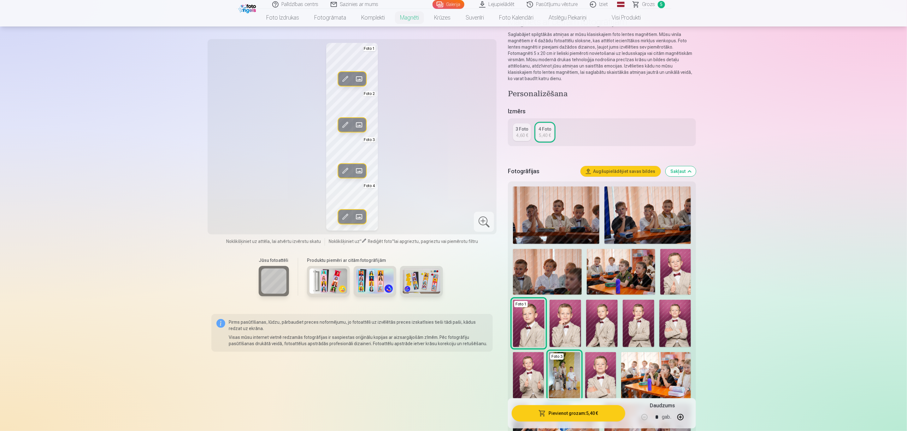
scroll to position [142, 0]
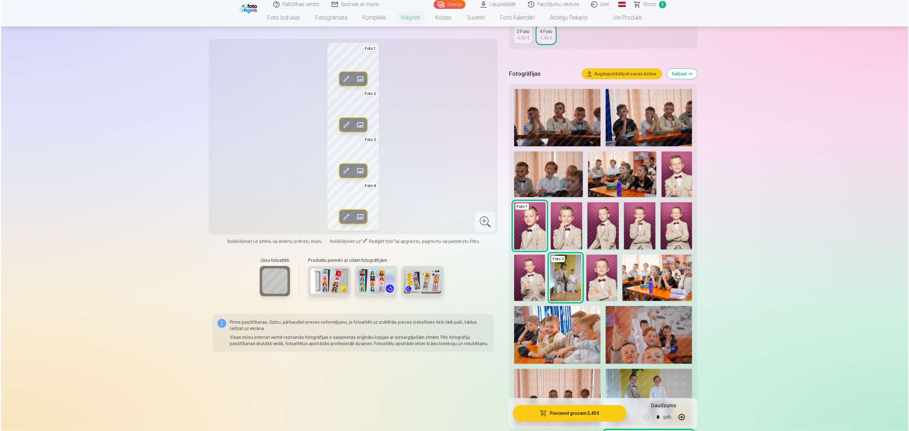
scroll to position [616, 0]
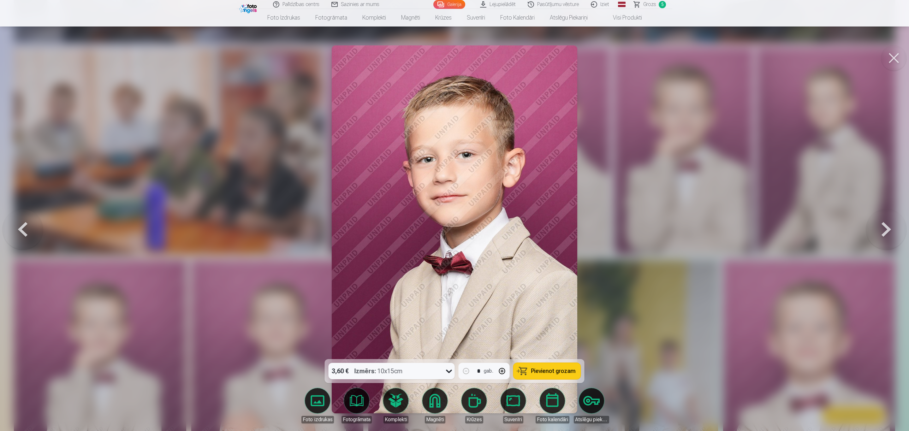
click at [437, 287] on link "Magnēti" at bounding box center [434, 405] width 35 height 35
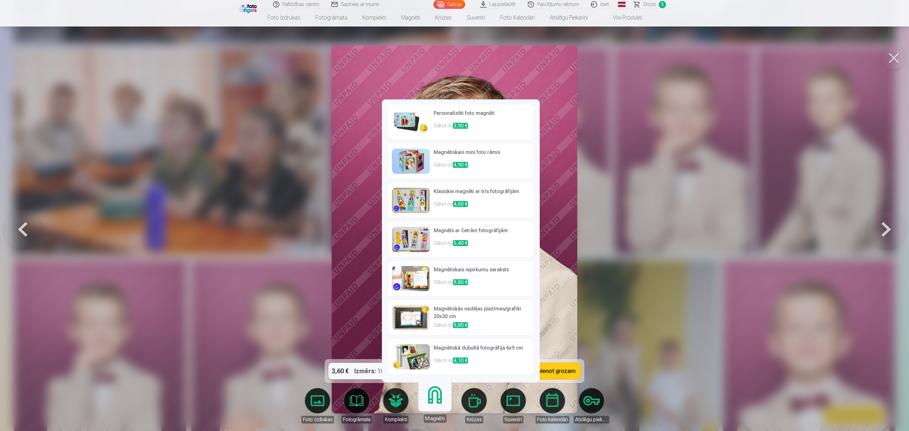
click at [447, 231] on h6 "Magnēts ar četrām fotogrāfijām" at bounding box center [482, 233] width 96 height 13
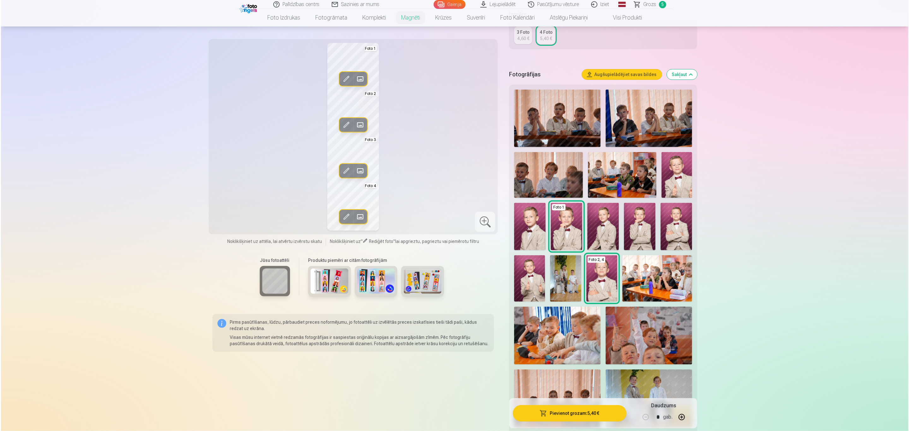
scroll to position [142, 0]
click at [360, 218] on span at bounding box center [359, 217] width 10 height 10
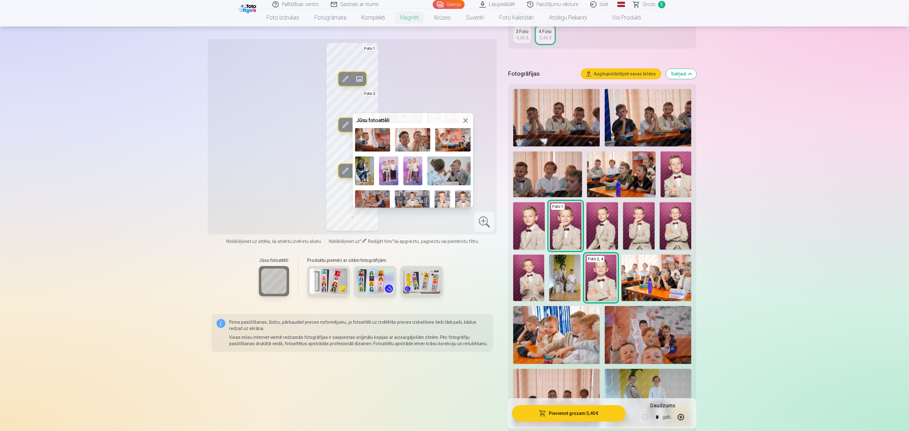
scroll to position [276, 0]
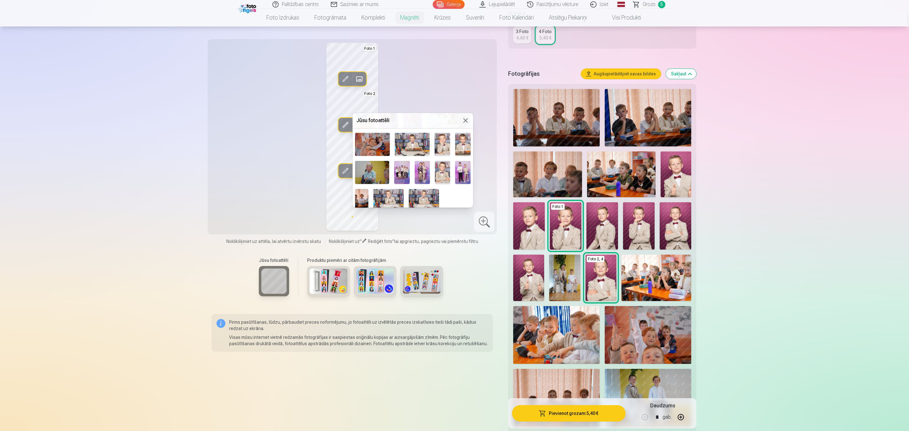
click at [424, 194] on img at bounding box center [424, 199] width 30 height 20
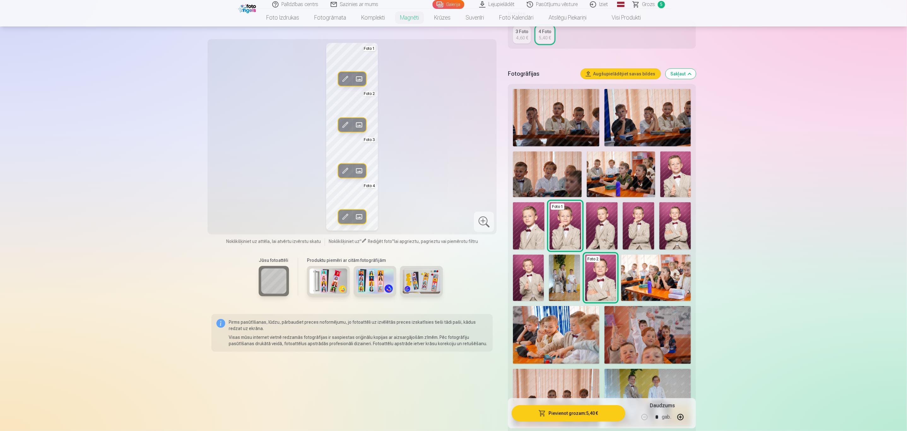
click at [357, 169] on span at bounding box center [359, 171] width 10 height 10
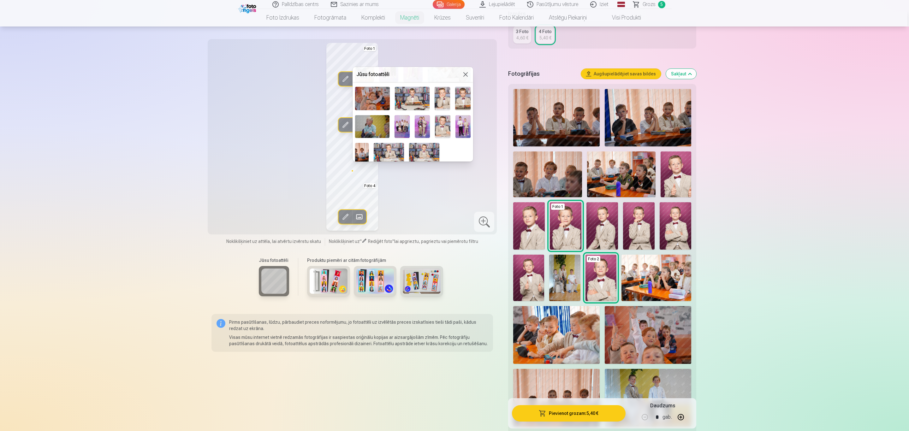
click at [441, 95] on img at bounding box center [442, 98] width 15 height 23
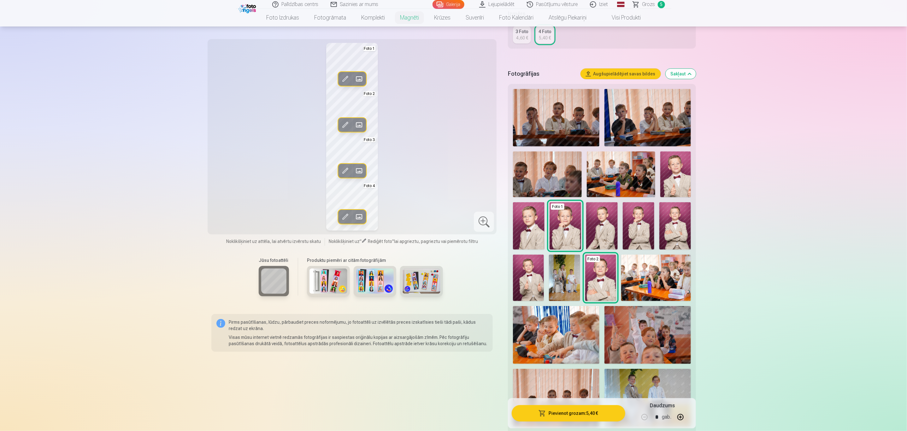
click at [360, 126] on span at bounding box center [359, 125] width 10 height 10
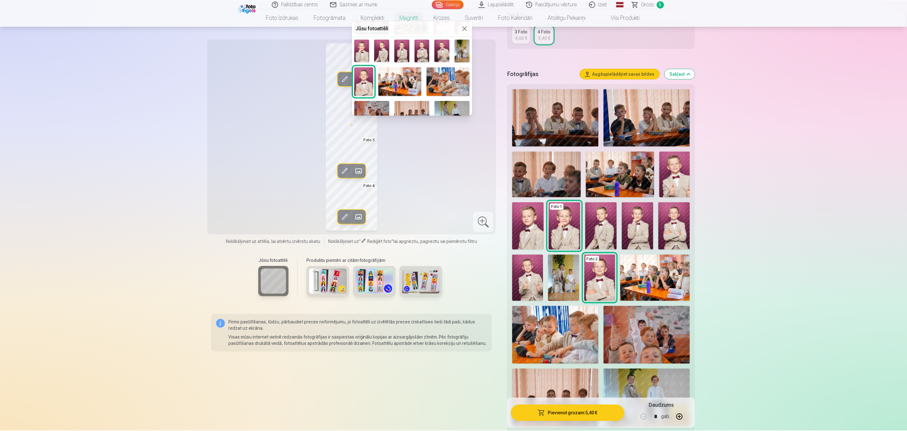
scroll to position [39, 0]
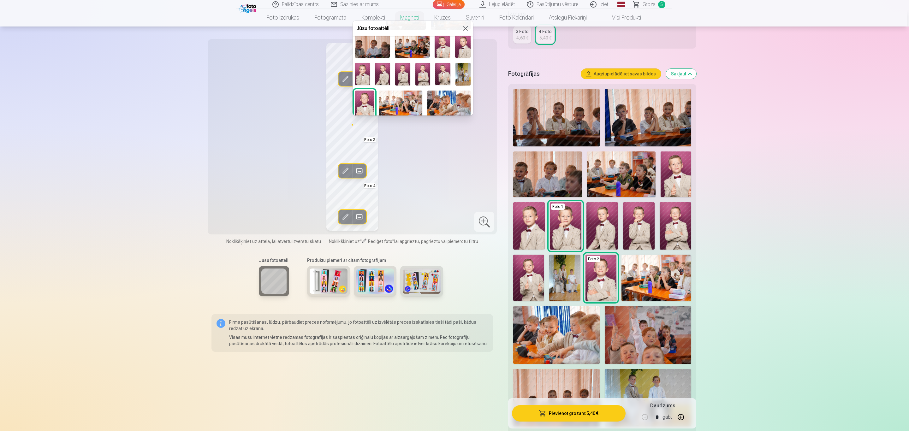
click at [402, 75] on img at bounding box center [402, 74] width 15 height 23
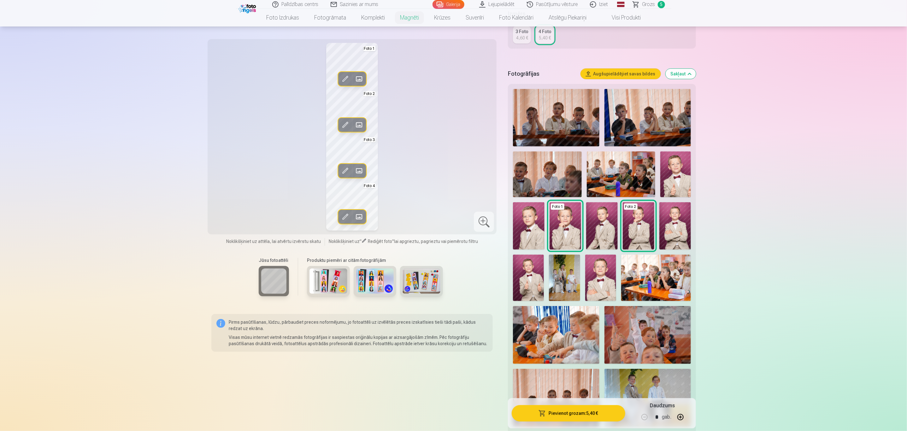
click at [359, 78] on span at bounding box center [359, 79] width 10 height 10
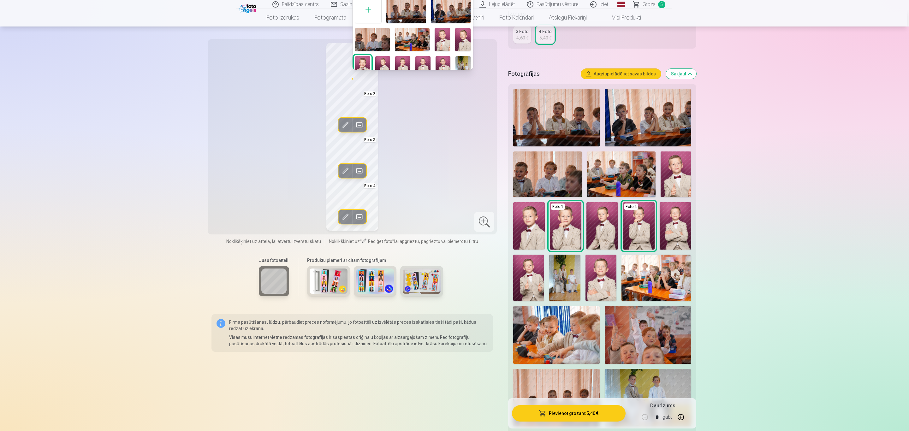
click at [462, 39] on img at bounding box center [462, 39] width 15 height 23
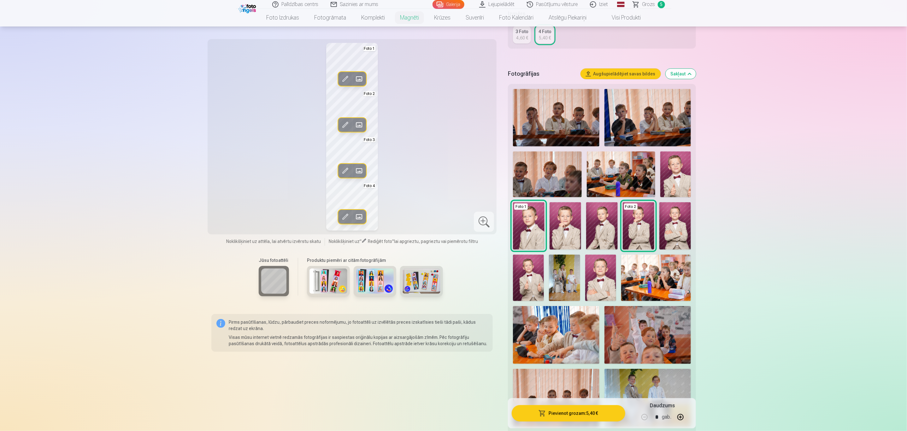
click at [604, 287] on button "button" at bounding box center [680, 417] width 15 height 15
type input "*"
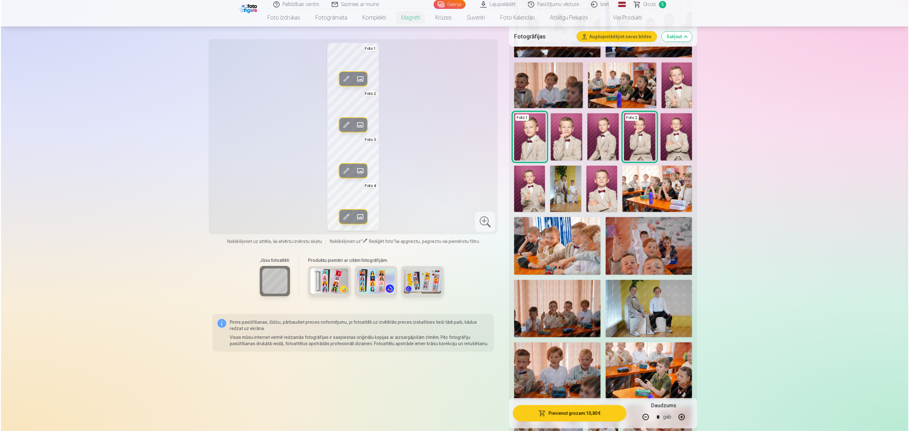
scroll to position [237, 0]
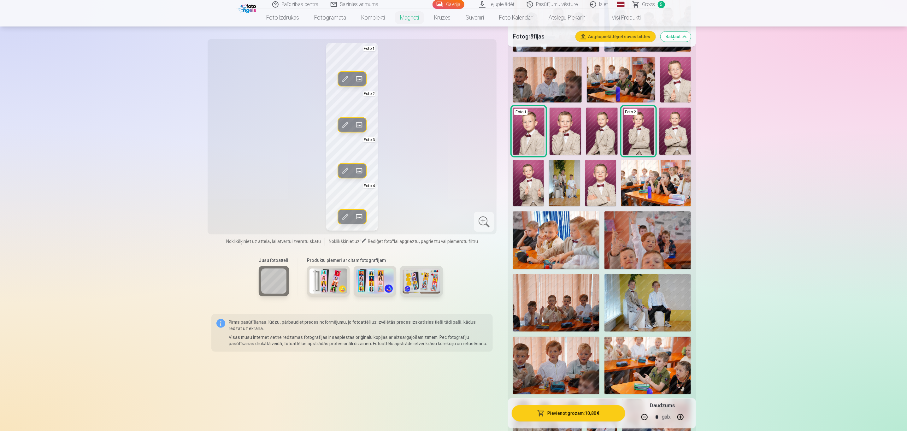
click at [580, 287] on button "Pievienot grozam : 10,80 €" at bounding box center [568, 413] width 113 height 16
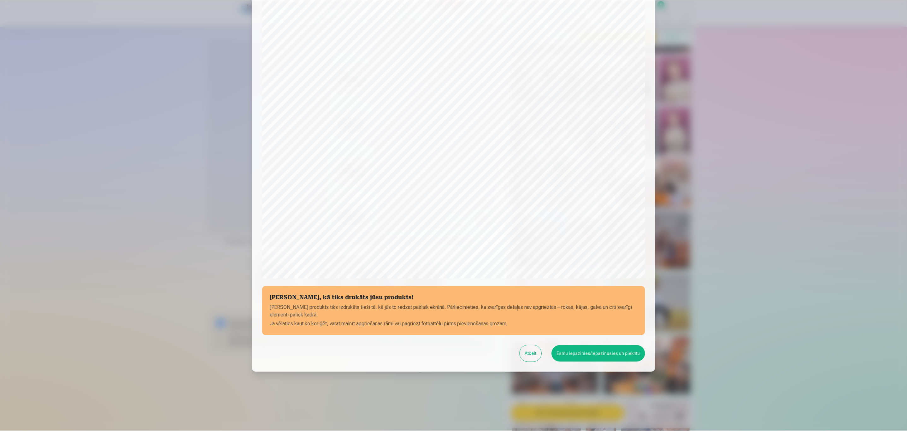
scroll to position [43, 0]
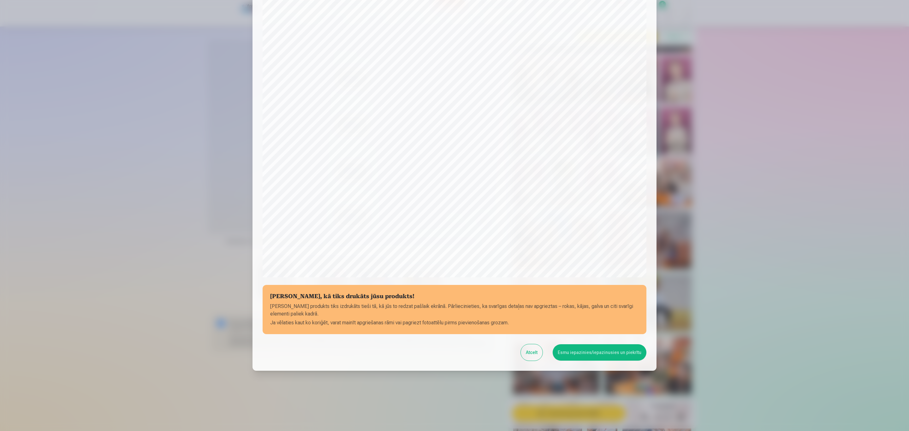
click at [537, 287] on button "Atcelt" at bounding box center [532, 352] width 22 height 16
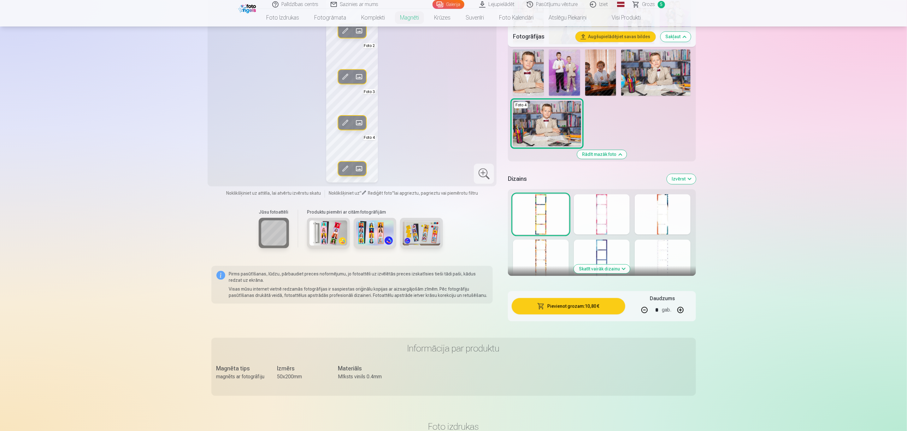
scroll to position [900, 0]
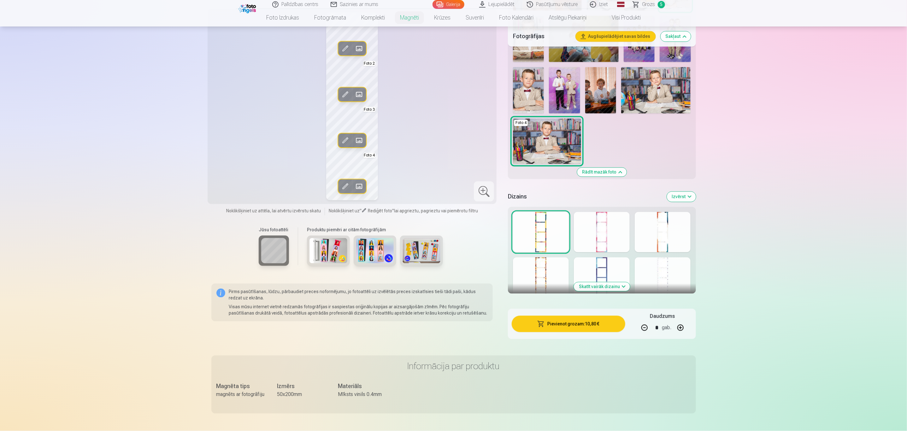
click at [604, 239] on div at bounding box center [602, 232] width 56 height 40
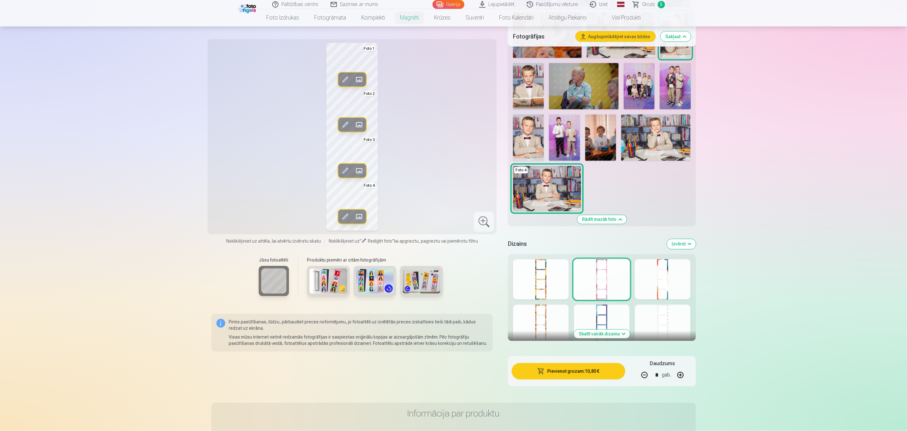
click at [604, 274] on div at bounding box center [663, 279] width 56 height 40
click at [538, 287] on div at bounding box center [541, 325] width 56 height 40
click at [599, 287] on div at bounding box center [602, 325] width 56 height 40
click at [604, 287] on button "Skatīt vairāk dizainu" at bounding box center [602, 334] width 56 height 9
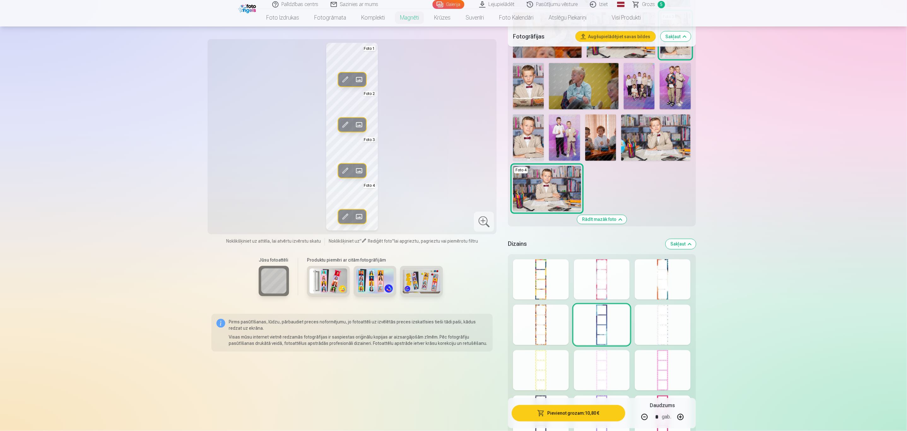
click at [604, 287] on div at bounding box center [663, 325] width 56 height 40
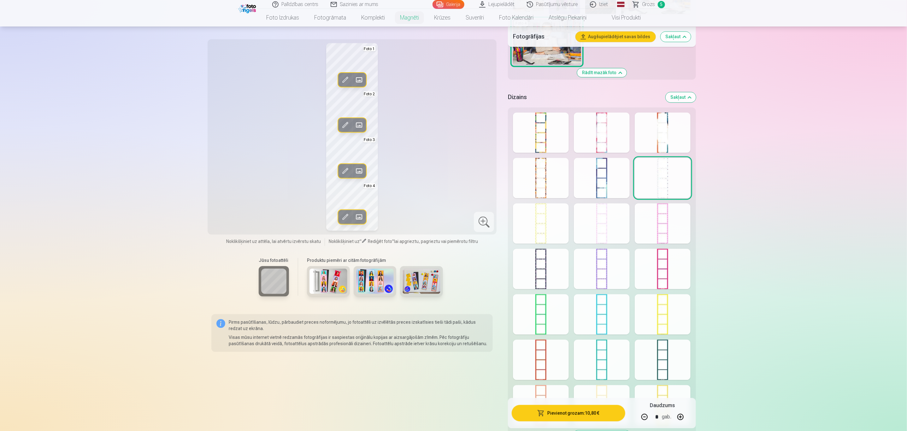
scroll to position [994, 0]
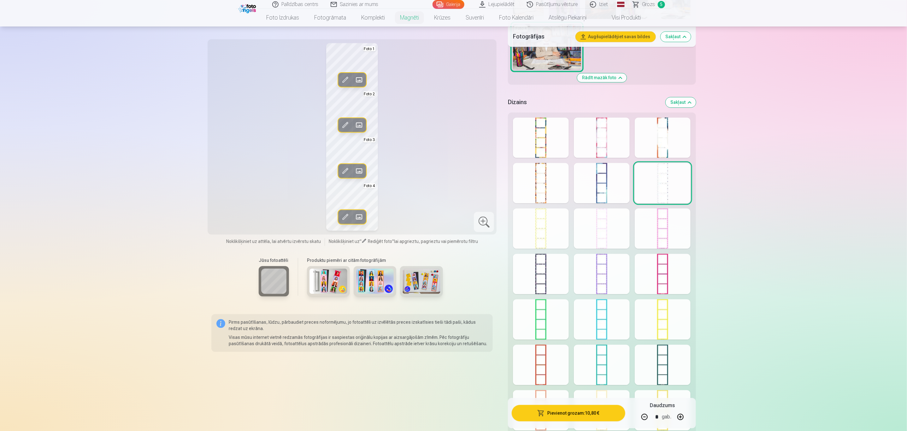
click at [556, 229] on div at bounding box center [541, 228] width 56 height 40
click at [603, 229] on div at bounding box center [602, 228] width 56 height 40
click at [604, 230] on div at bounding box center [663, 228] width 56 height 40
click at [544, 287] on div at bounding box center [541, 319] width 56 height 40
click at [604, 287] on div at bounding box center [663, 365] width 56 height 40
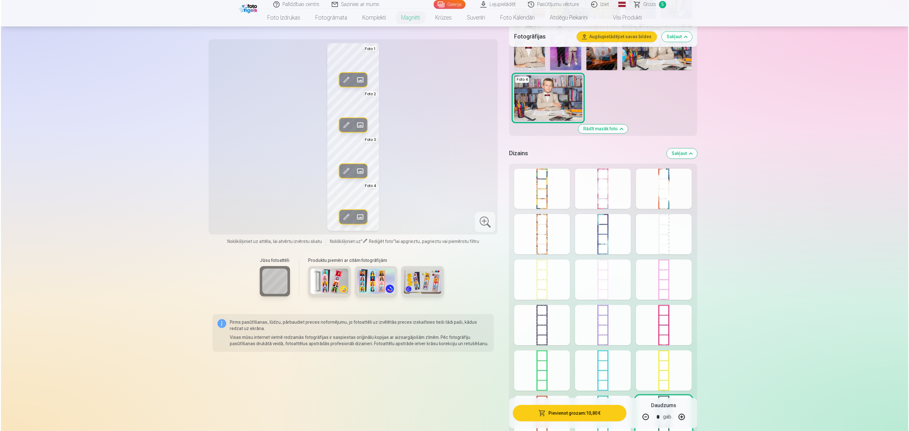
scroll to position [947, 0]
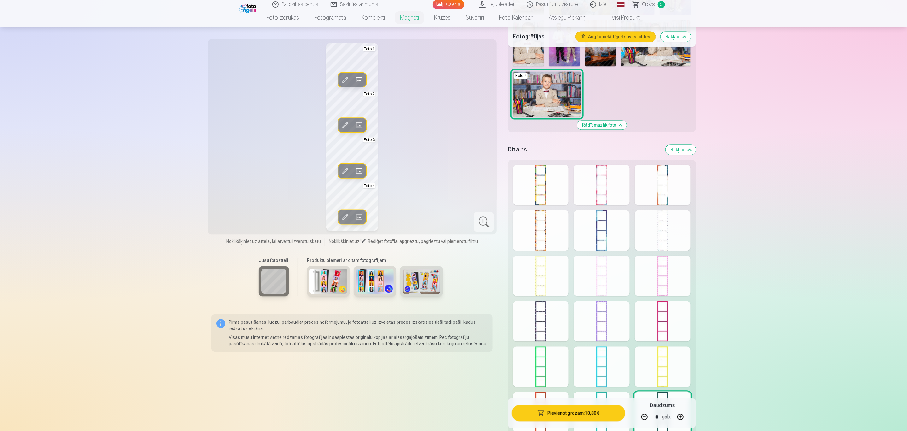
click at [546, 198] on div at bounding box center [541, 185] width 56 height 40
click at [602, 185] on div at bounding box center [602, 185] width 56 height 40
click at [604, 184] on div at bounding box center [663, 185] width 56 height 40
click at [551, 227] on div at bounding box center [541, 230] width 56 height 40
click at [600, 235] on div at bounding box center [602, 230] width 56 height 40
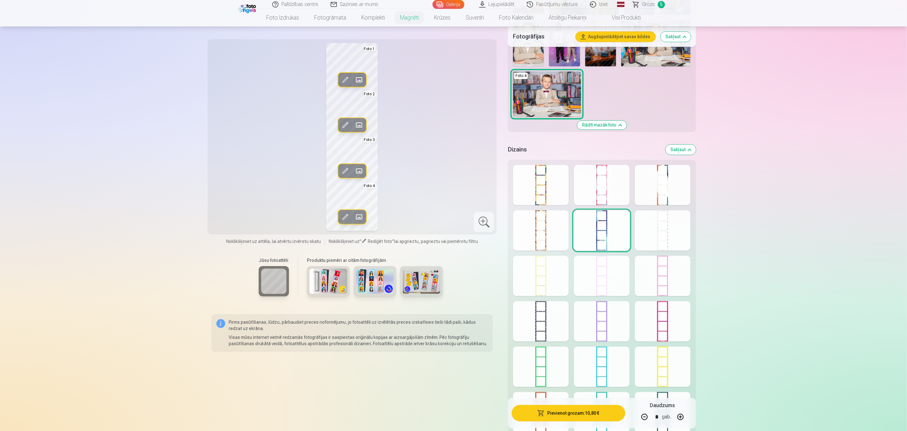
click at [604, 229] on div at bounding box center [663, 230] width 56 height 40
click at [533, 271] on div at bounding box center [541, 276] width 56 height 40
click at [545, 185] on div at bounding box center [541, 185] width 56 height 40
click at [604, 226] on div at bounding box center [602, 230] width 56 height 40
click at [488, 222] on div at bounding box center [484, 222] width 20 height 20
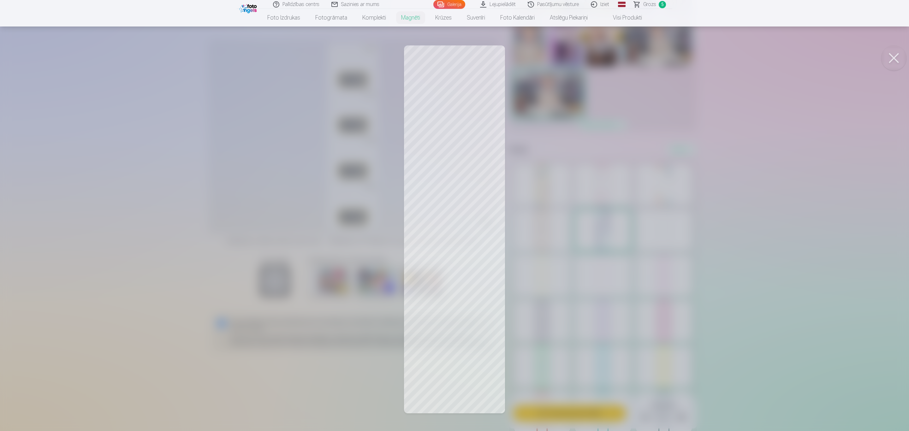
click at [604, 58] on button at bounding box center [893, 57] width 25 height 25
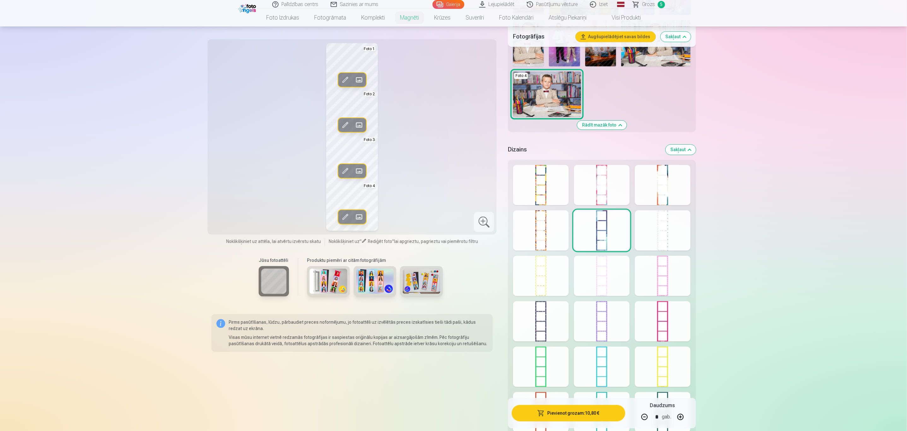
click at [600, 187] on div at bounding box center [602, 185] width 56 height 40
click at [478, 223] on div at bounding box center [484, 222] width 20 height 20
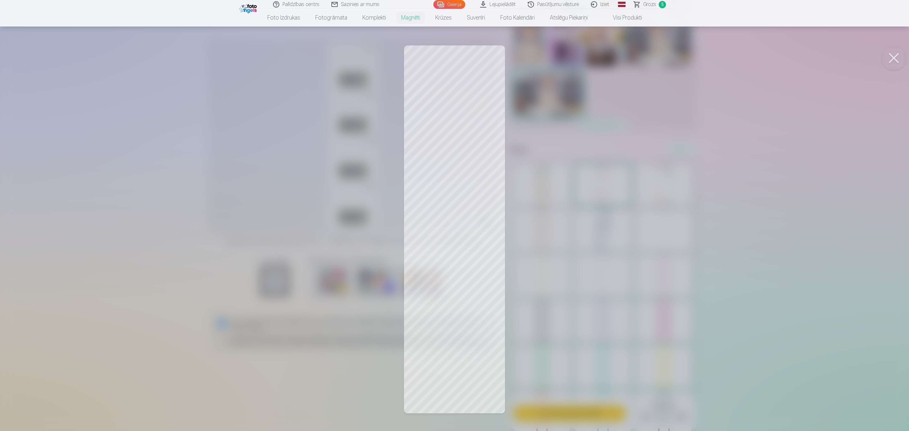
click at [604, 59] on button at bounding box center [893, 57] width 25 height 25
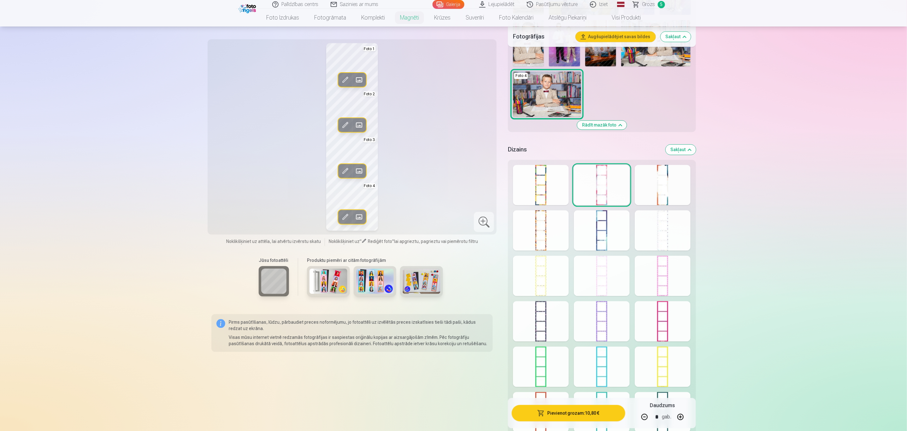
click at [604, 179] on div at bounding box center [663, 185] width 56 height 40
click at [486, 223] on div at bounding box center [484, 222] width 20 height 20
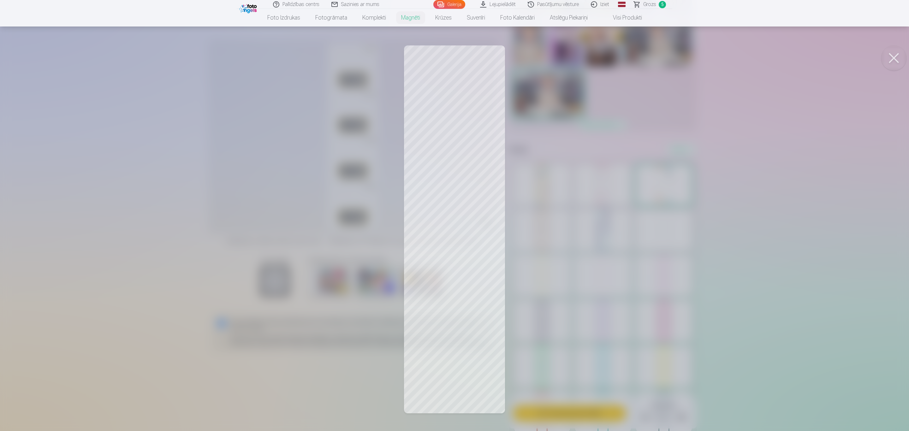
click at [604, 58] on button at bounding box center [893, 57] width 25 height 25
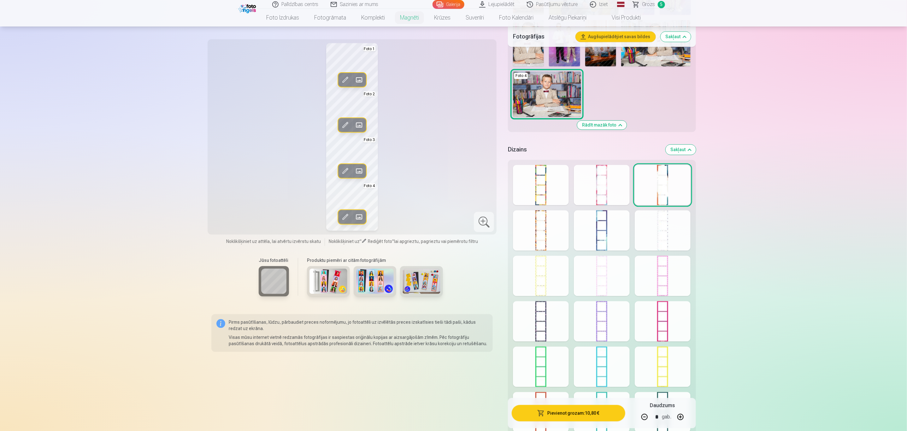
click at [569, 287] on button "Pievienot grozam : 10,80 €" at bounding box center [568, 413] width 113 height 16
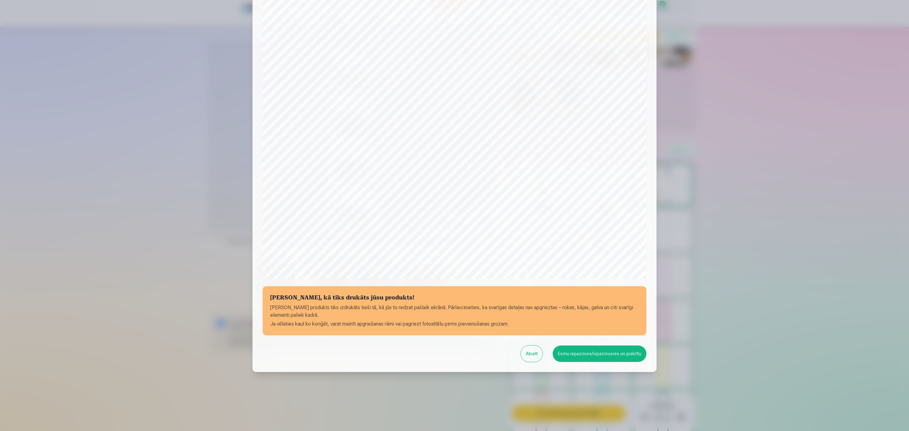
scroll to position [43, 0]
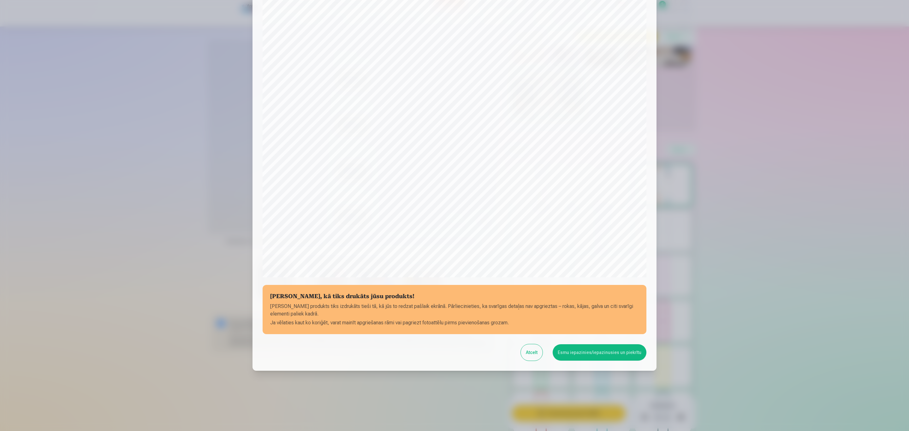
click at [604, 287] on button "Esmu iepazinies/iepazinusies un piekrītu" at bounding box center [600, 352] width 94 height 16
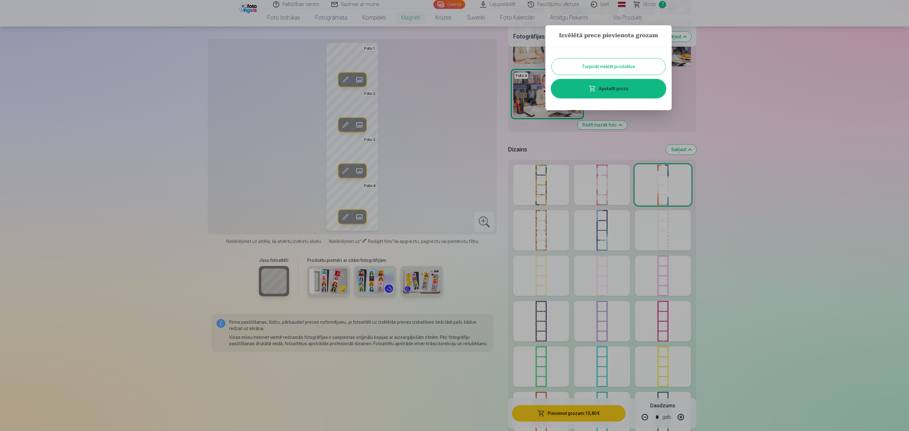
click at [604, 91] on link "Apskatīt grozu" at bounding box center [609, 89] width 114 height 18
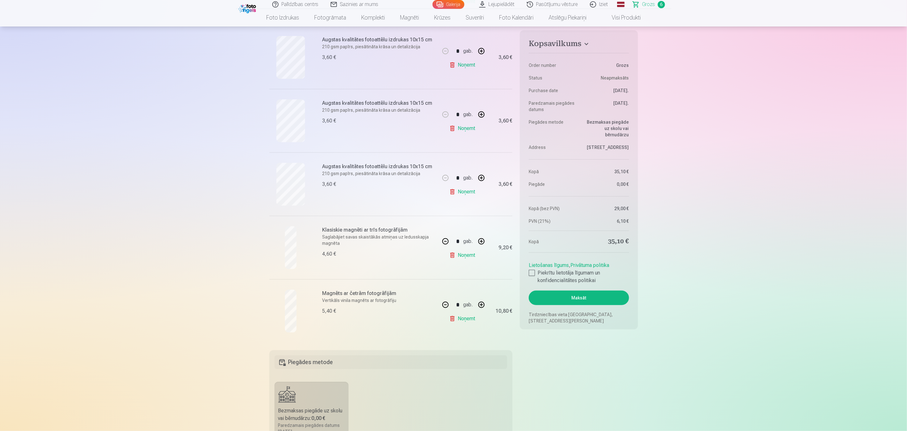
scroll to position [189, 0]
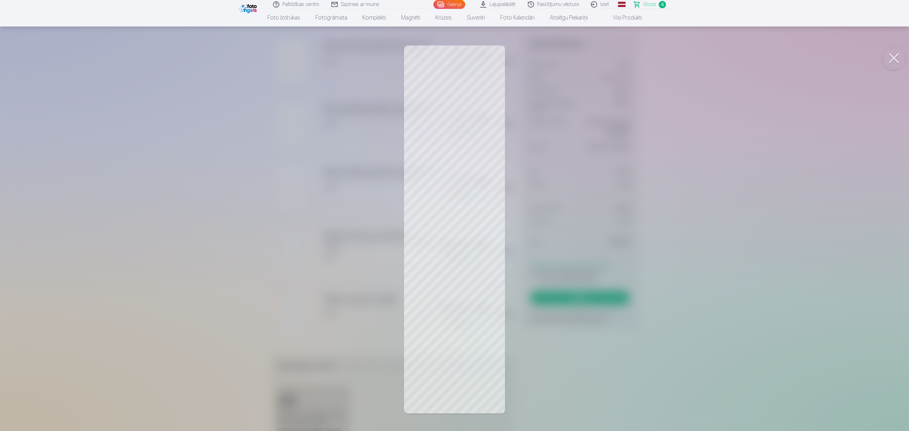
click at [604, 61] on button at bounding box center [893, 57] width 25 height 25
click at [604, 55] on button at bounding box center [893, 57] width 25 height 25
click at [604, 59] on button at bounding box center [893, 57] width 25 height 25
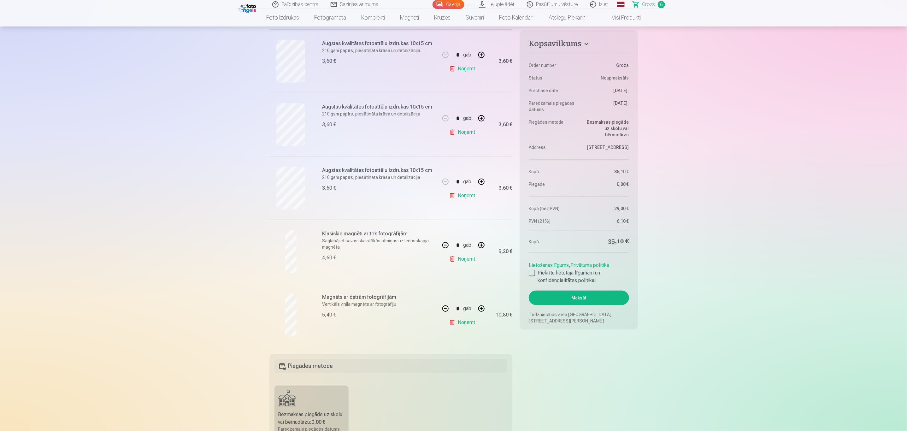
click at [462, 258] on link "Noņemt" at bounding box center [463, 259] width 29 height 13
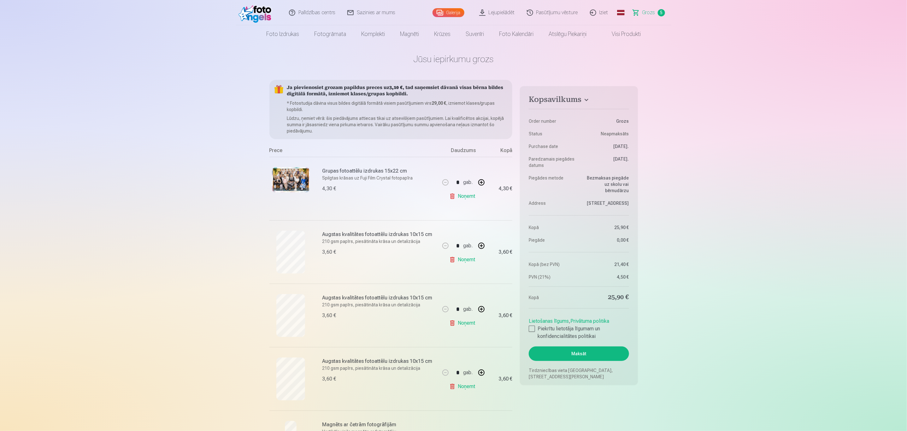
scroll to position [0, 0]
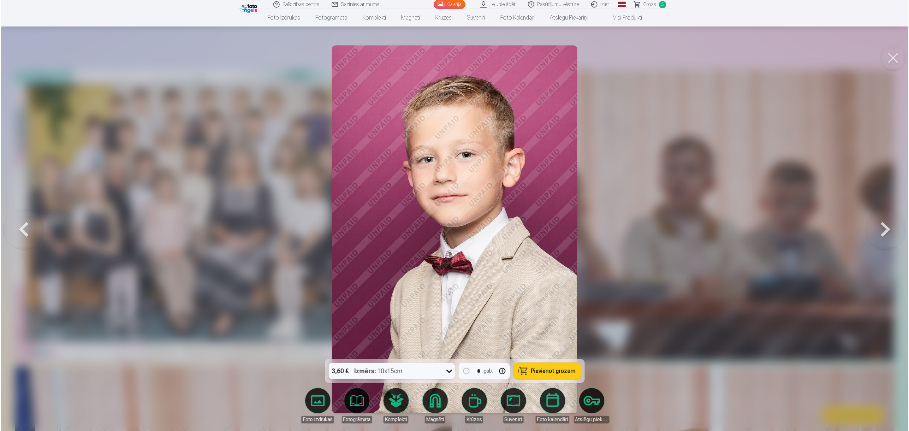
scroll to position [616, 0]
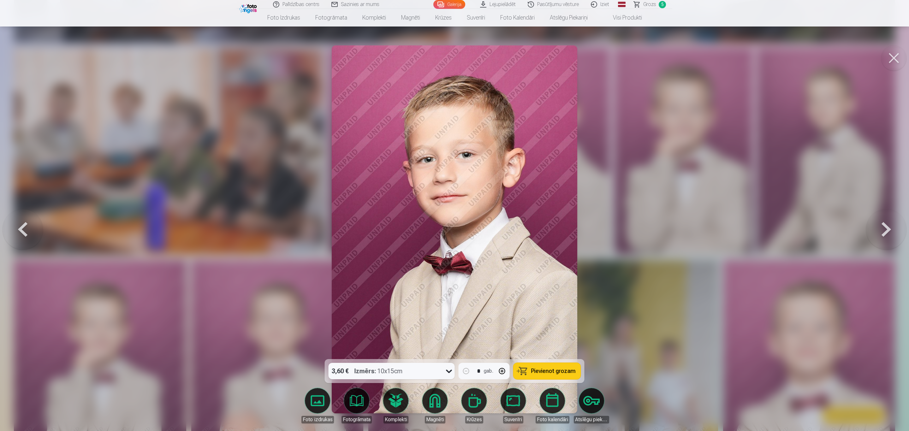
click at [604, 62] on button at bounding box center [893, 57] width 25 height 25
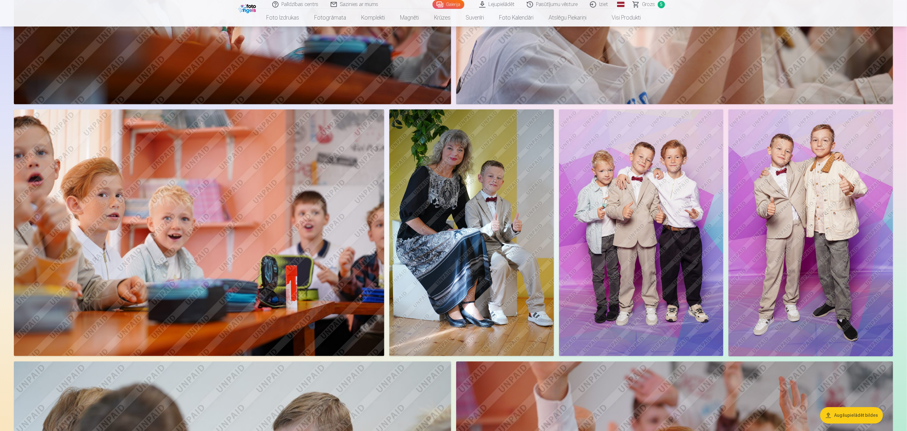
scroll to position [2746, 0]
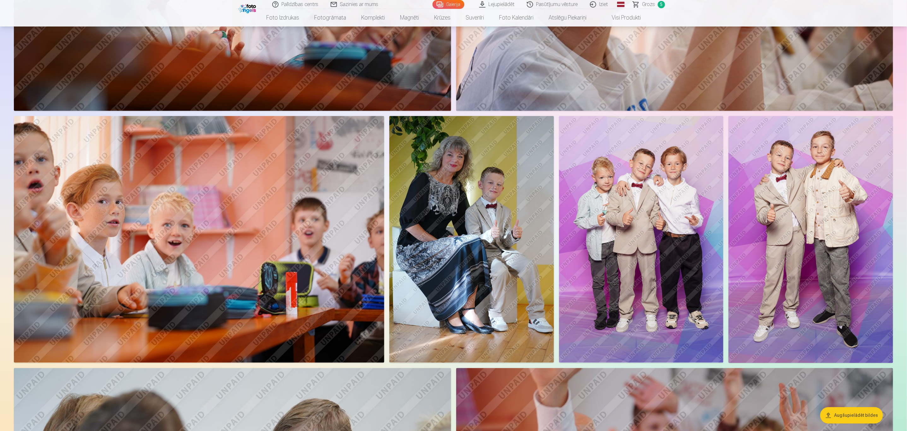
click at [604, 197] on img at bounding box center [641, 239] width 165 height 247
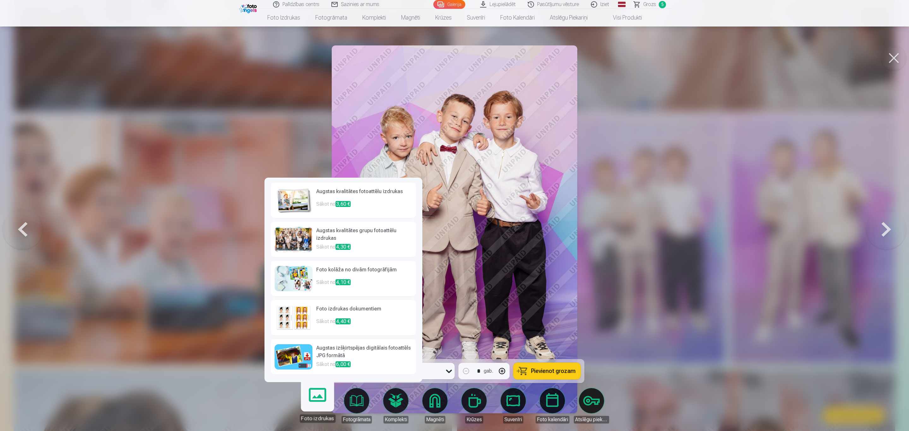
click at [357, 277] on h6 "Foto kolāža no divām fotogrāfijām" at bounding box center [364, 272] width 96 height 13
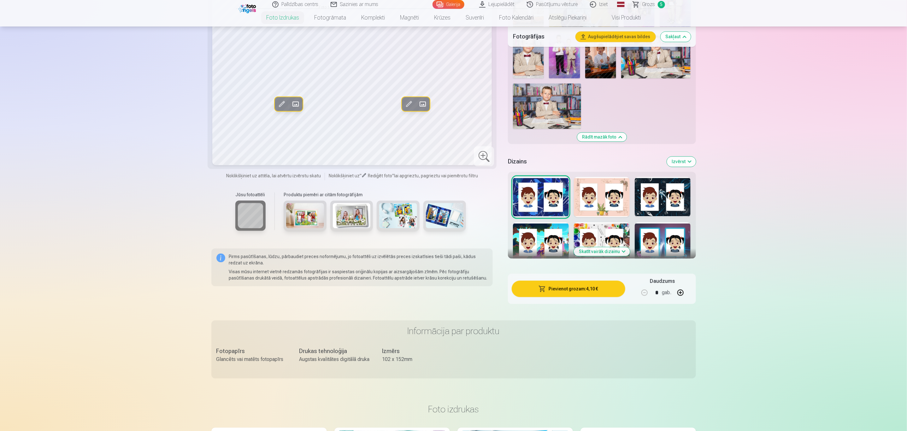
scroll to position [900, 0]
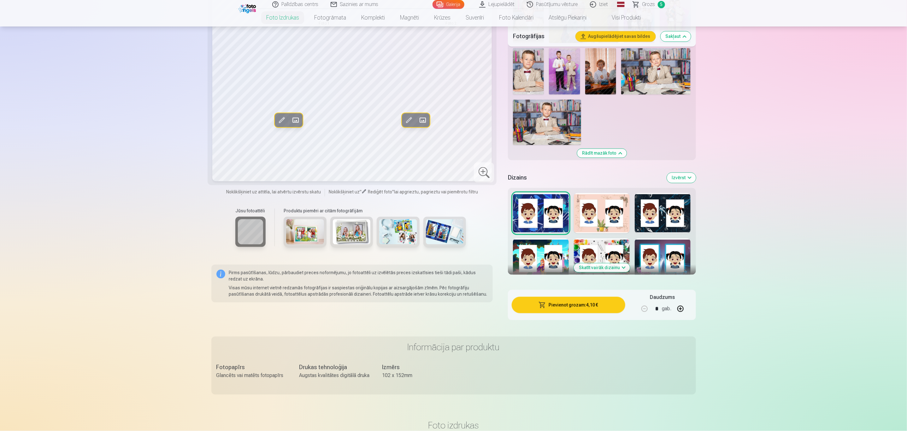
click at [604, 266] on button "Skatīt vairāk dizainu" at bounding box center [602, 268] width 56 height 9
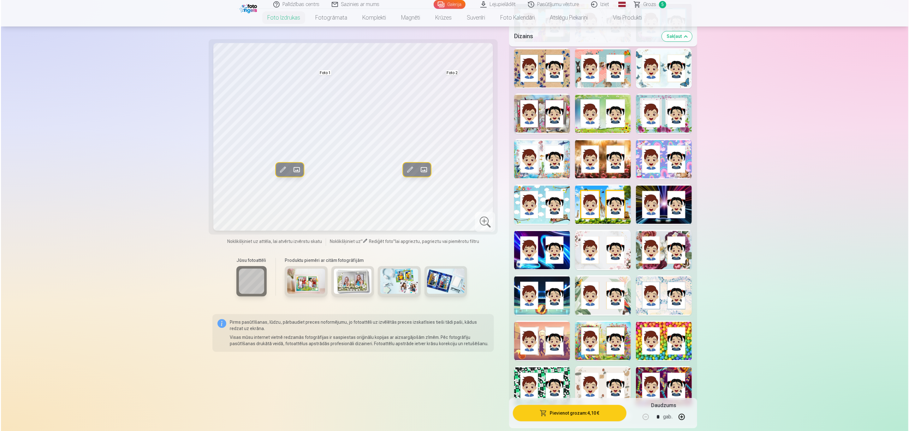
scroll to position [1136, 0]
click at [541, 255] on div at bounding box center [541, 249] width 56 height 40
click at [483, 218] on div at bounding box center [484, 222] width 20 height 20
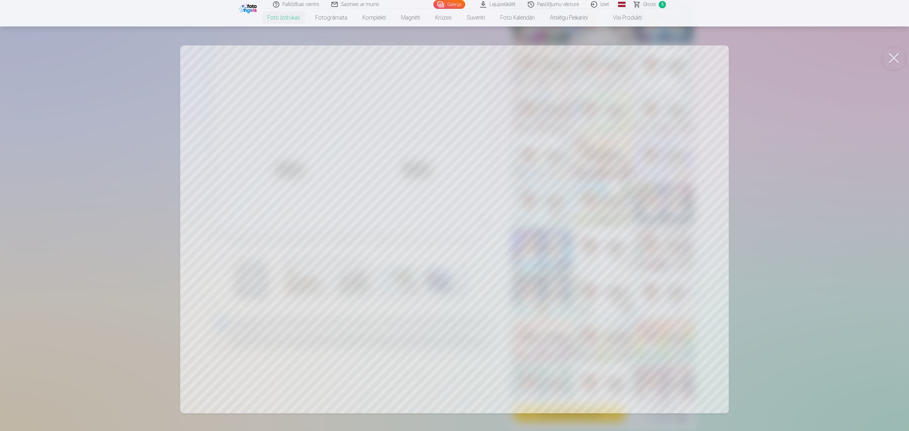
click at [604, 58] on button at bounding box center [893, 57] width 25 height 25
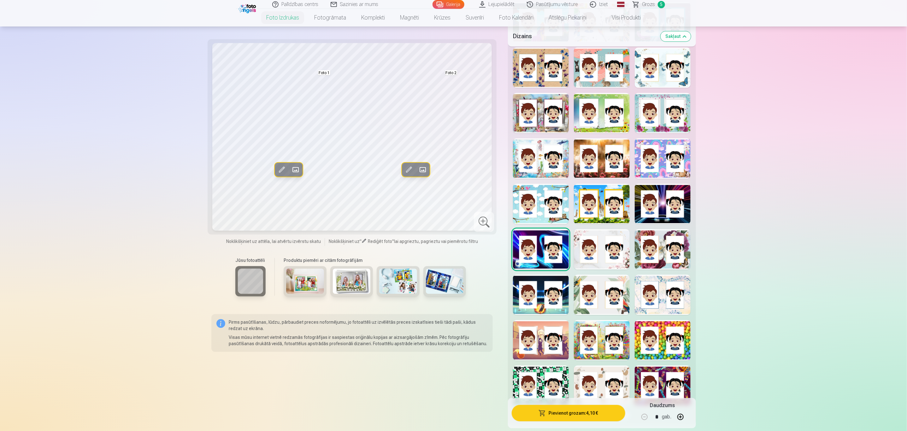
click at [308, 282] on img at bounding box center [305, 281] width 38 height 25
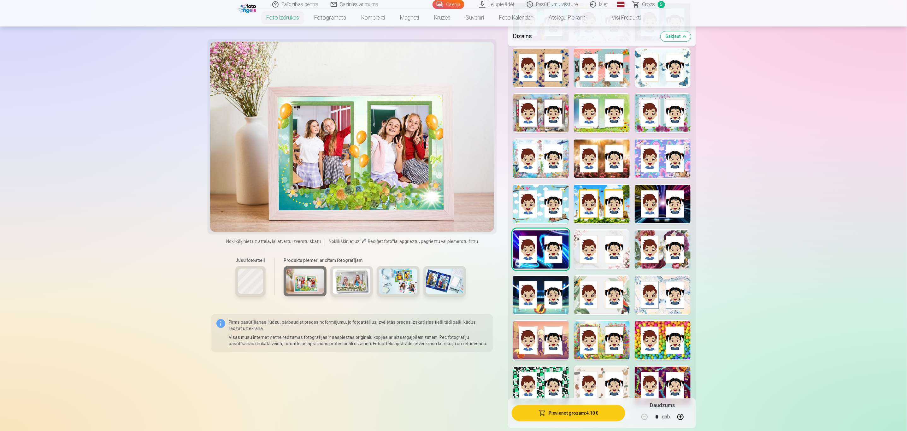
click at [345, 275] on img at bounding box center [352, 281] width 38 height 25
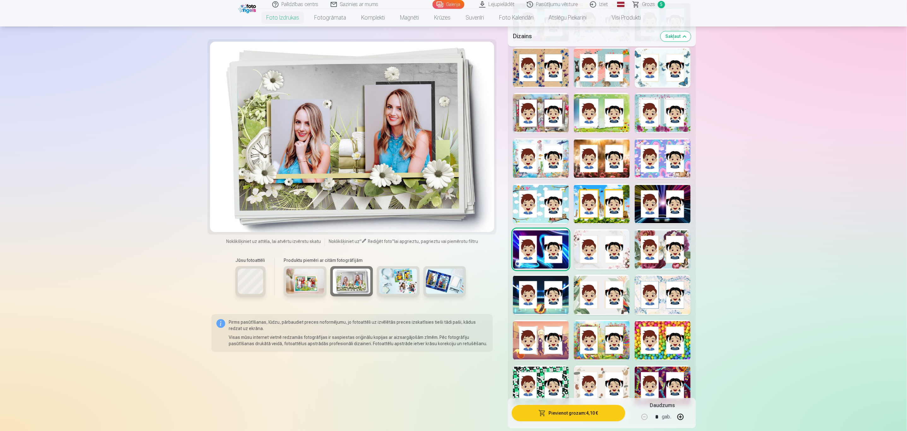
click at [395, 278] on img at bounding box center [398, 281] width 38 height 25
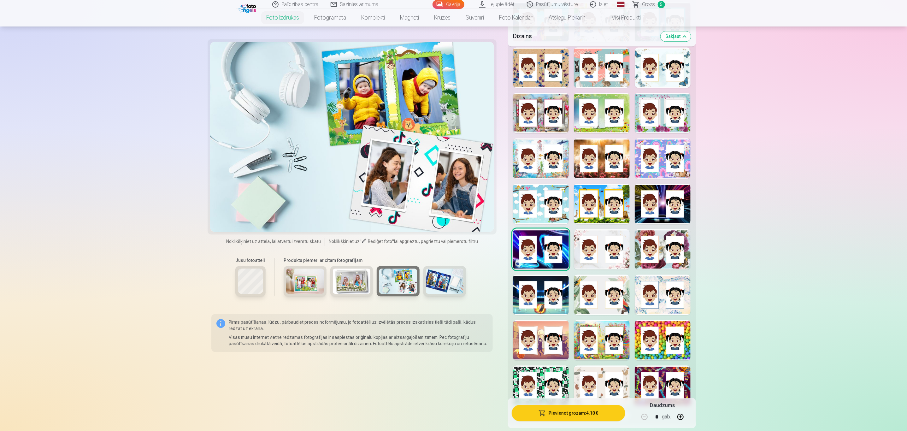
click at [443, 281] on img at bounding box center [445, 281] width 38 height 25
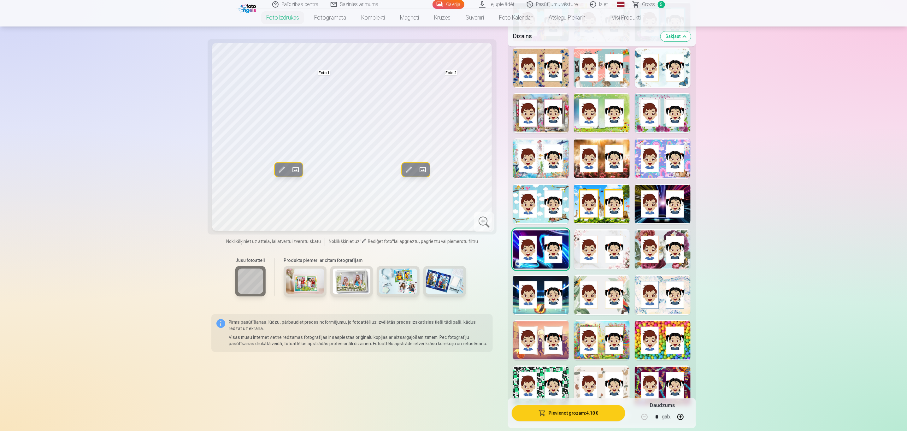
click at [284, 170] on span at bounding box center [282, 169] width 10 height 10
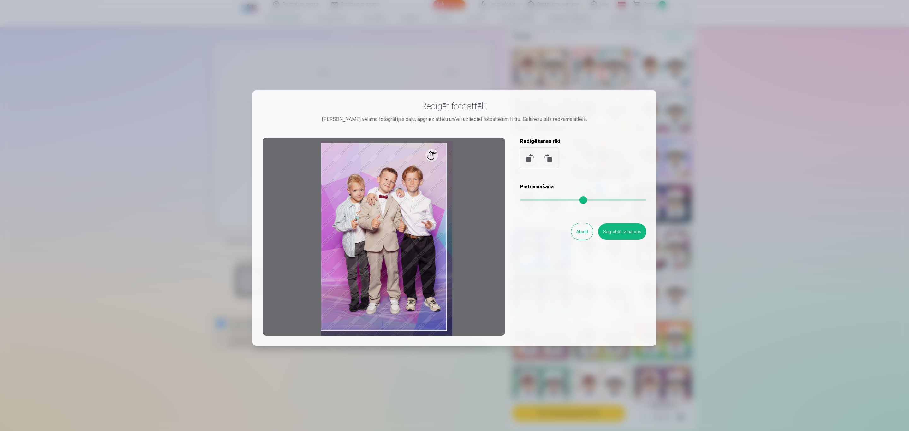
click at [524, 199] on input "range" at bounding box center [583, 199] width 126 height 1
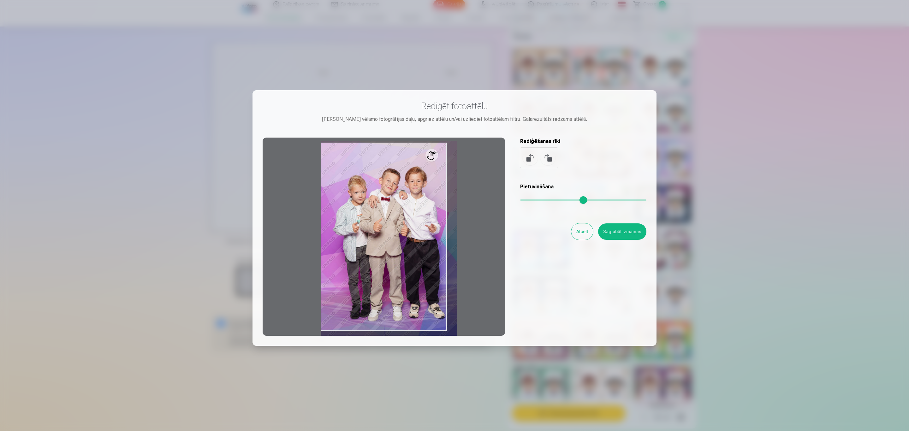
click at [526, 200] on input "range" at bounding box center [583, 199] width 126 height 1
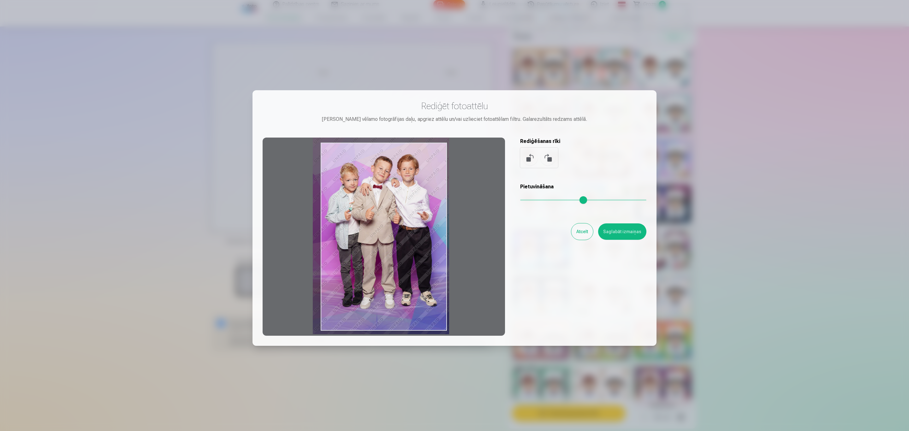
drag, startPoint x: 423, startPoint y: 229, endPoint x: 417, endPoint y: 218, distance: 12.6
click at [417, 218] on div at bounding box center [384, 237] width 242 height 198
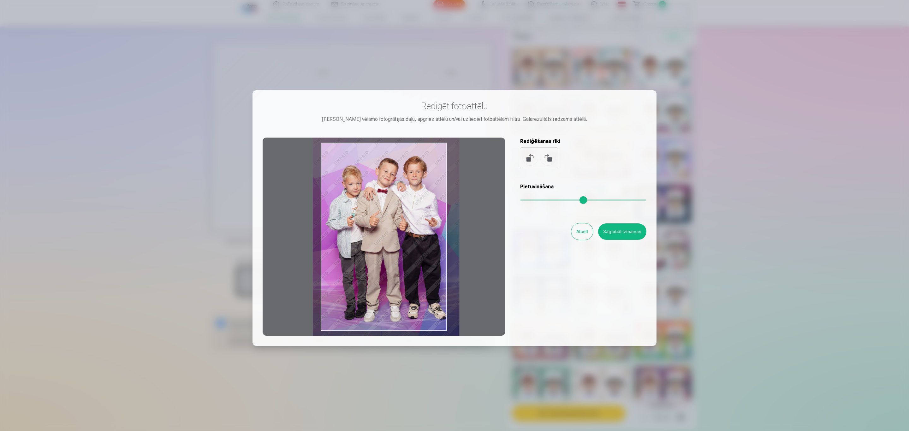
click at [527, 200] on input "range" at bounding box center [583, 199] width 126 height 1
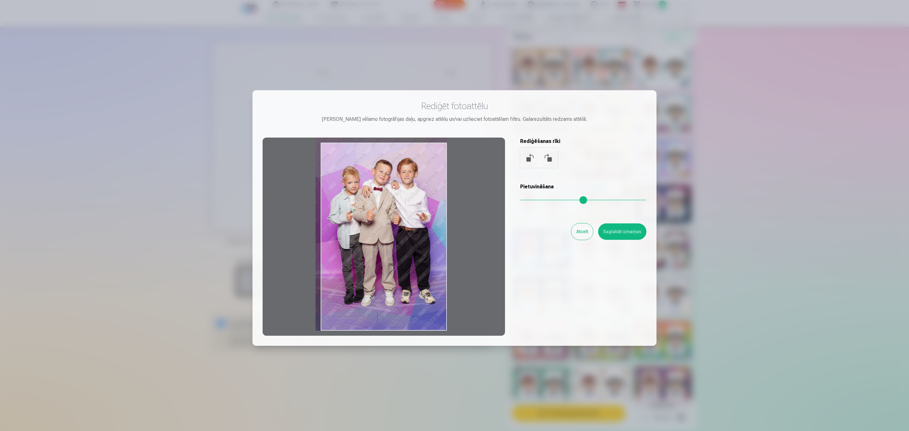
click at [524, 201] on input "range" at bounding box center [583, 199] width 126 height 1
drag, startPoint x: 426, startPoint y: 231, endPoint x: 430, endPoint y: 233, distance: 4.0
click at [425, 233] on div at bounding box center [384, 237] width 242 height 198
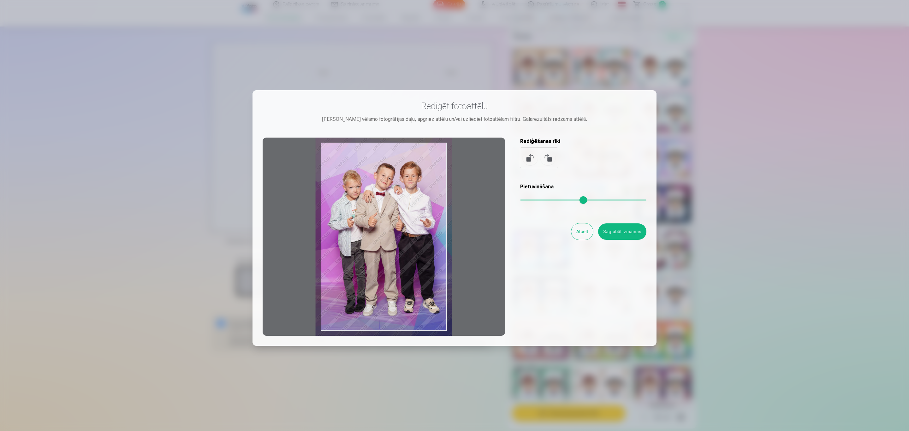
click at [526, 201] on input "range" at bounding box center [583, 199] width 126 height 1
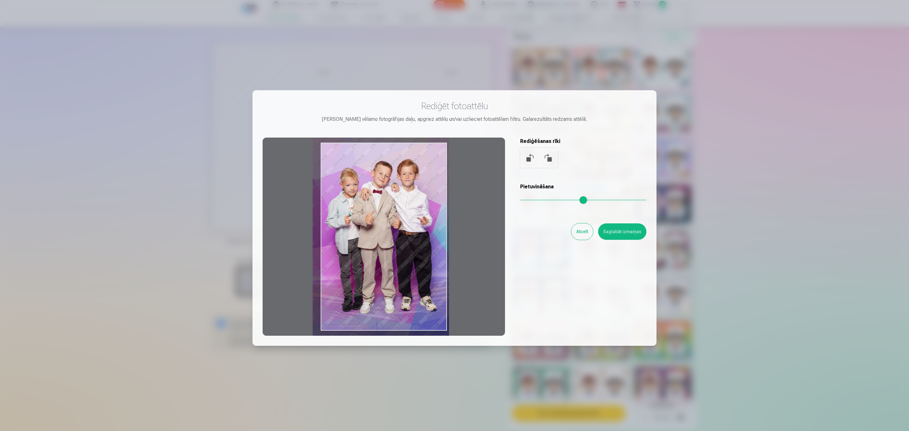
type input "****"
drag, startPoint x: 419, startPoint y: 219, endPoint x: 417, endPoint y: 216, distance: 3.2
click at [417, 216] on div at bounding box center [384, 237] width 242 height 198
click at [604, 230] on button "Saglabāt izmaiņas" at bounding box center [622, 231] width 48 height 16
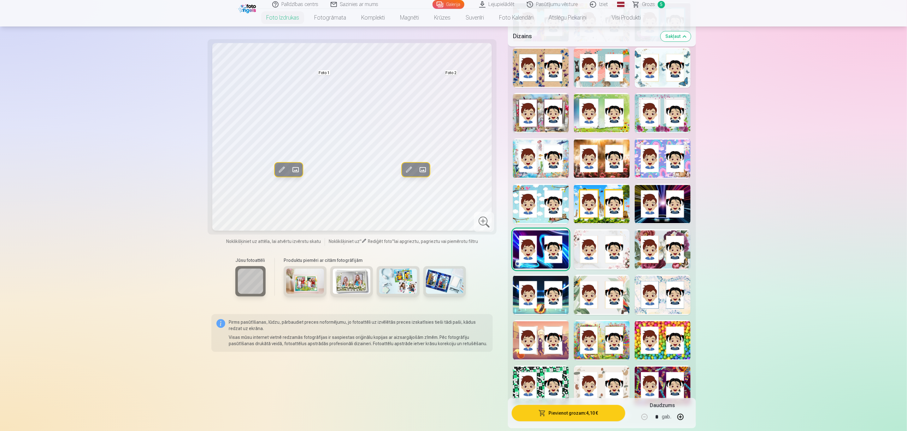
click at [409, 167] on span at bounding box center [409, 169] width 10 height 10
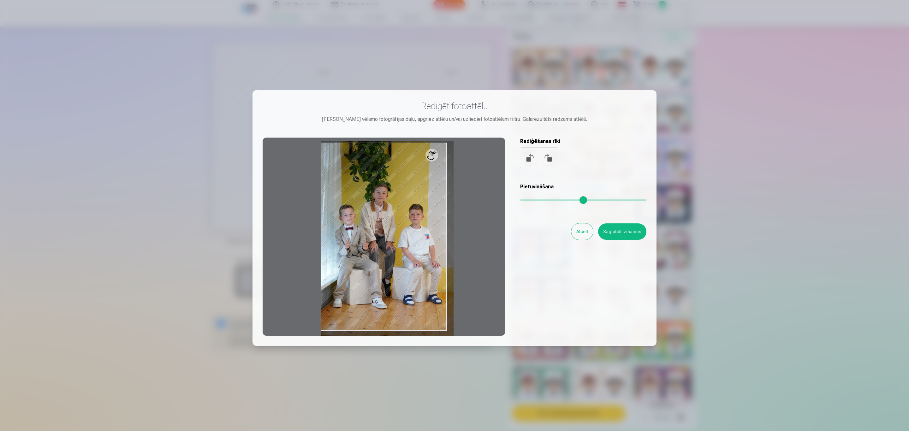
click at [524, 199] on input "range" at bounding box center [583, 199] width 126 height 1
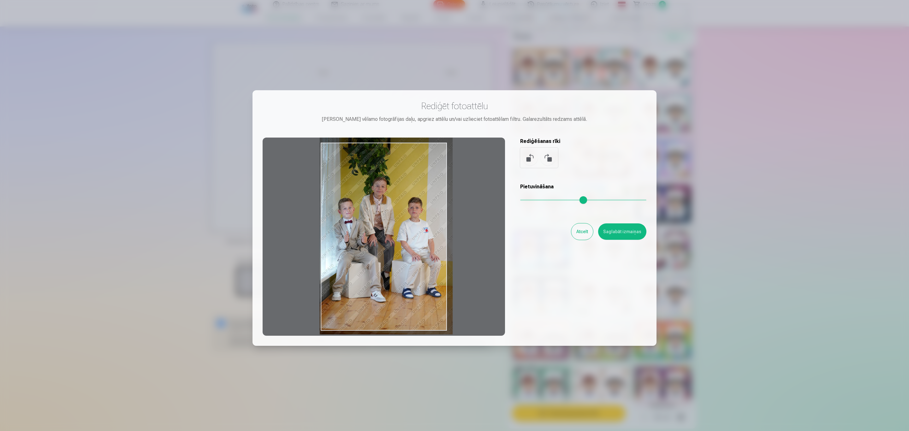
drag, startPoint x: 418, startPoint y: 253, endPoint x: 417, endPoint y: 247, distance: 6.7
click at [417, 247] on div at bounding box center [384, 237] width 242 height 198
type input "****"
click at [604, 233] on button "Saglabāt izmaiņas" at bounding box center [622, 231] width 48 height 16
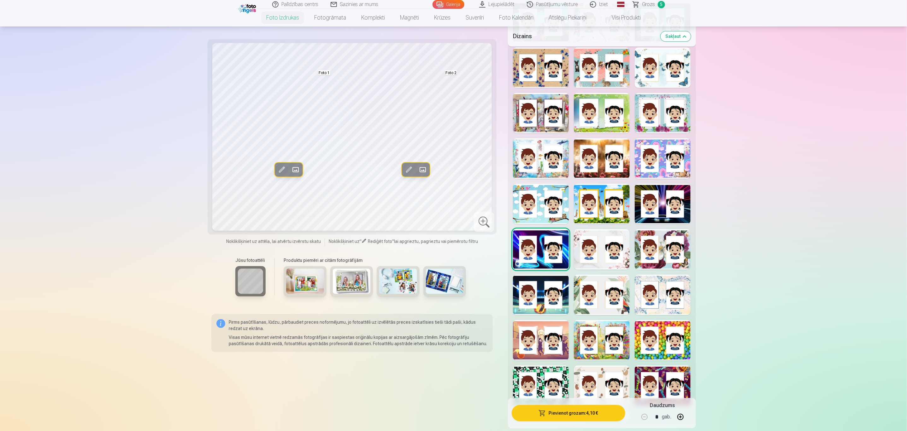
click at [535, 203] on div at bounding box center [541, 204] width 56 height 40
click at [550, 246] on div at bounding box center [541, 249] width 56 height 40
click at [573, 287] on button "Pievienot grozam : 4,10 €" at bounding box center [568, 413] width 113 height 16
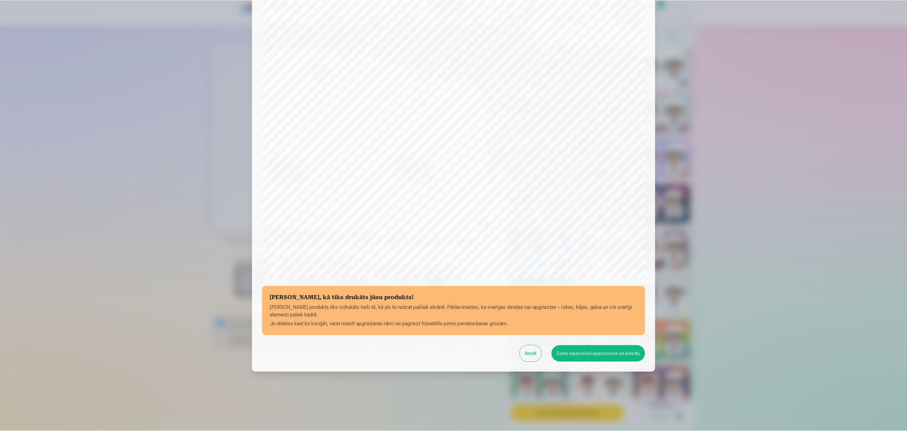
scroll to position [43, 0]
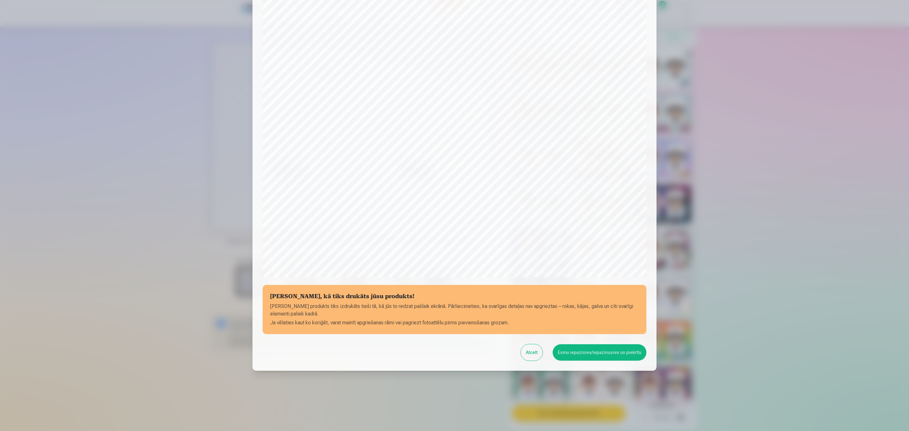
click at [593, 287] on button "Esmu iepazinies/iepazinusies un piekrītu" at bounding box center [600, 352] width 94 height 16
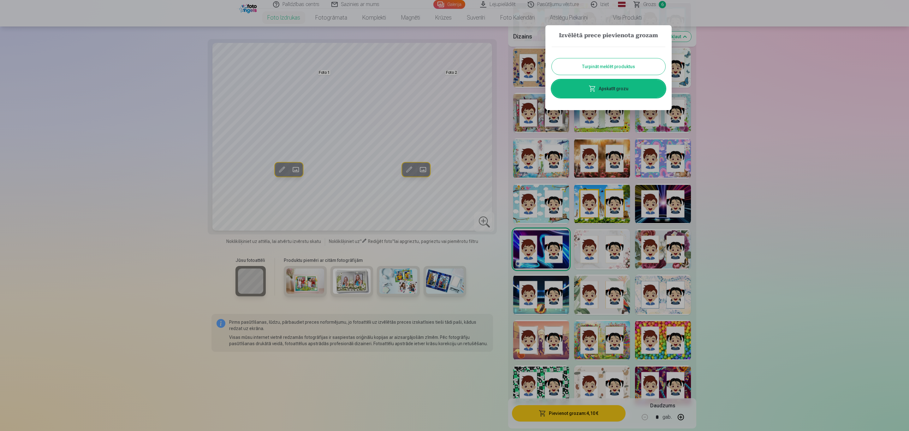
click at [604, 154] on div at bounding box center [454, 215] width 909 height 431
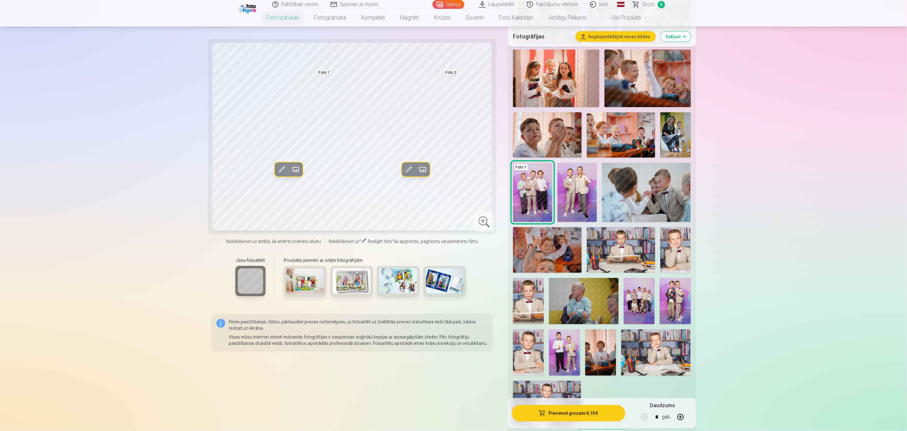
scroll to position [473, 0]
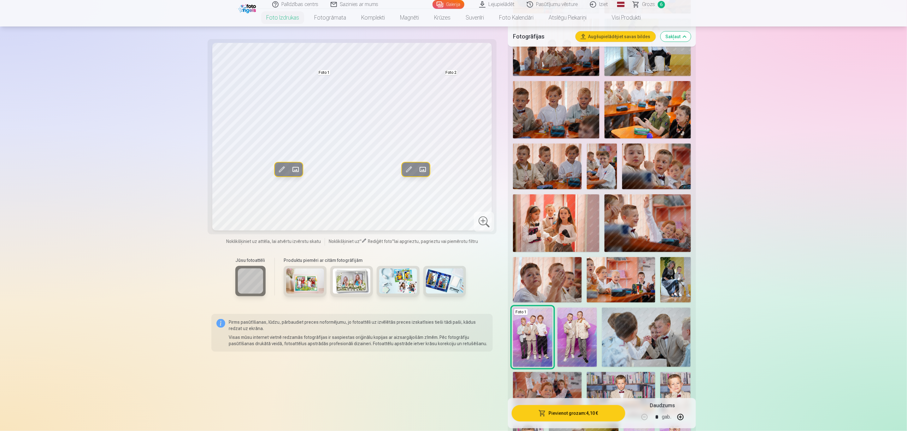
click at [604, 5] on span "Grozs" at bounding box center [649, 5] width 13 height 8
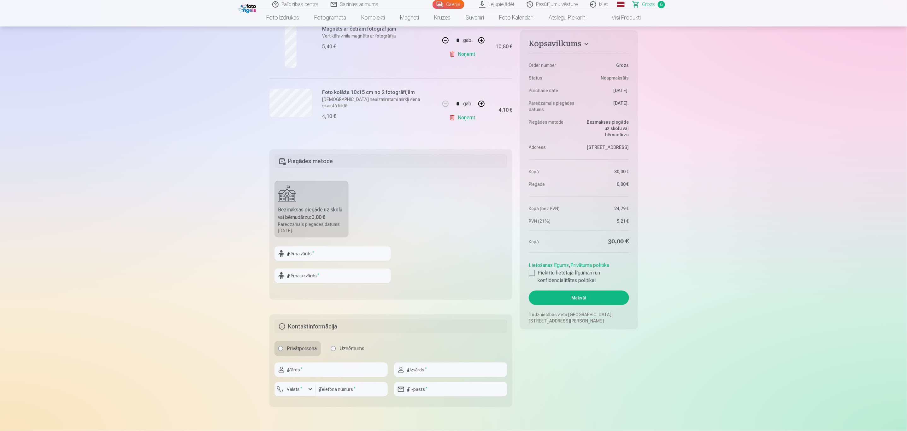
scroll to position [473, 0]
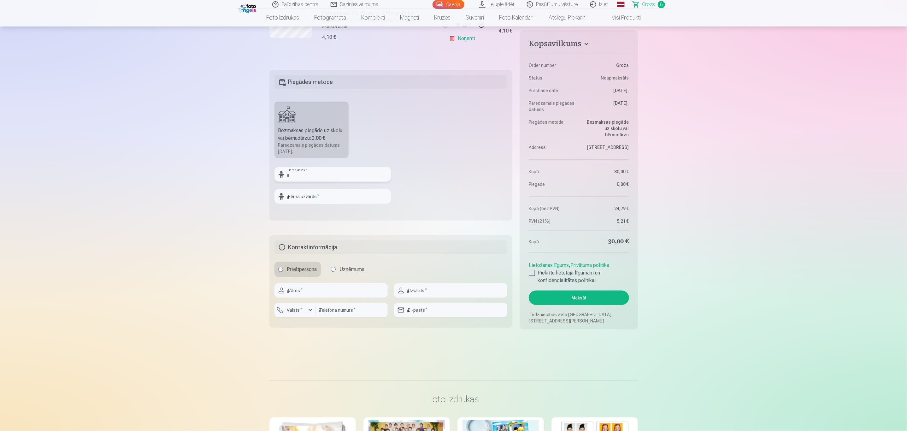
click at [310, 175] on input "text" at bounding box center [333, 174] width 116 height 15
type input "*******"
click at [313, 195] on input "text" at bounding box center [333, 196] width 116 height 15
type input "**********"
click at [466, 160] on fieldset "**********" at bounding box center [391, 145] width 243 height 150
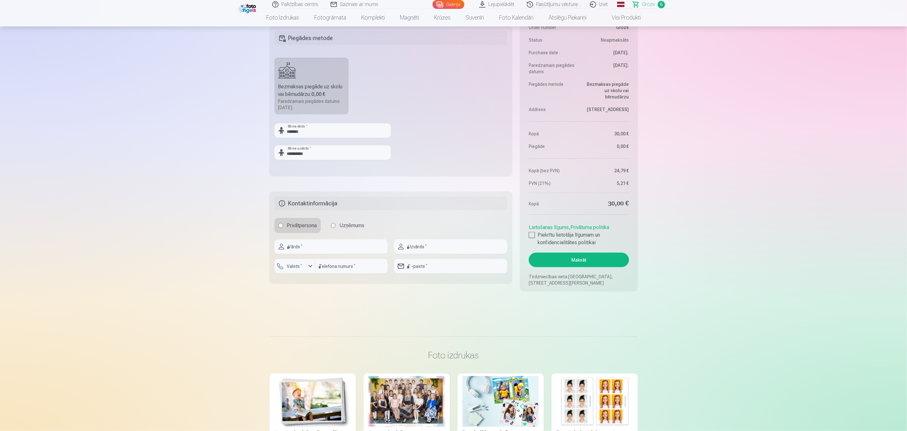
scroll to position [521, 0]
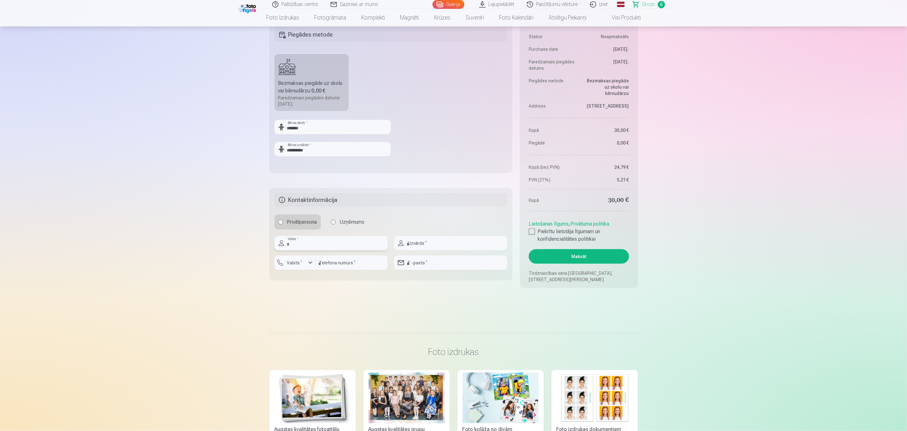
click at [316, 243] on input "text" at bounding box center [331, 243] width 113 height 15
type input "*****"
click at [436, 247] on input "text" at bounding box center [450, 243] width 113 height 15
type input "**********"
click at [313, 263] on div "button" at bounding box center [311, 263] width 8 height 8
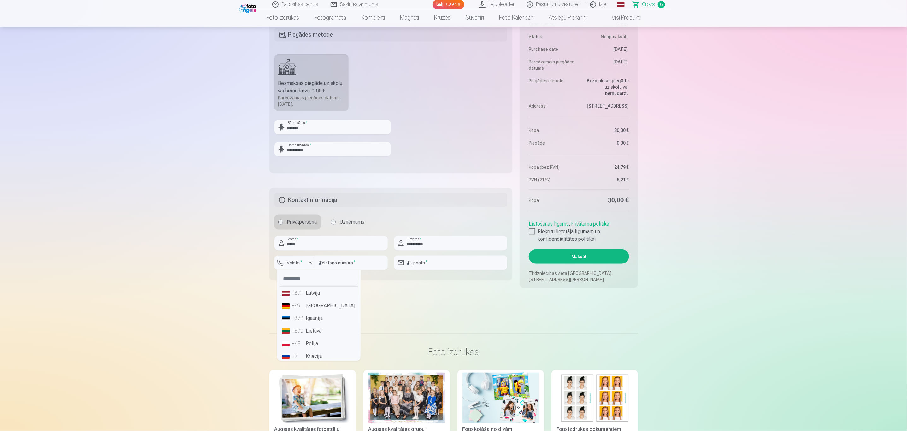
click at [324, 287] on li "+371 Latvija" at bounding box center [319, 293] width 79 height 13
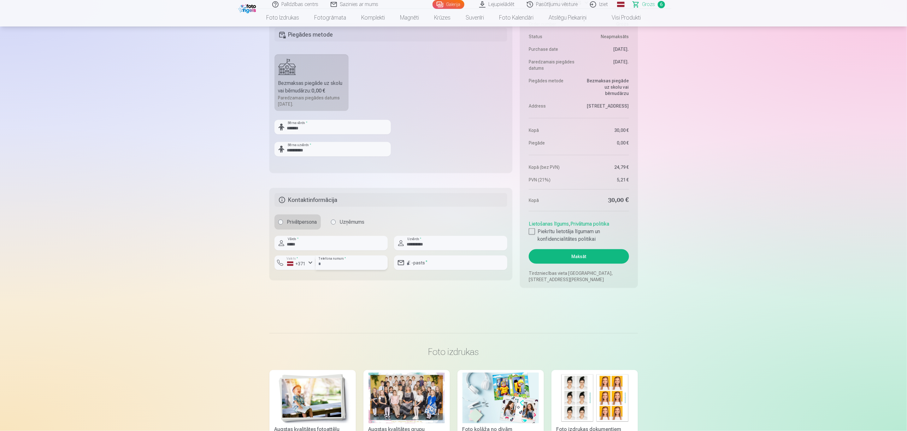
click at [346, 265] on input "number" at bounding box center [352, 263] width 72 height 15
type input "********"
click at [438, 259] on input "email" at bounding box center [450, 263] width 113 height 15
type input "**********"
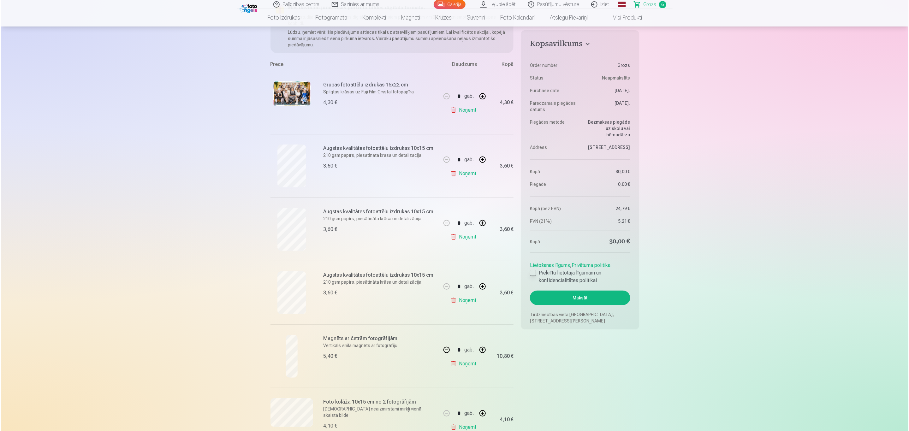
scroll to position [95, 0]
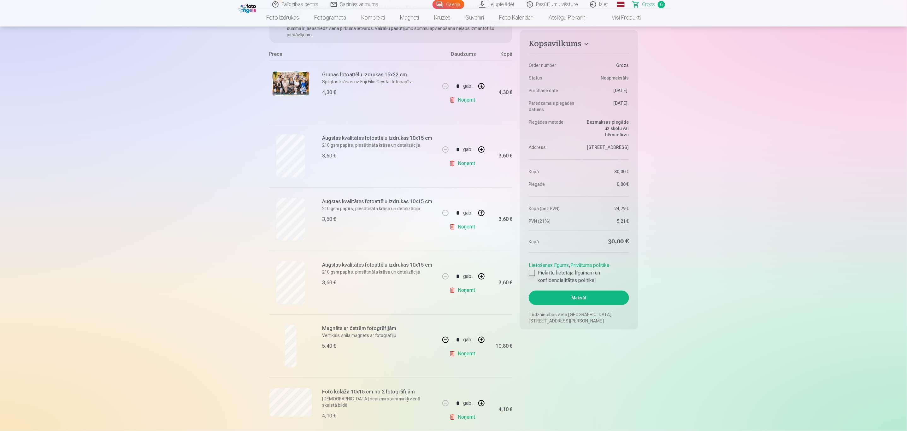
click at [532, 274] on div at bounding box center [532, 273] width 6 height 6
click at [582, 287] on button "Maksāt" at bounding box center [579, 298] width 100 height 15
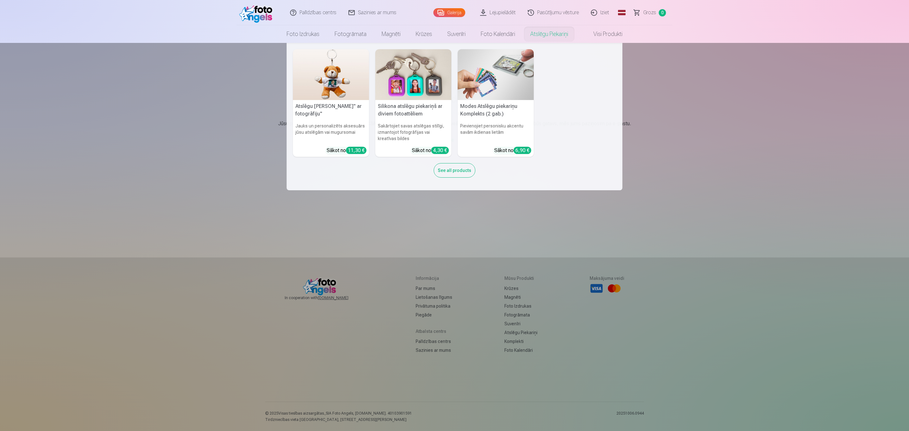
click at [774, 157] on nav "Atslēgu piekariņš Lācītis" ar fotogrāfiju" Jauks un personalizēts aksesuārs jūs…" at bounding box center [454, 116] width 909 height 147
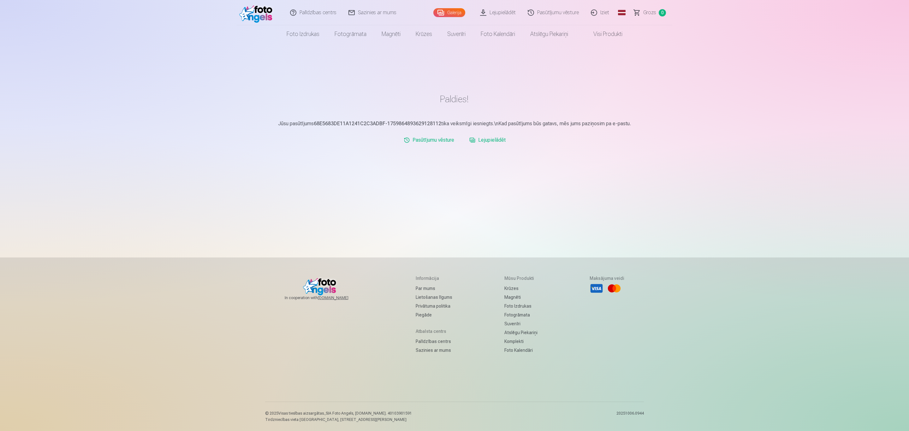
click at [266, 11] on img at bounding box center [257, 13] width 36 height 20
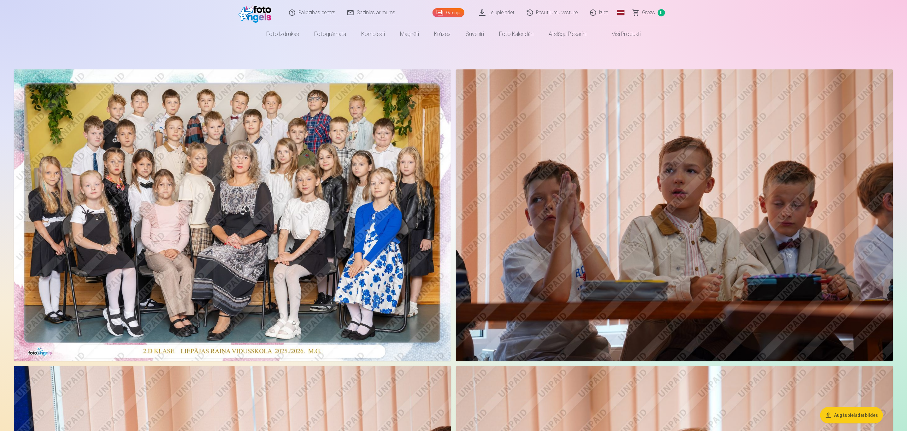
click at [603, 12] on link "Iziet" at bounding box center [600, 12] width 30 height 25
